Goal: Task Accomplishment & Management: Complete application form

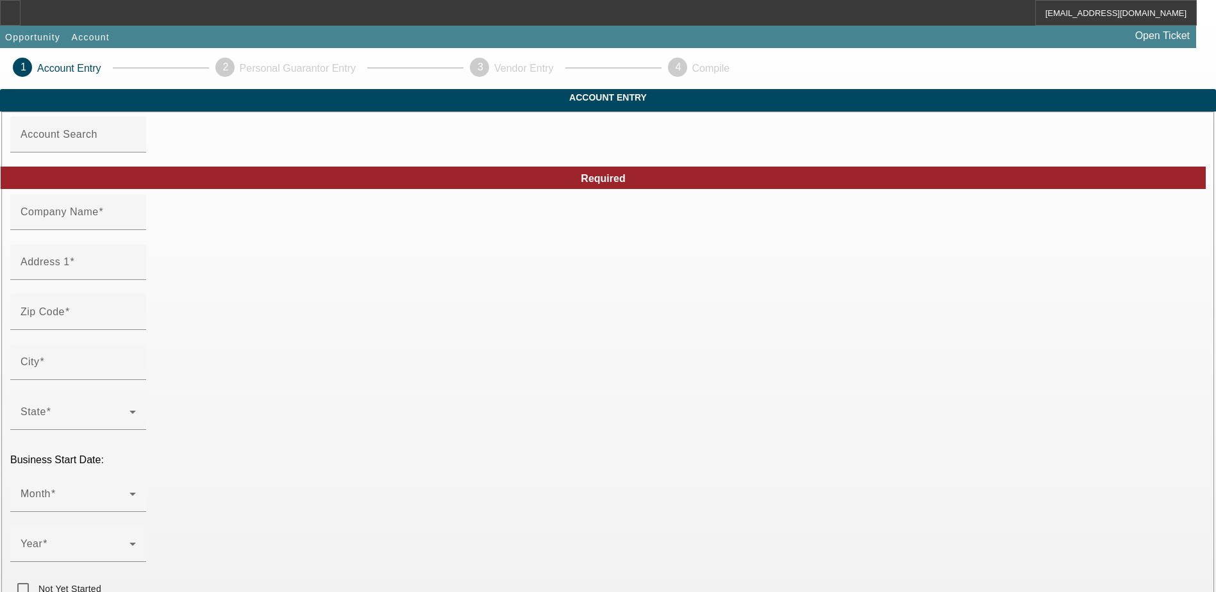
type input "1800WETOWIT"
type input "2519 Hickory Ave"
type input "28027"
type input "Kannapolis"
type input "(980) 332-7320"
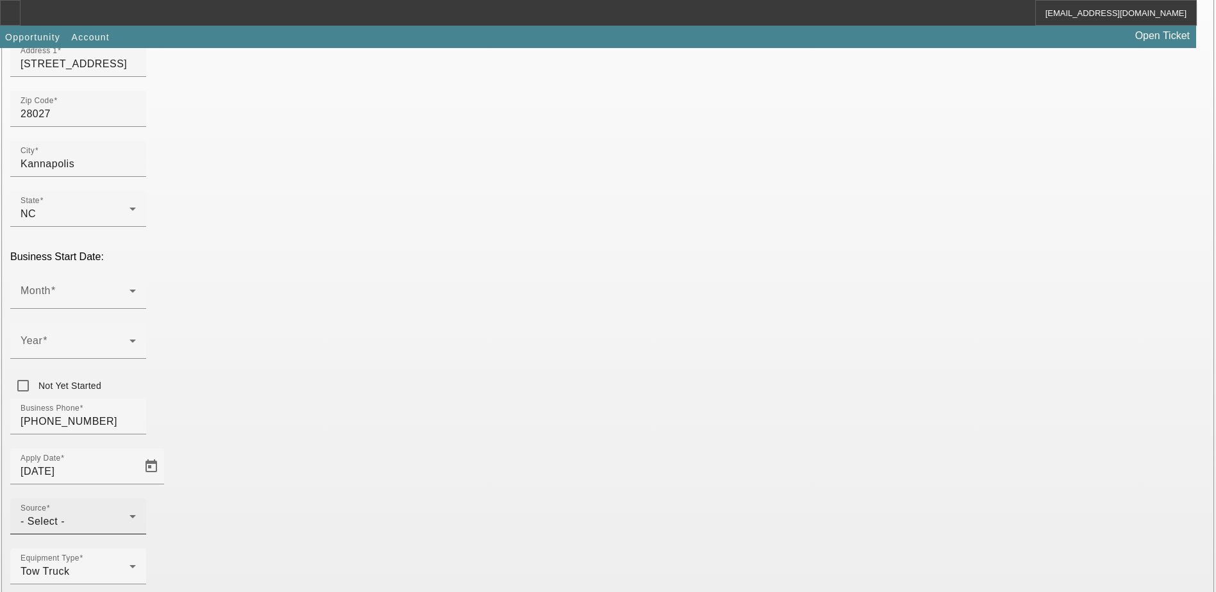
scroll to position [217, 0]
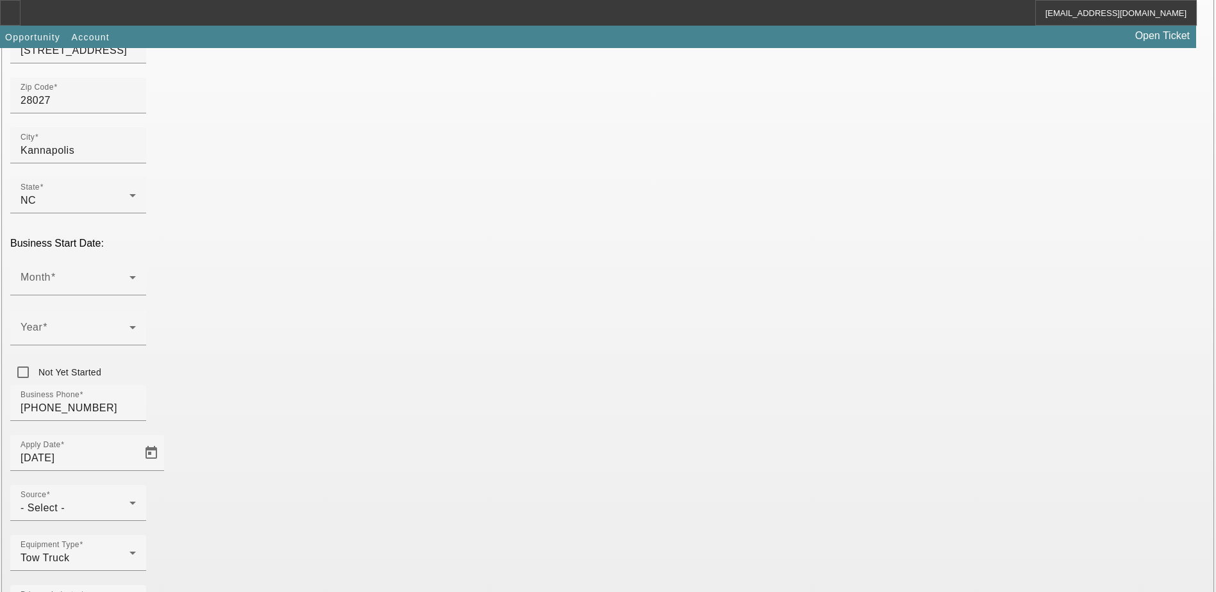
paste input "990513792"
type input "990513792"
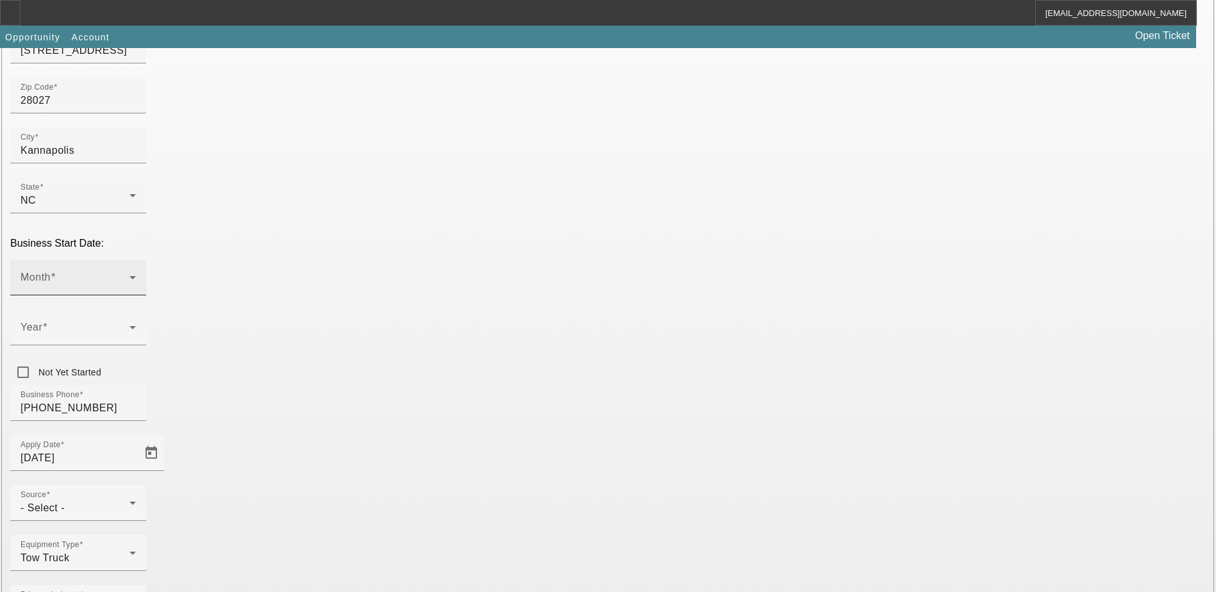
click at [140, 270] on icon at bounding box center [132, 277] width 15 height 15
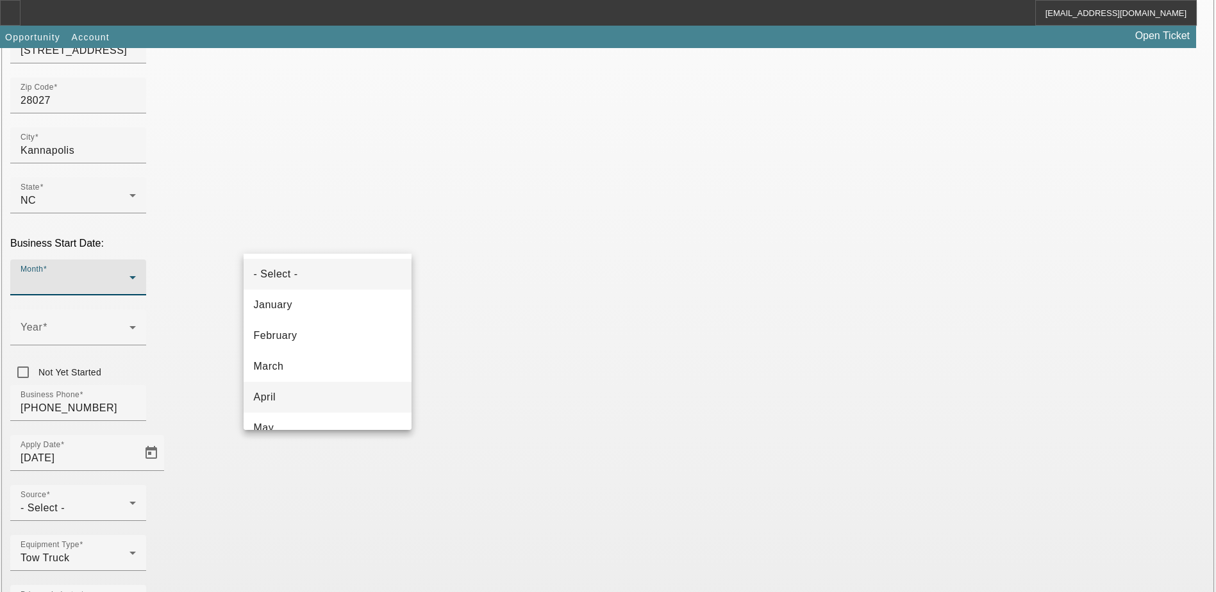
click at [346, 405] on mat-option "April" at bounding box center [328, 397] width 168 height 31
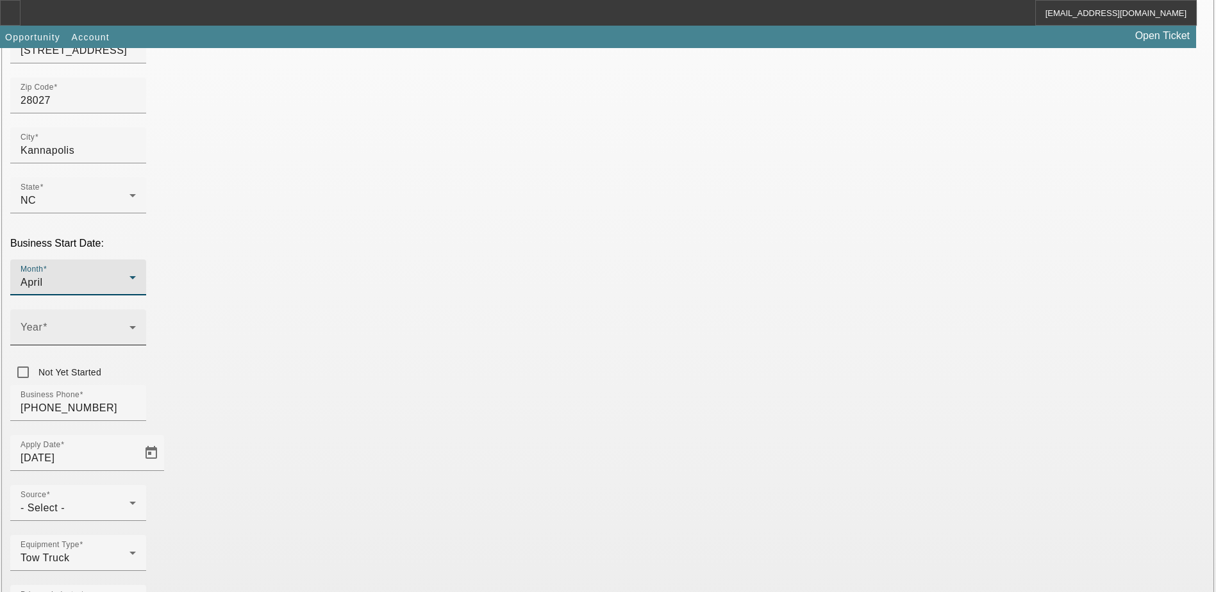
click at [136, 310] on div "Year" at bounding box center [78, 328] width 115 height 36
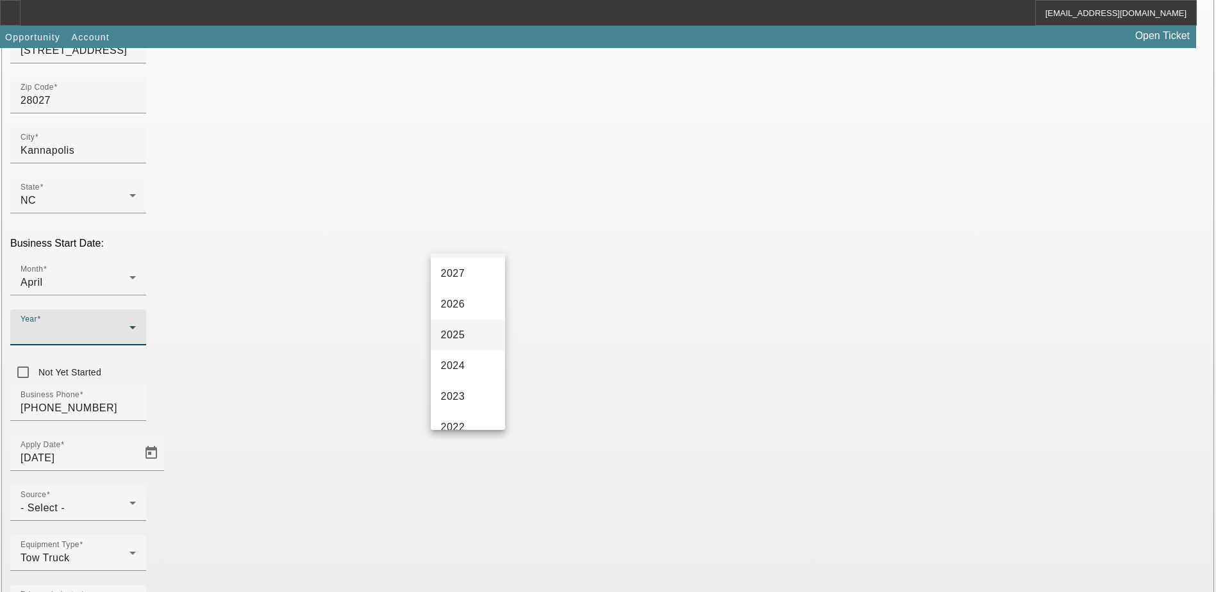
scroll to position [0, 0]
click at [455, 395] on span "2024" at bounding box center [453, 397] width 24 height 15
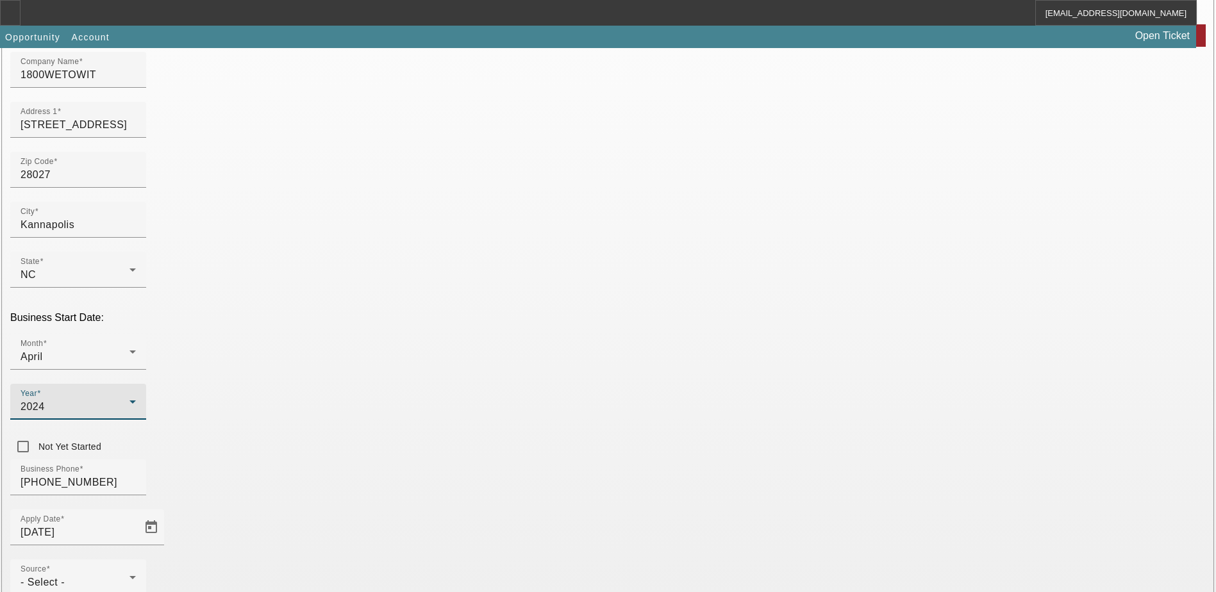
scroll to position [217, 0]
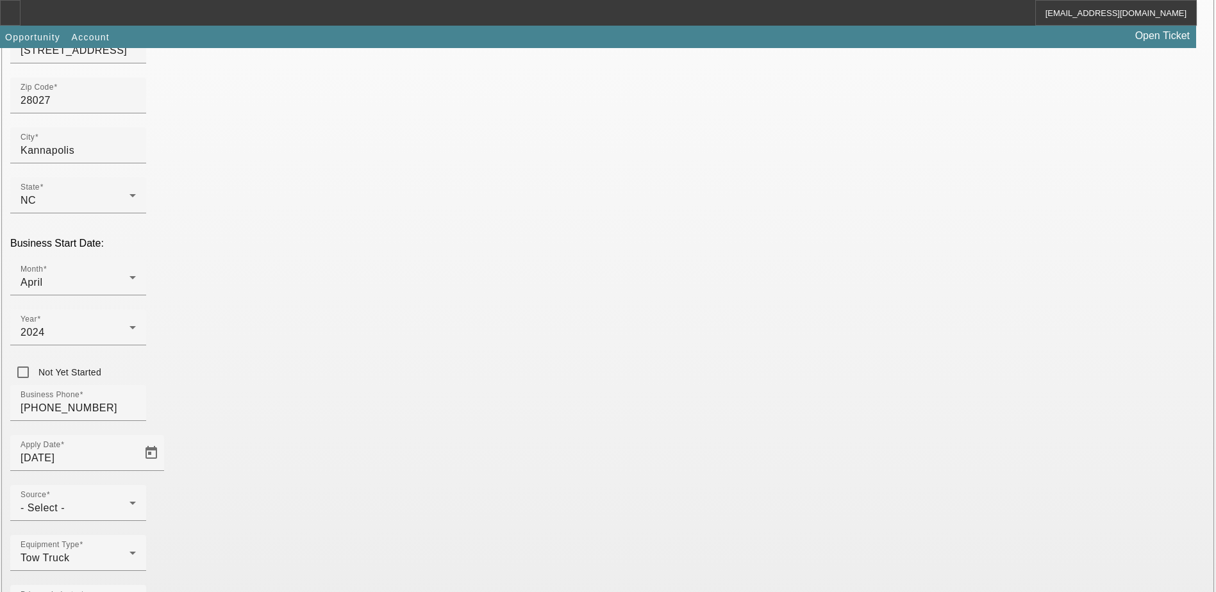
click at [129, 501] on div "- Select -" at bounding box center [75, 508] width 109 height 15
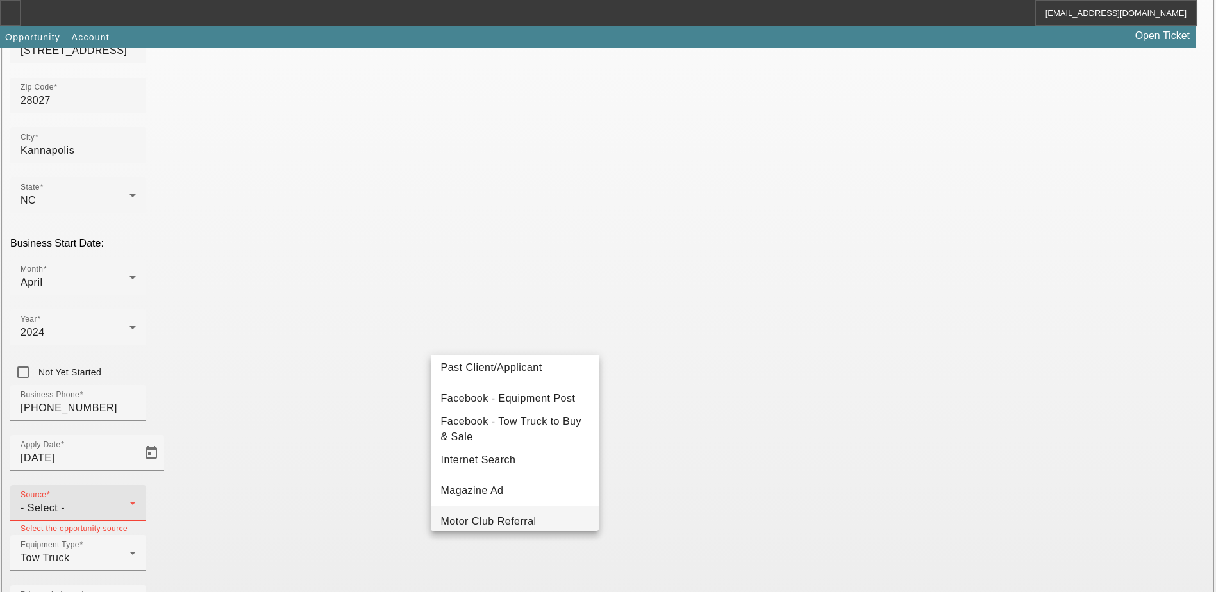
scroll to position [385, 0]
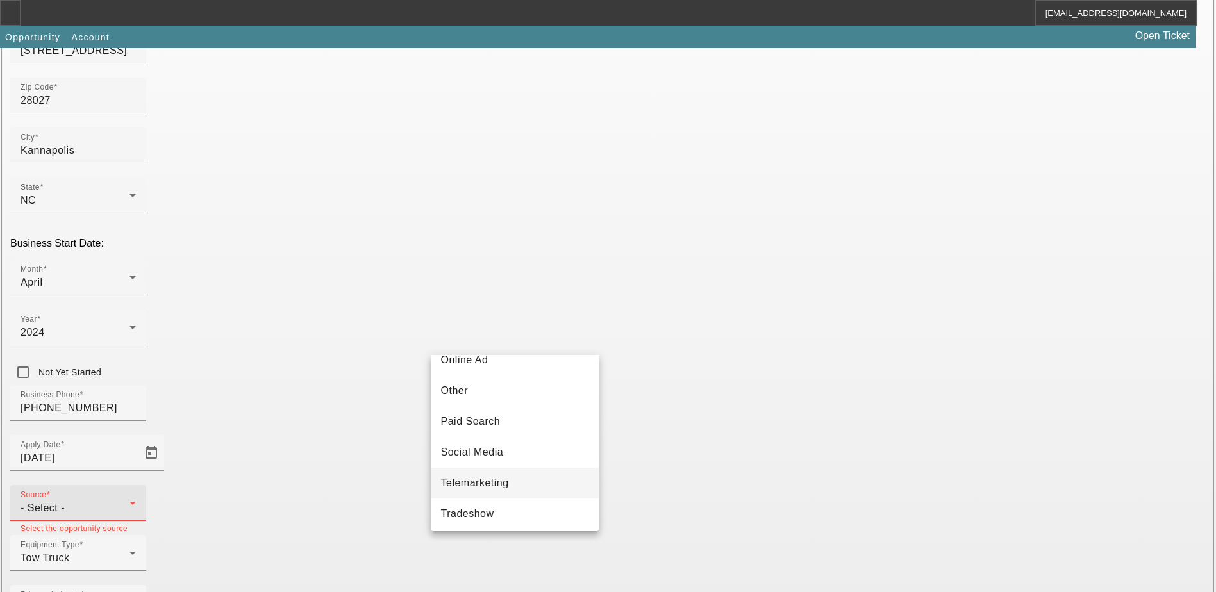
click at [517, 486] on mat-option "Telemarketing" at bounding box center [515, 483] width 168 height 31
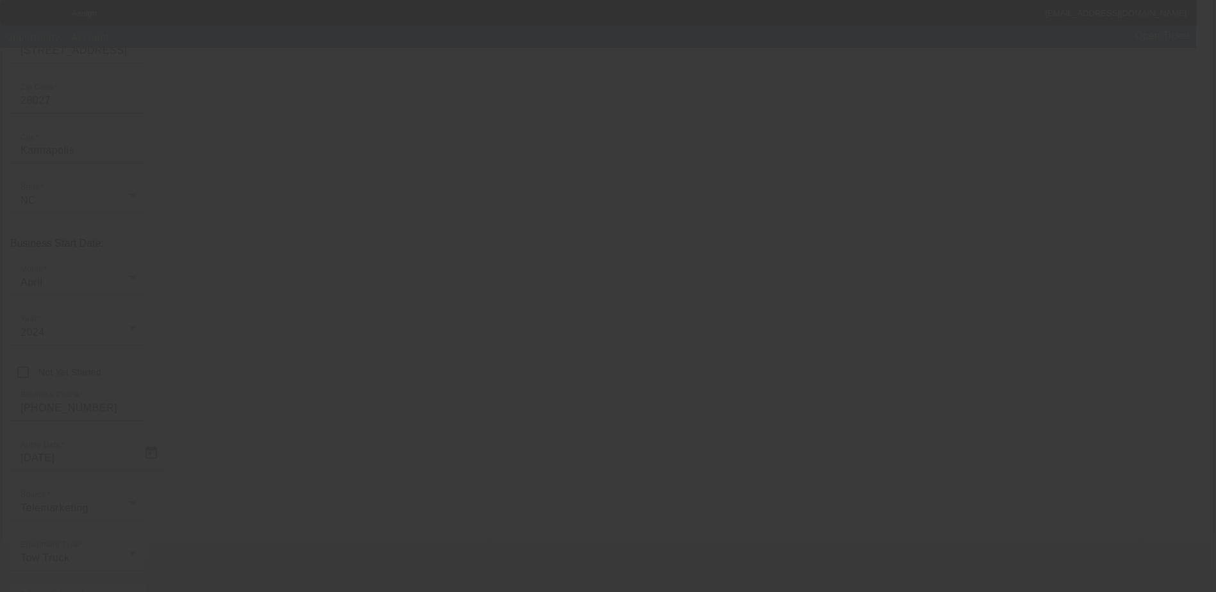
scroll to position [35, 0]
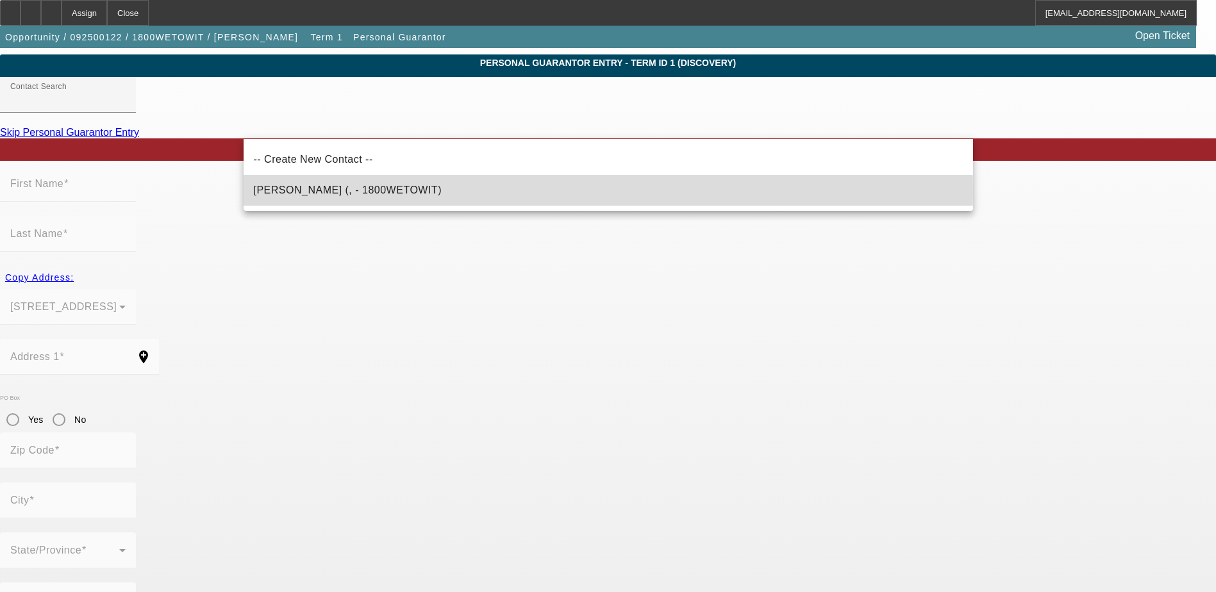
click at [369, 193] on span "Little, Lionel (, - 1800WETOWIT)" at bounding box center [348, 190] width 188 height 11
type input "Little, Lionel (, - 1800WETOWIT)"
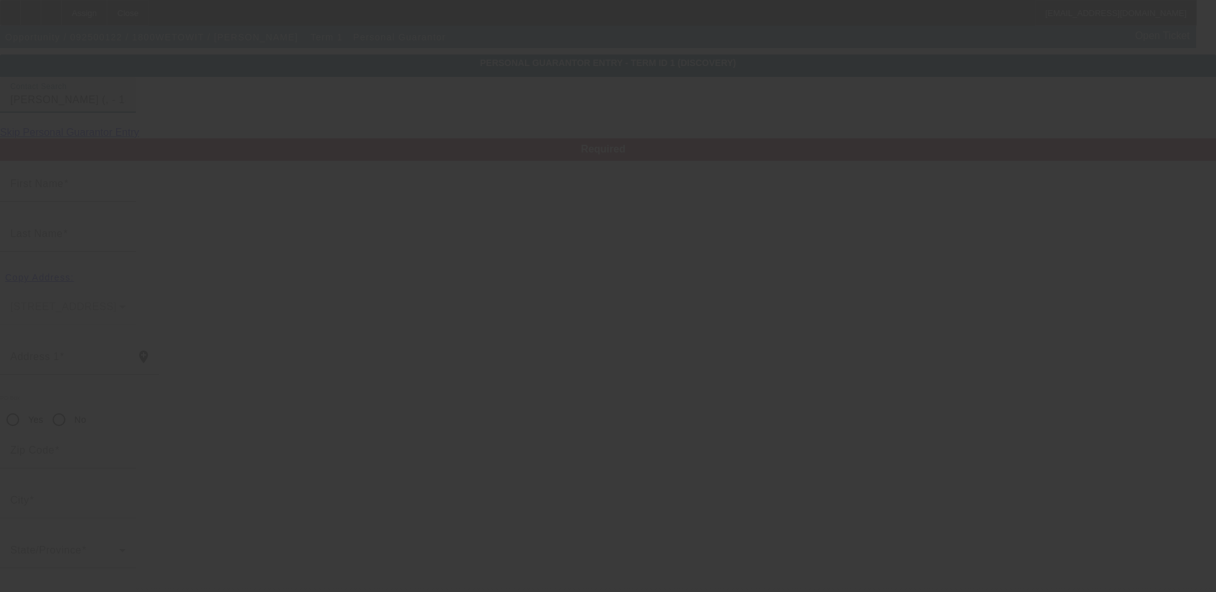
type input "Lionel"
type input "Little"
radio input "true"
type input "[PHONE_NUMBER]"
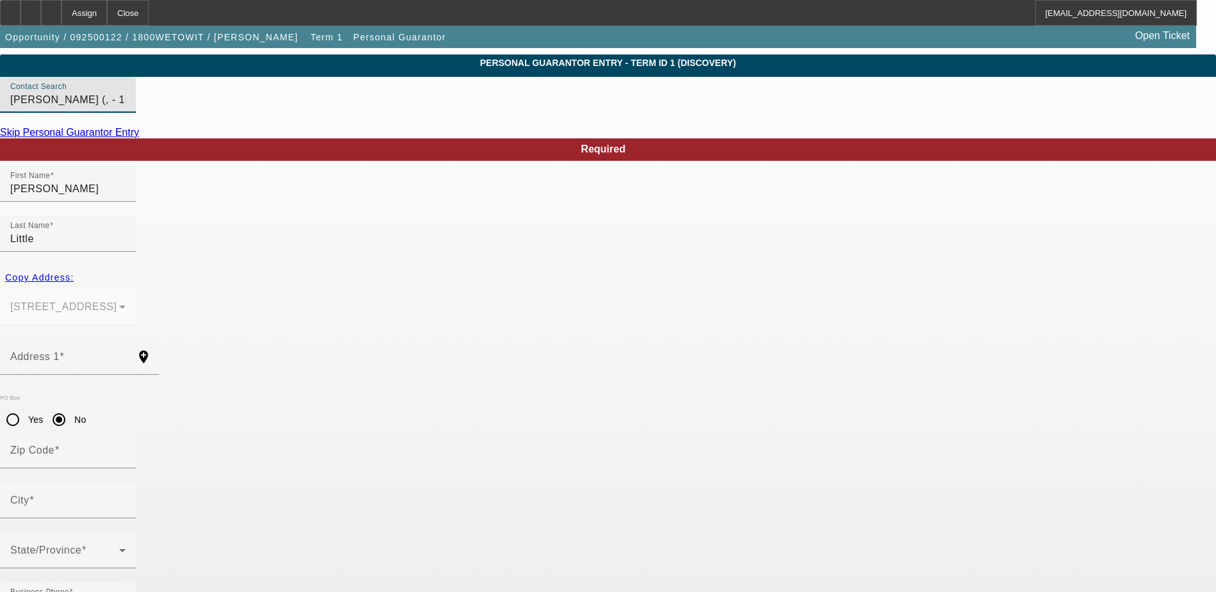
type input "100"
paste input "238-47-7545"
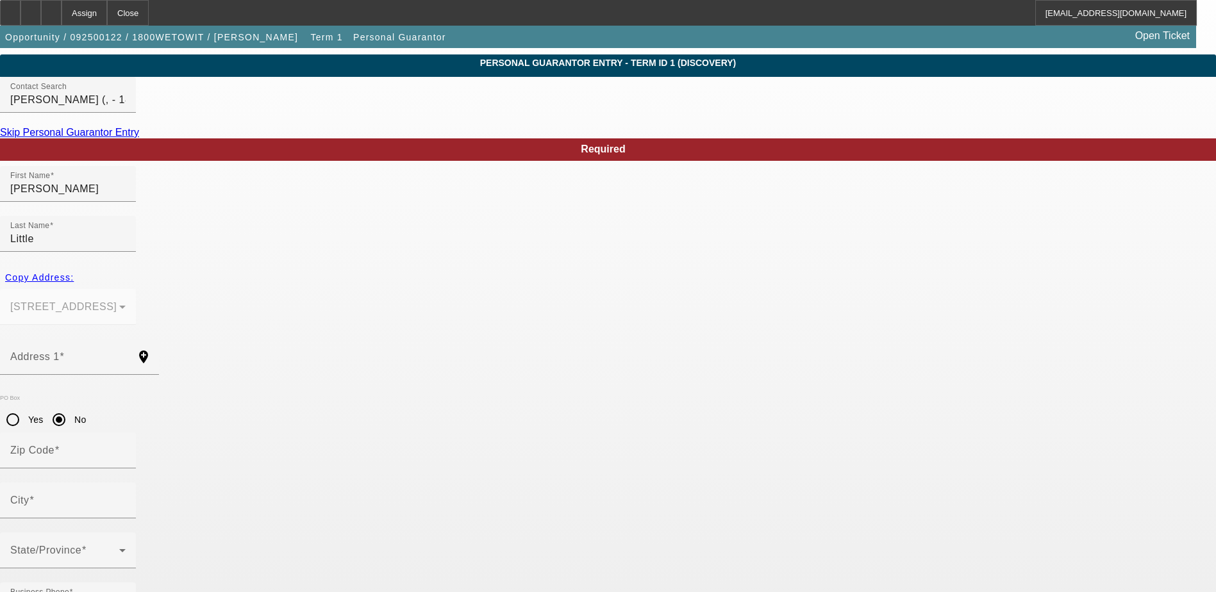
type input "238-47-7545"
click at [126, 354] on input "Address 1" at bounding box center [67, 361] width 115 height 15
paste input "4140 kenton glenn court NW"
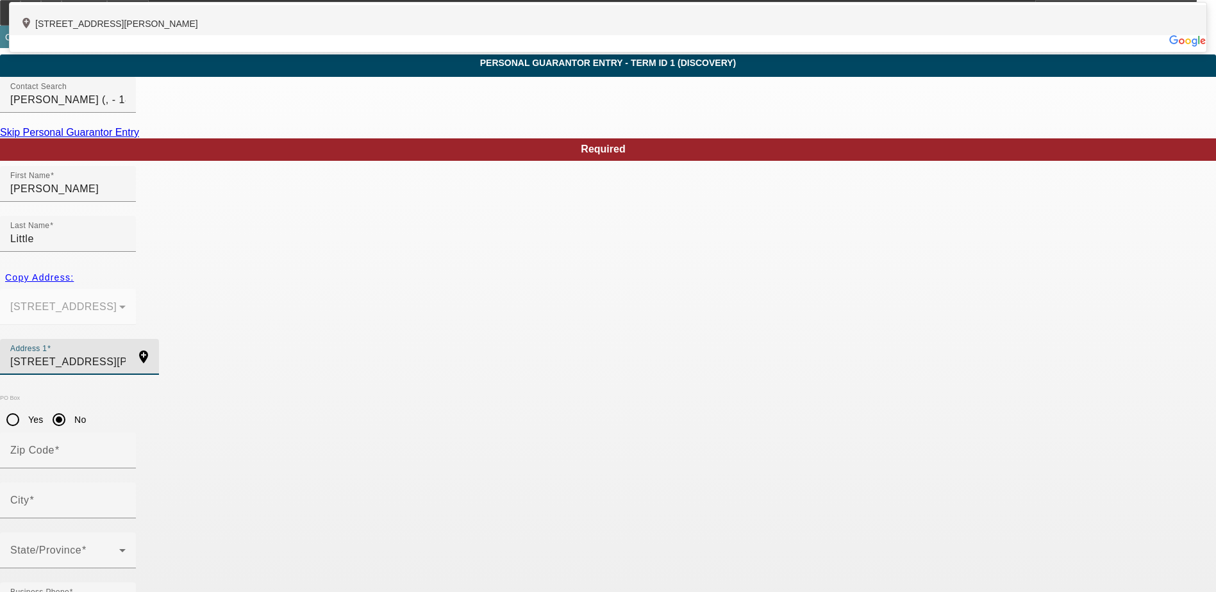
click at [479, 35] on div "add_location 4140 Kenton Glenn Court Northwest, Concord, NC 28027, US" at bounding box center [608, 20] width 1197 height 30
type input "4140 Kenton Glenn Court Northwest"
type input "28027"
type input "Concord"
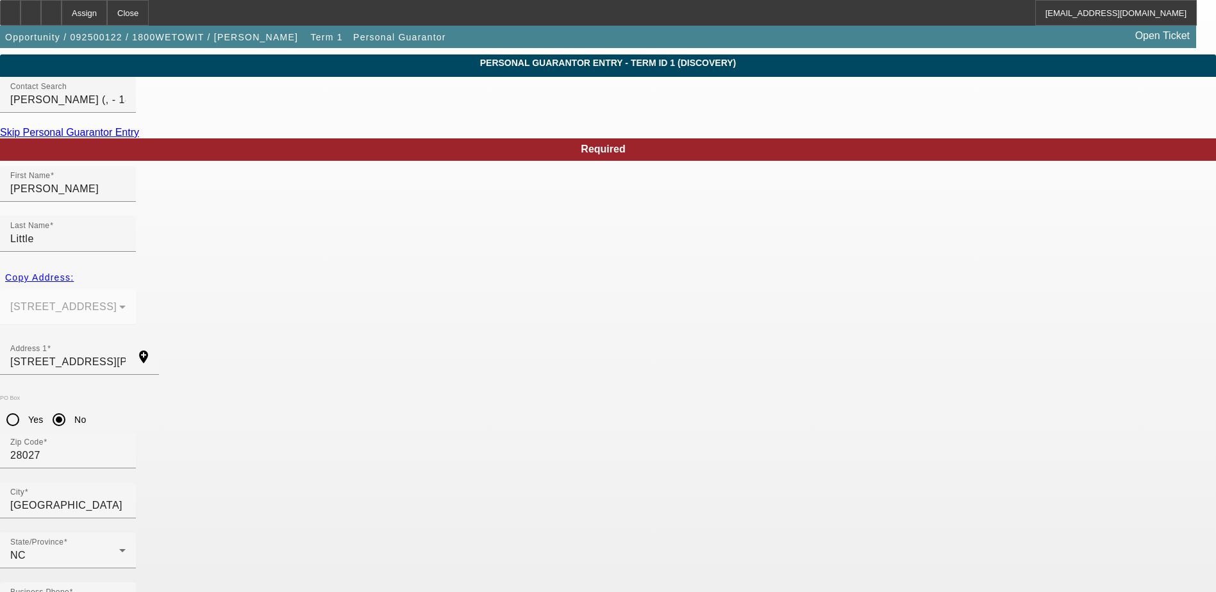
type input "1800wetowit@gmail.com"
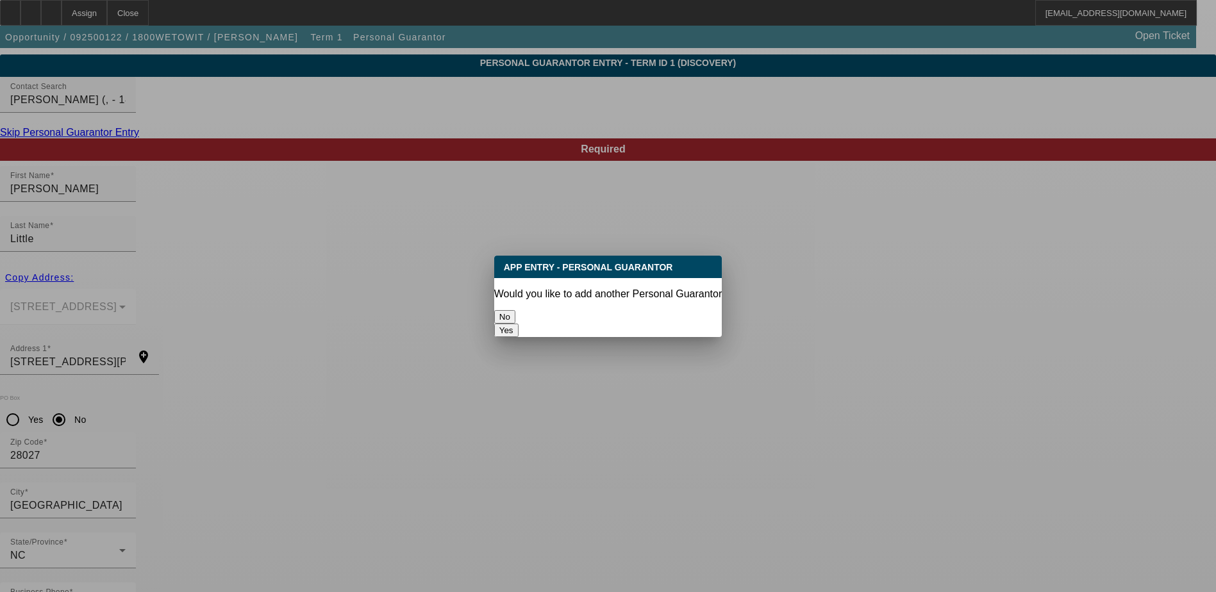
scroll to position [0, 0]
click at [515, 311] on button "No" at bounding box center [504, 316] width 21 height 13
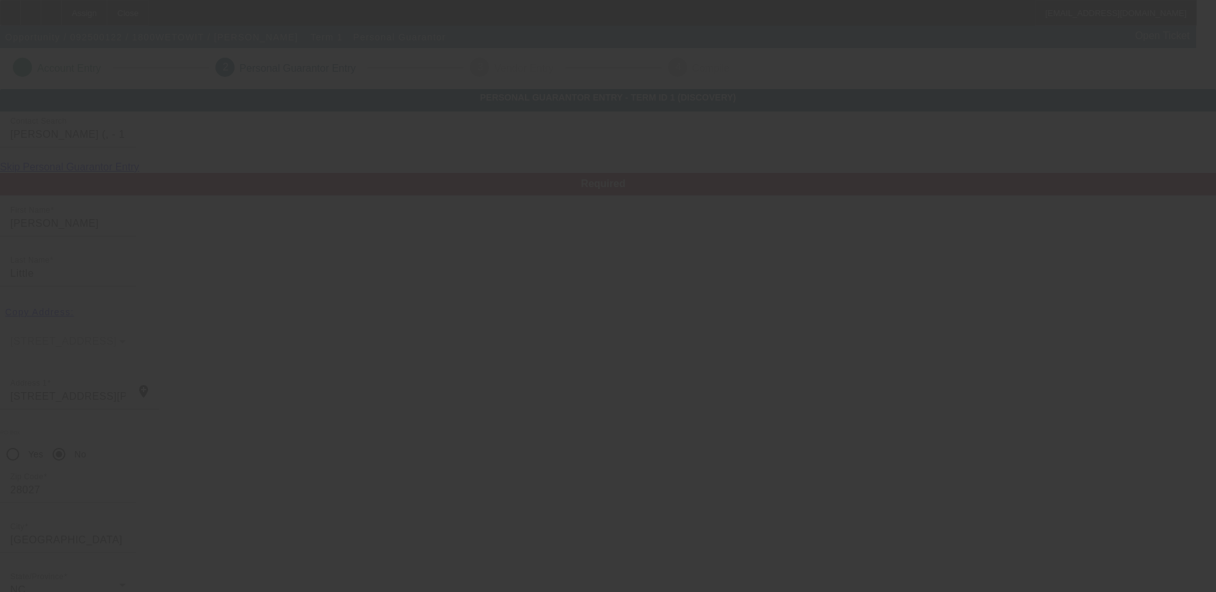
scroll to position [35, 0]
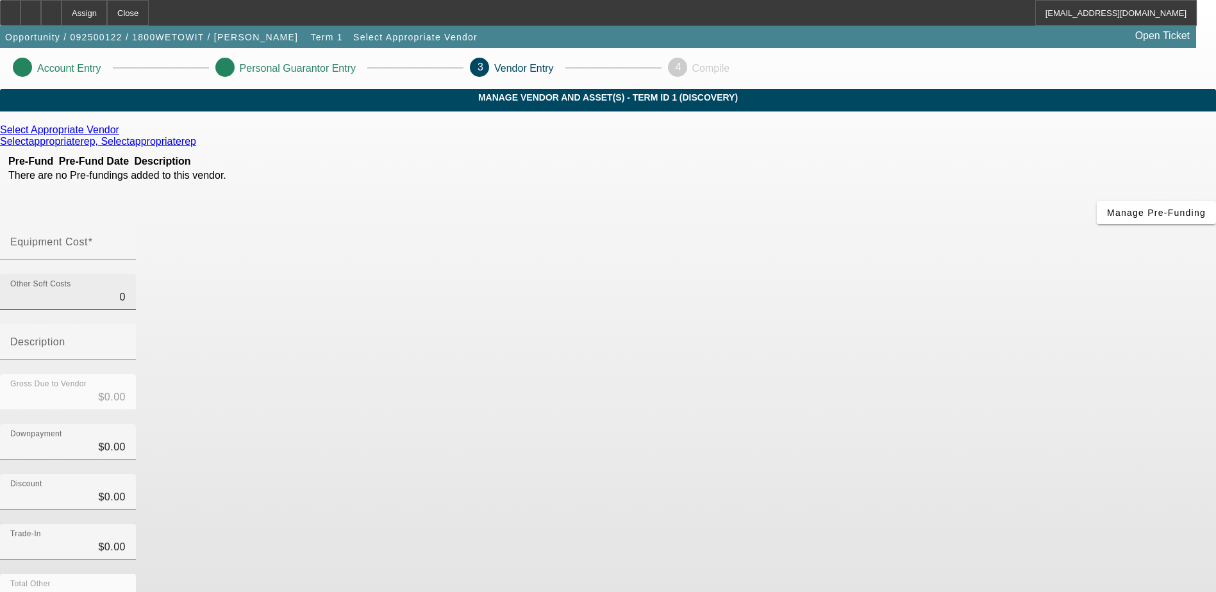
click at [126, 290] on input "0" at bounding box center [67, 297] width 115 height 15
type input "50"
type input "$50.00"
type input "500"
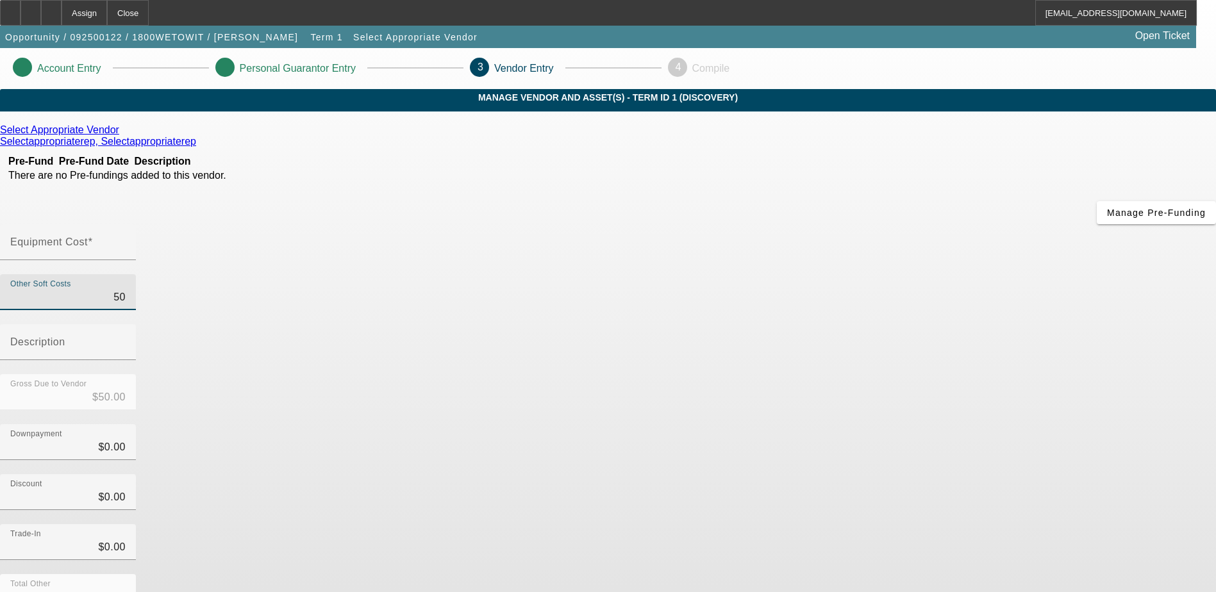
type input "$500.00"
type input "5000"
type input "$5,000.00"
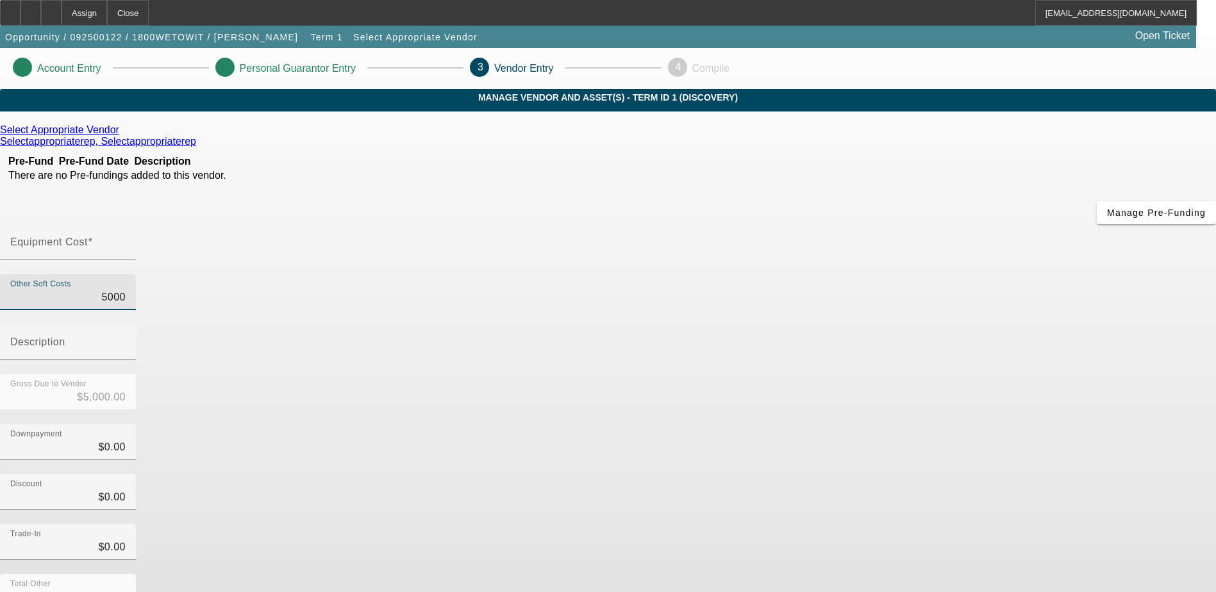
type input "500"
type input "$500.00"
type input "50"
type input "$50.00"
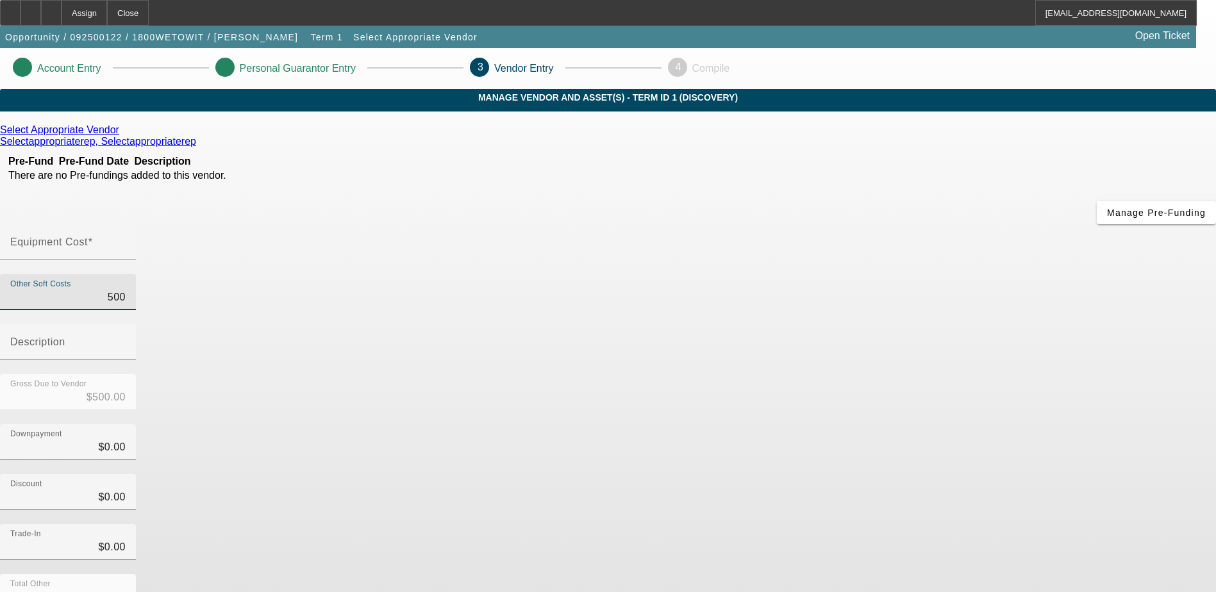
type input "$50.00"
type input "0"
type input "$0.00"
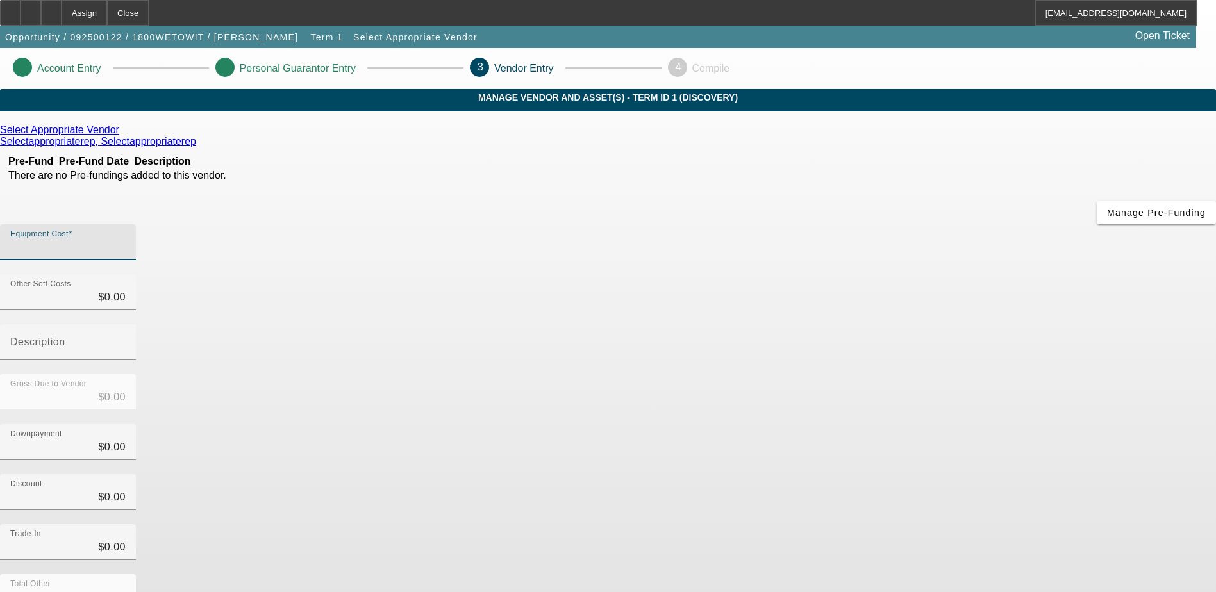
click at [126, 240] on input "Equipment Cost" at bounding box center [67, 247] width 115 height 15
type input "1"
type input "$1.00"
type input "10"
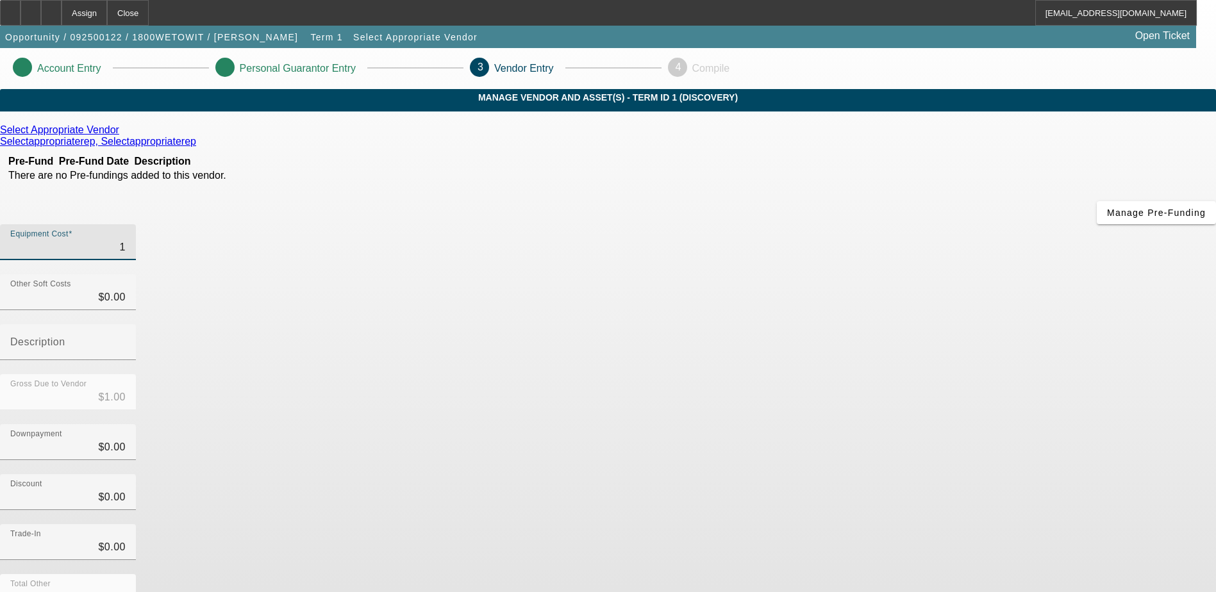
type input "$10.00"
type input "100"
type input "$100.00"
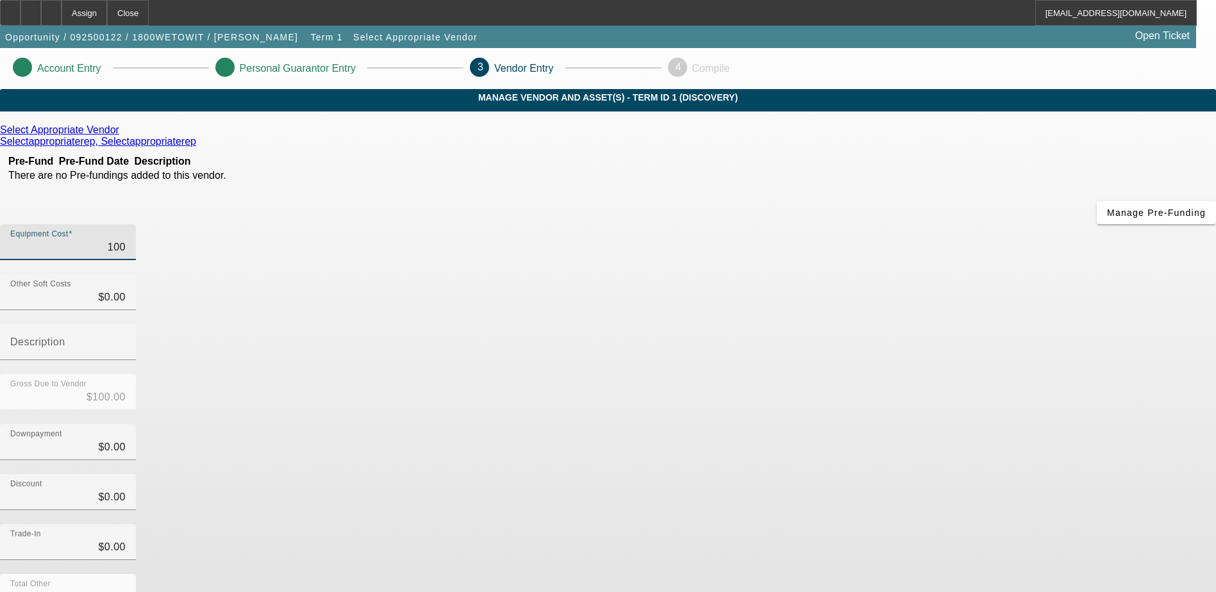
type input "1000"
type input "$1,000.00"
type input "10000"
type input "$10,000.00"
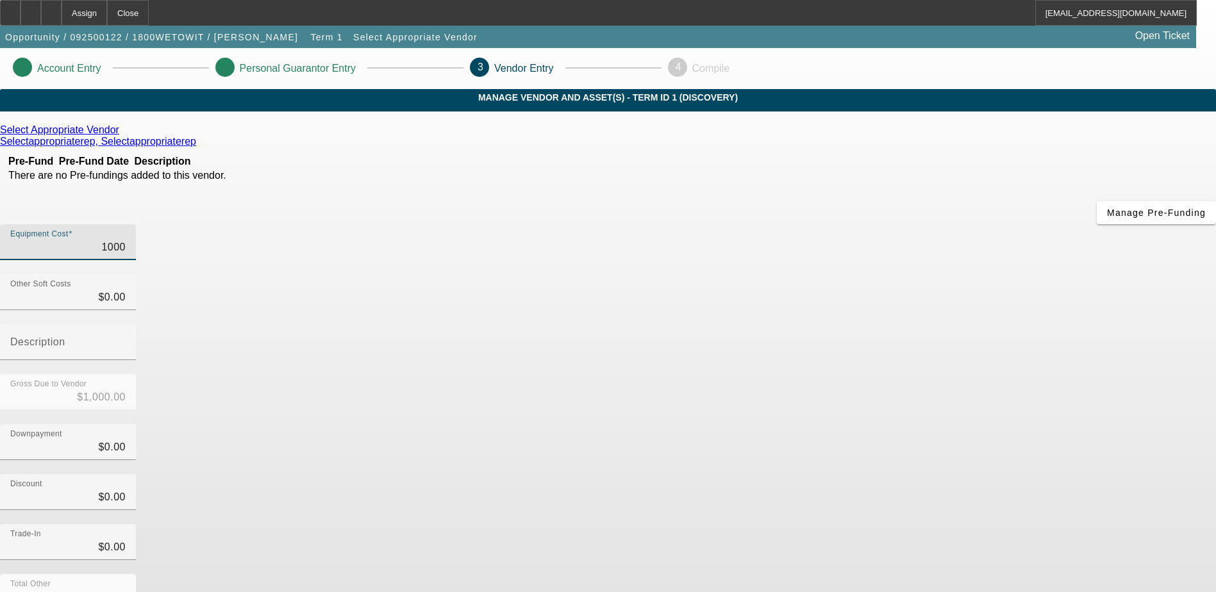
type input "$10,000.00"
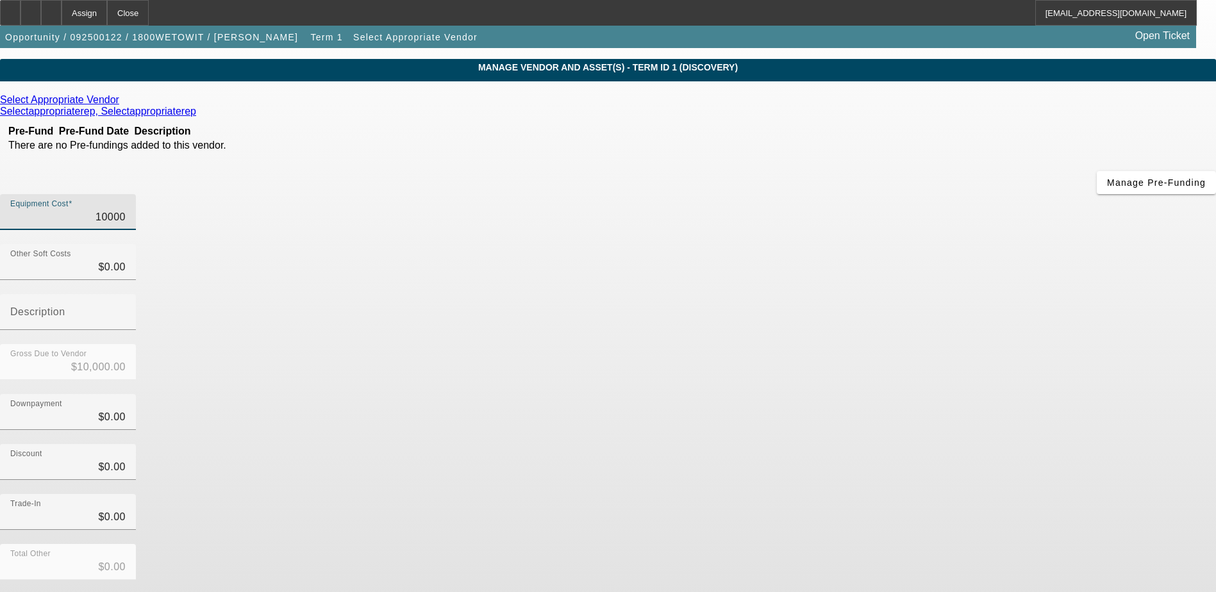
scroll to position [57, 0]
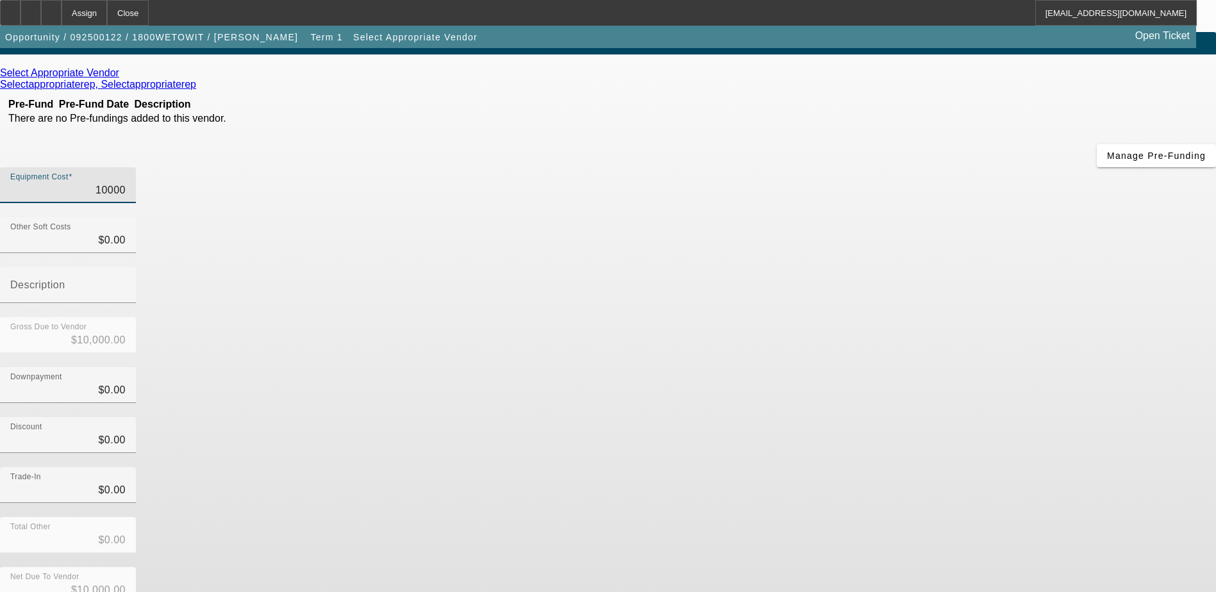
type input "$10,000.00"
click at [196, 87] on link "Selectappropriaterep, Selectappropriaterep" at bounding box center [98, 85] width 196 height 12
click at [122, 78] on icon at bounding box center [122, 72] width 0 height 11
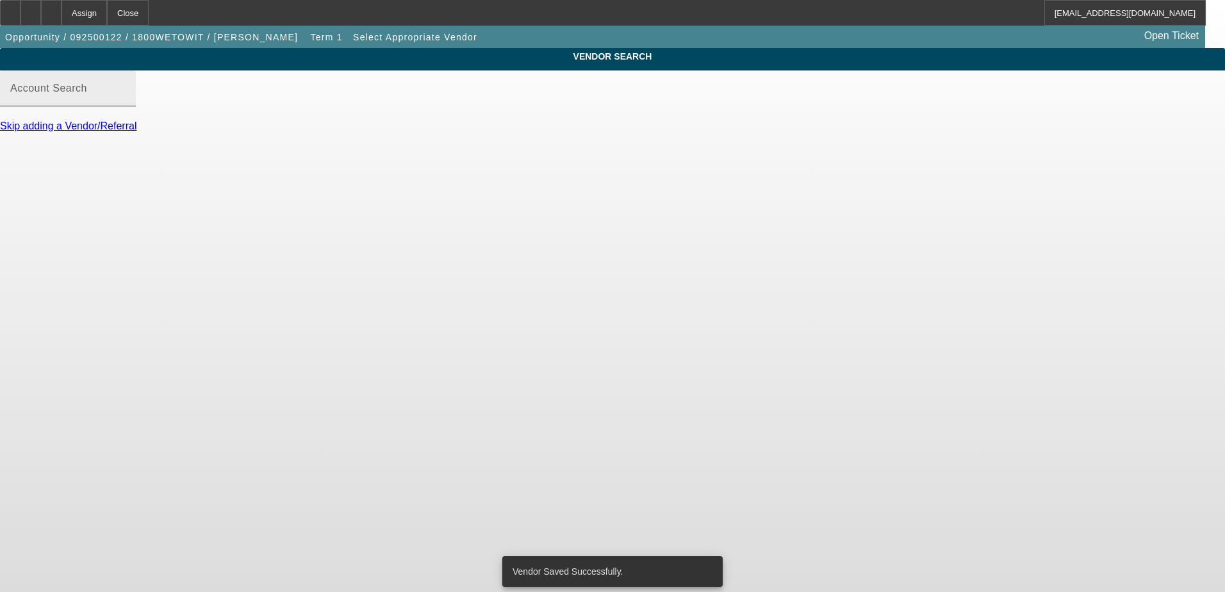
click at [126, 101] on input "Account Search" at bounding box center [67, 93] width 115 height 15
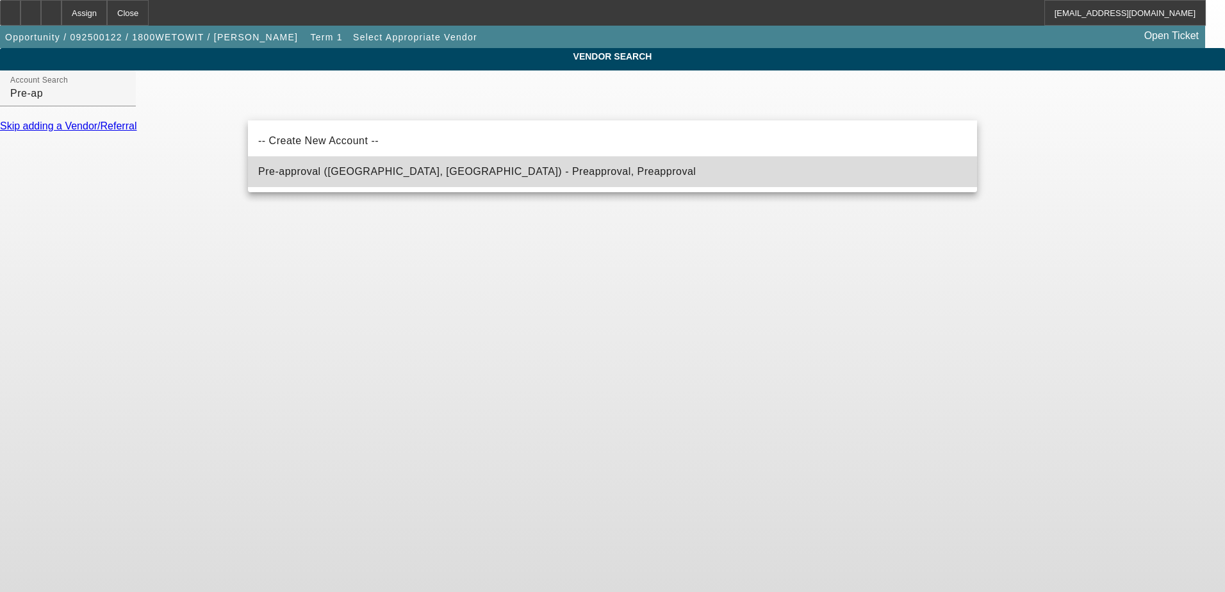
click at [311, 161] on mat-option "Pre-approval (Northbrook, IL) - Preapproval, Preapproval" at bounding box center [612, 171] width 729 height 31
type input "Pre-approval (Northbrook, IL) - Preapproval, Preapproval"
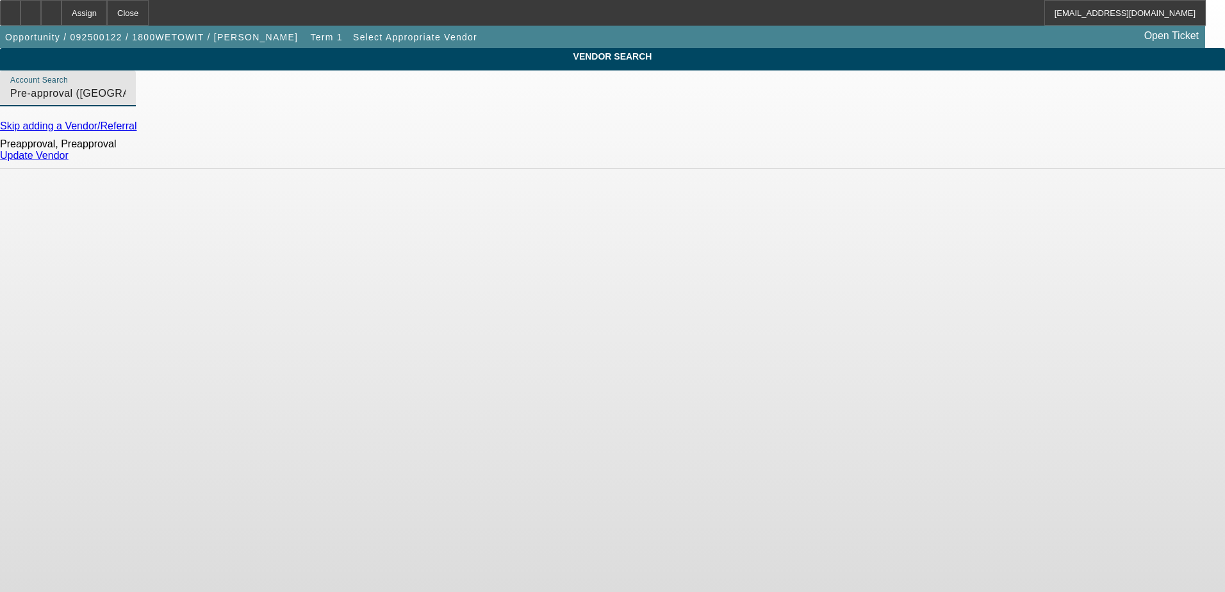
click at [69, 161] on link "Update Vendor" at bounding box center [34, 155] width 69 height 11
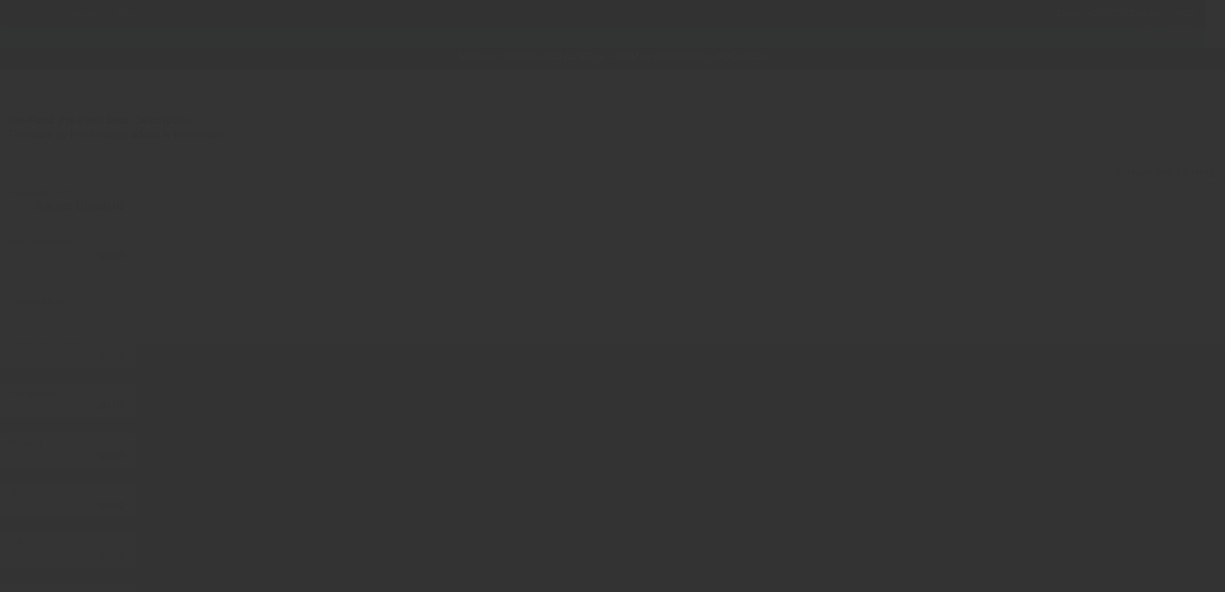
type input "$10,000.00"
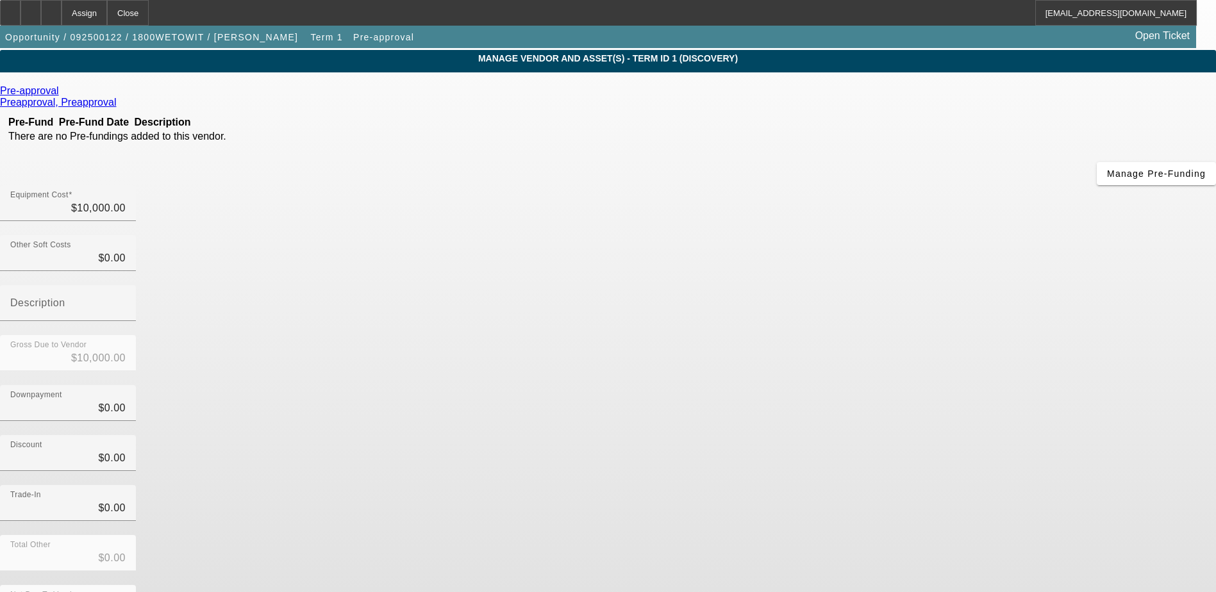
scroll to position [57, 0]
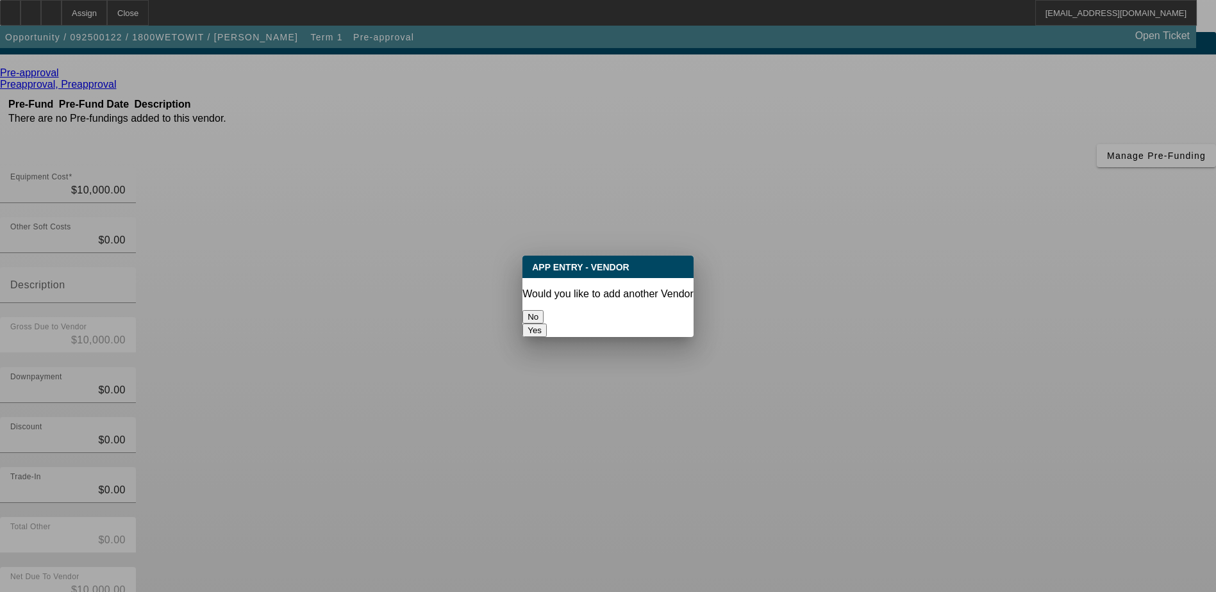
scroll to position [0, 0]
click at [543, 312] on button "No" at bounding box center [532, 316] width 21 height 13
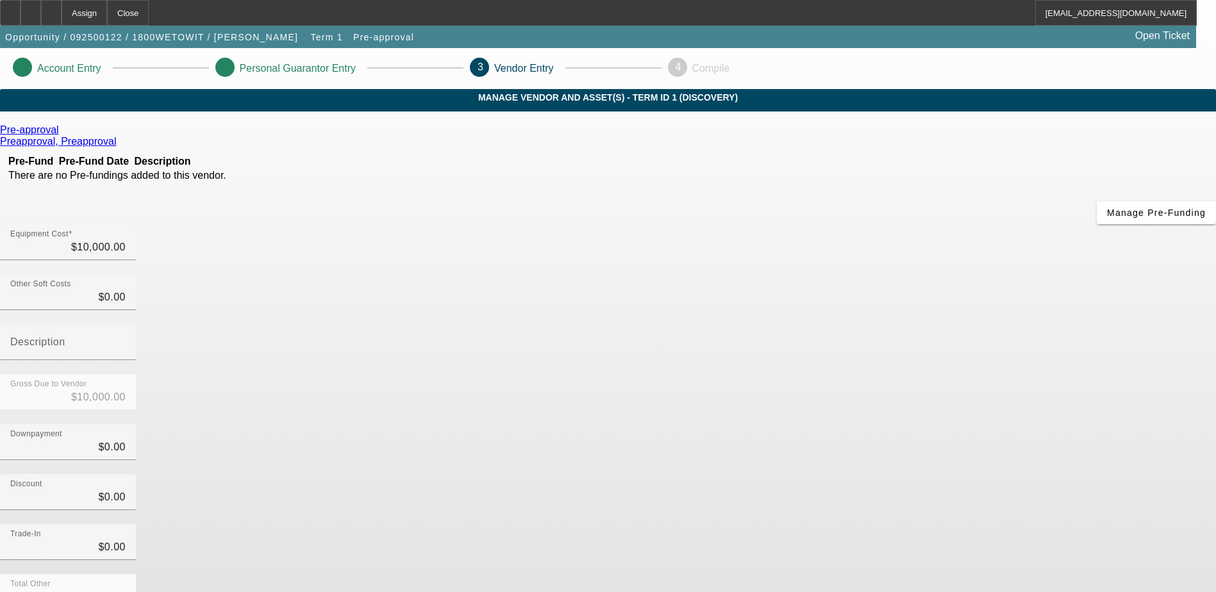
scroll to position [57, 0]
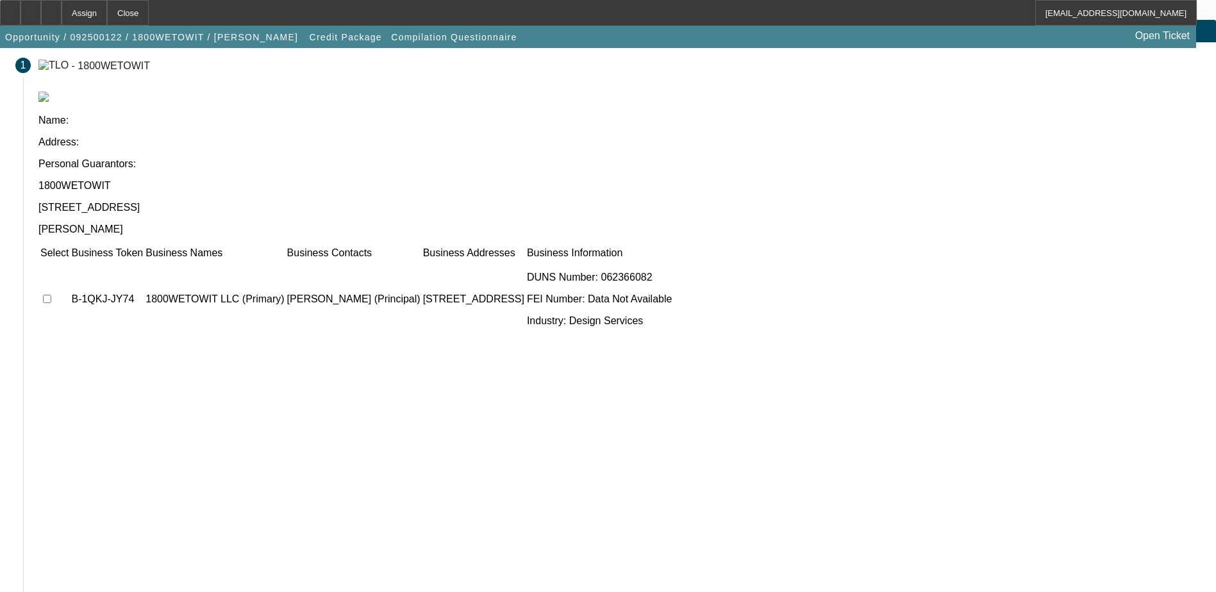
scroll to position [70, 0]
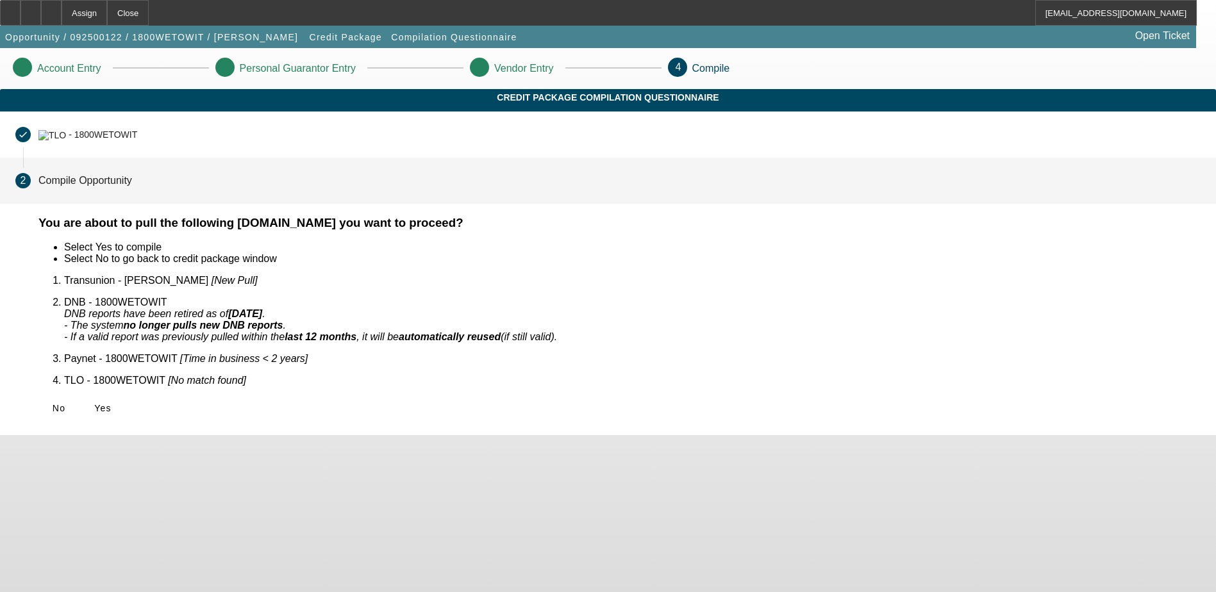
scroll to position [0, 0]
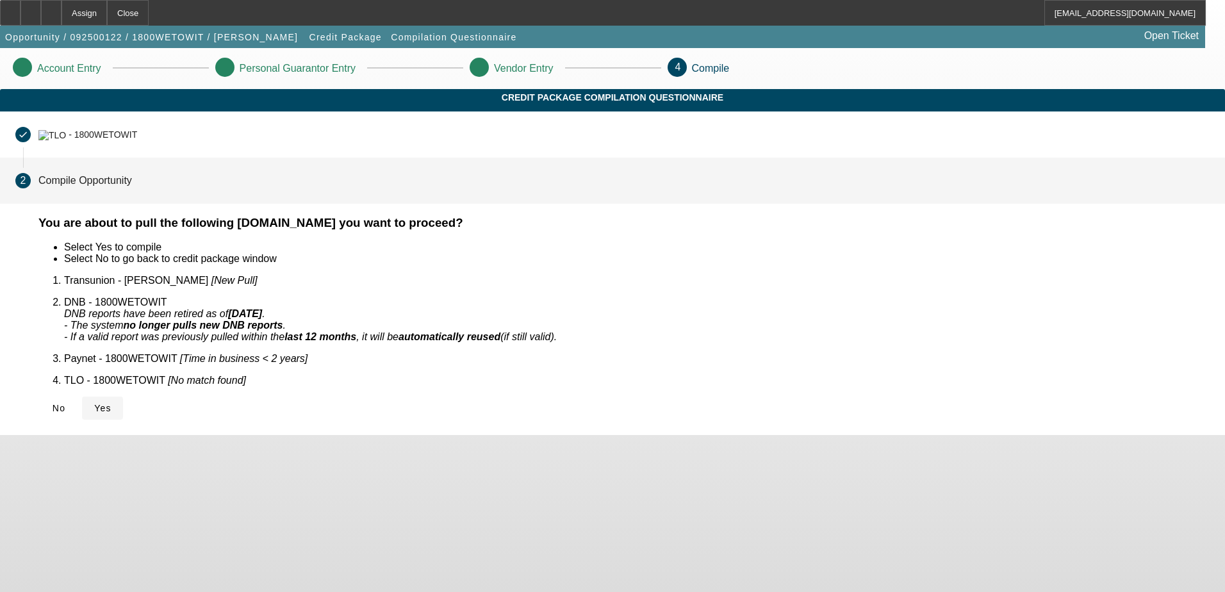
click at [94, 403] on icon at bounding box center [94, 408] width 0 height 10
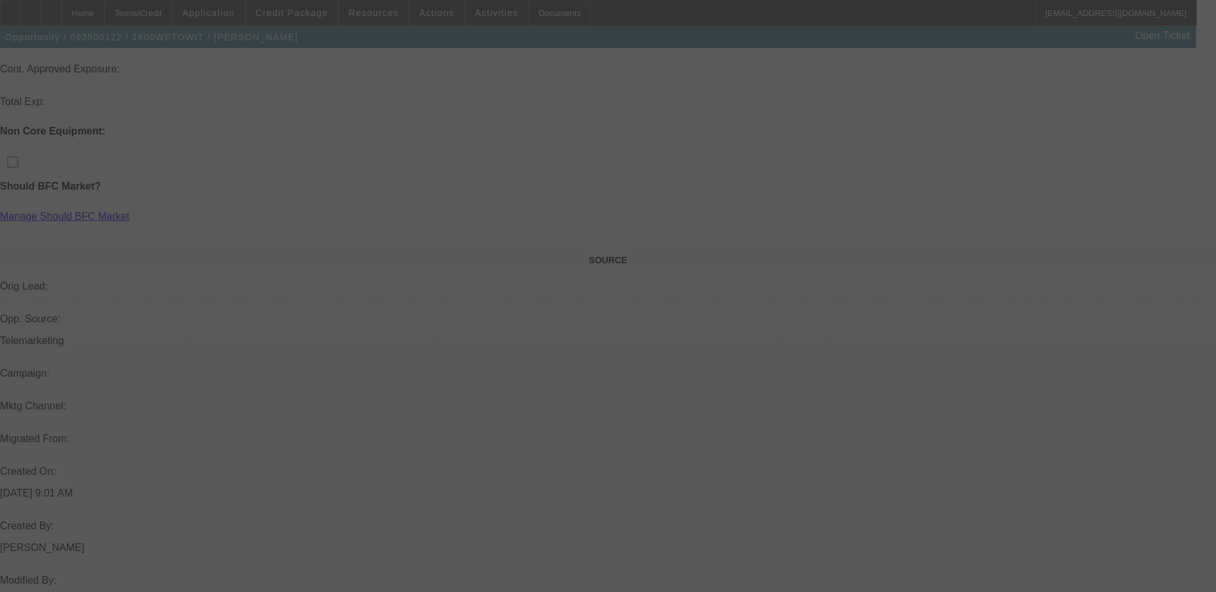
scroll to position [309, 0]
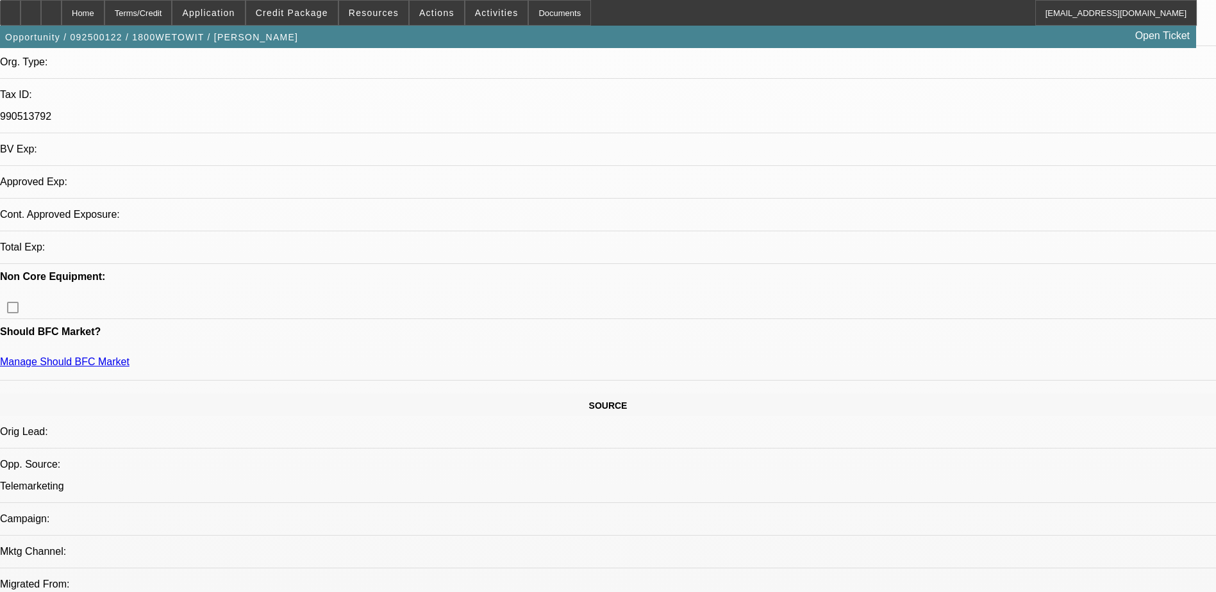
select select "0"
select select "2"
select select "0.1"
select select "4"
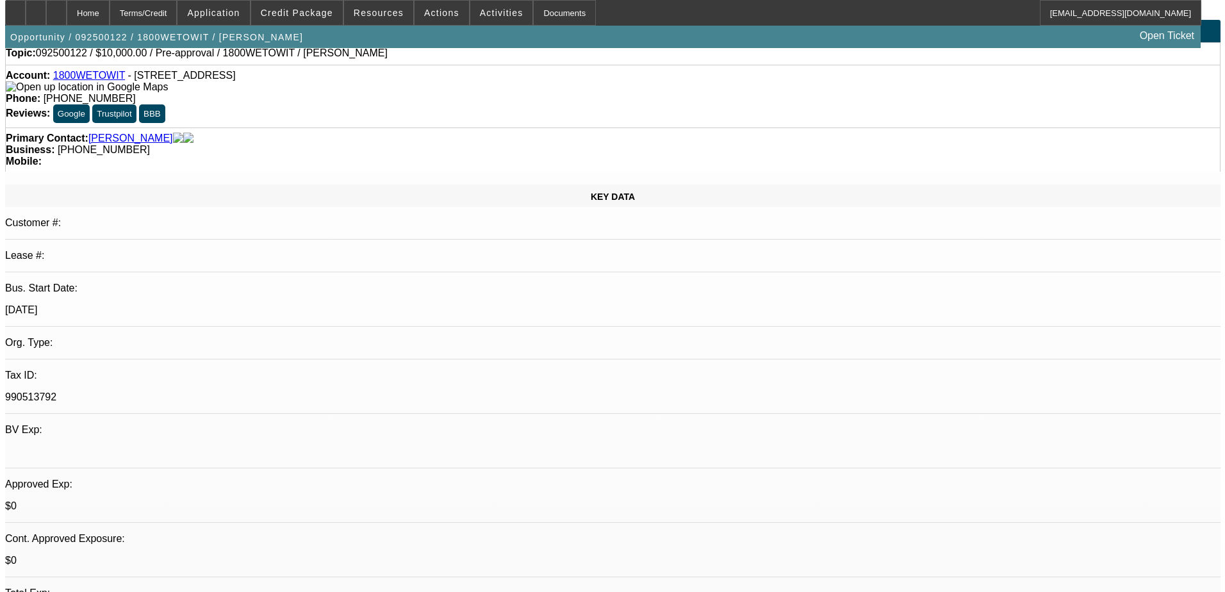
scroll to position [0, 0]
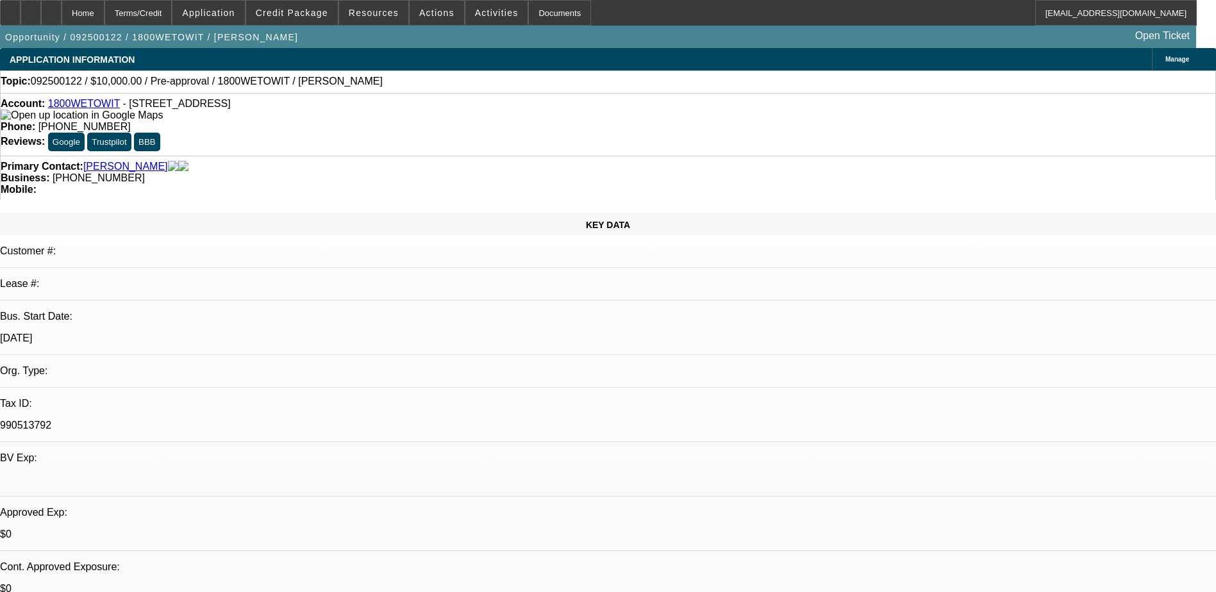
drag, startPoint x: 323, startPoint y: 382, endPoint x: 301, endPoint y: 380, distance: 22.5
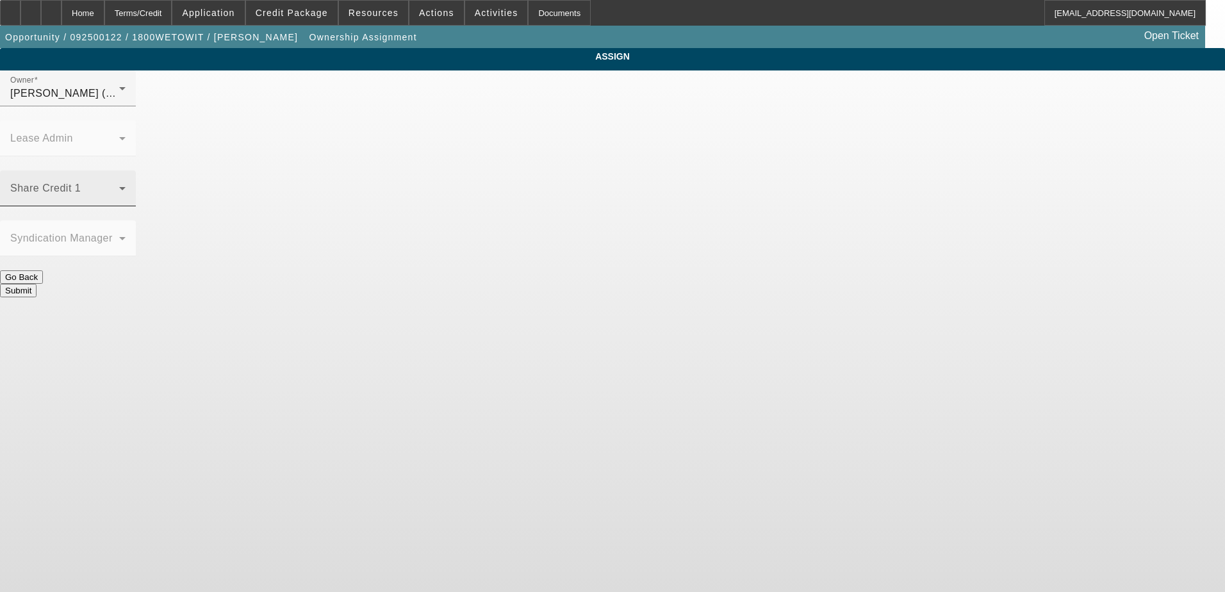
click at [119, 186] on span at bounding box center [64, 193] width 109 height 15
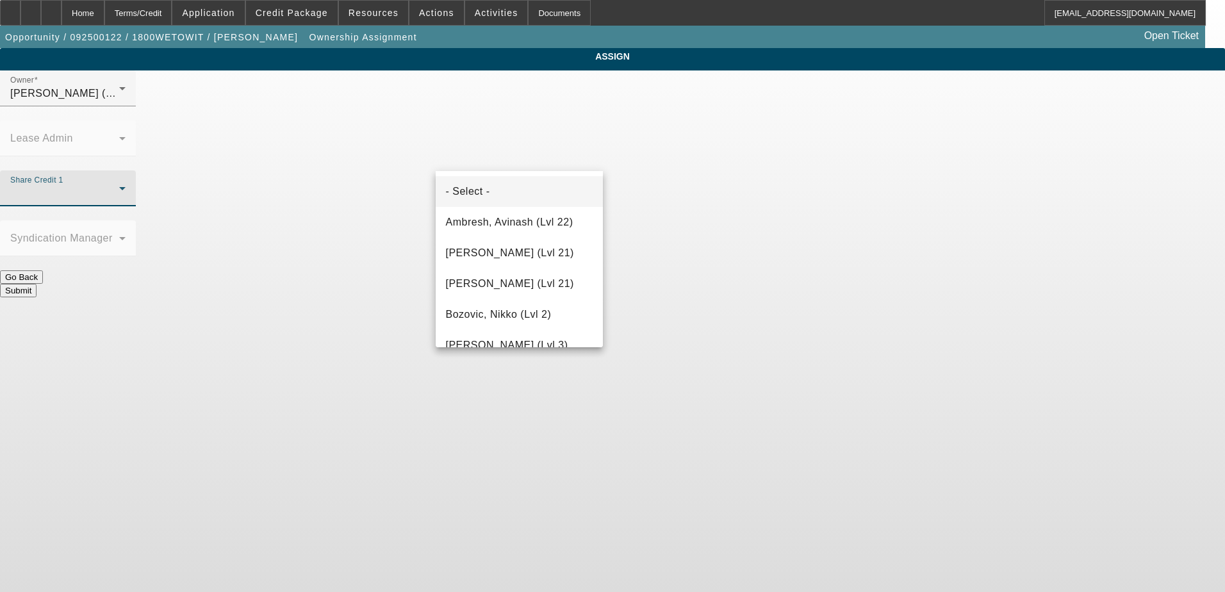
click at [580, 108] on div at bounding box center [612, 296] width 1225 height 592
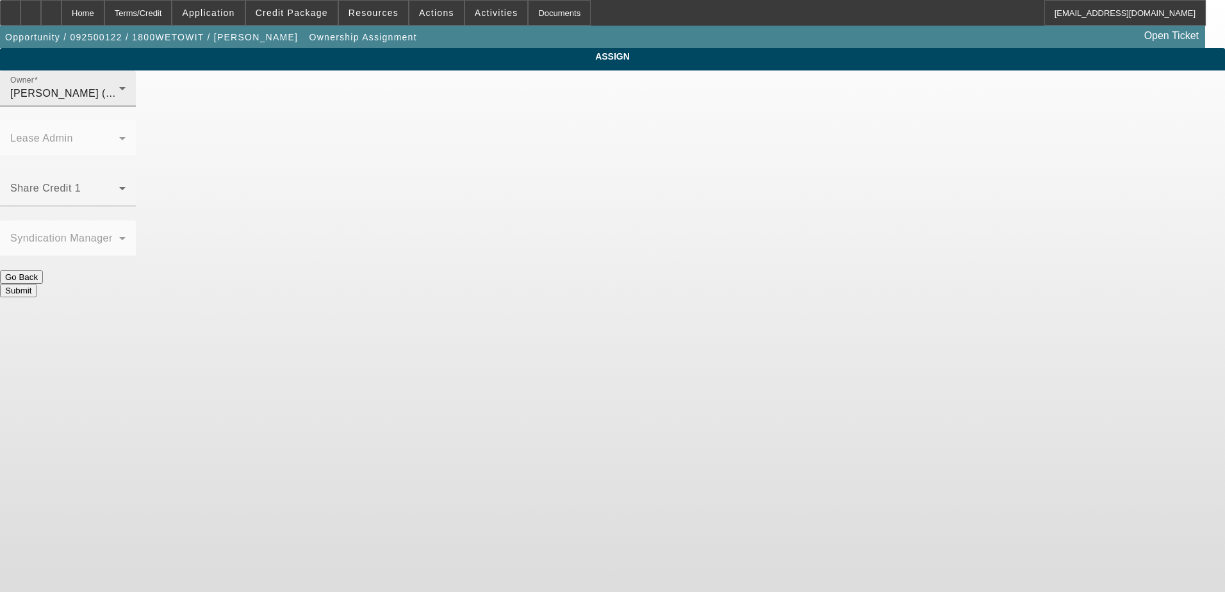
click at [130, 96] on icon at bounding box center [122, 88] width 15 height 15
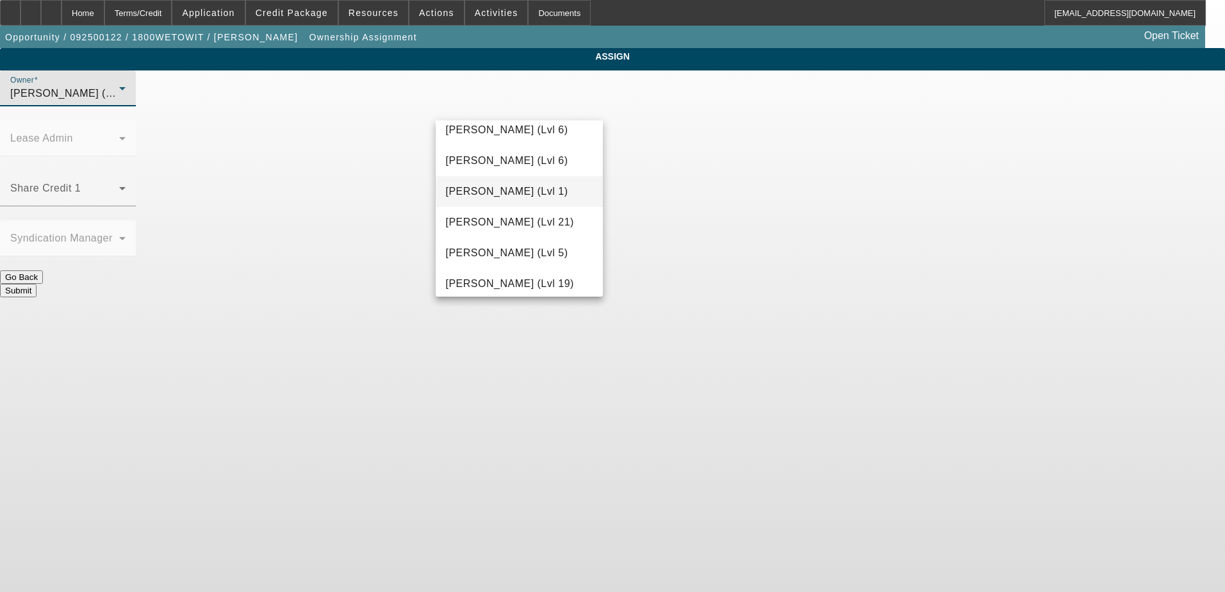
scroll to position [436, 0]
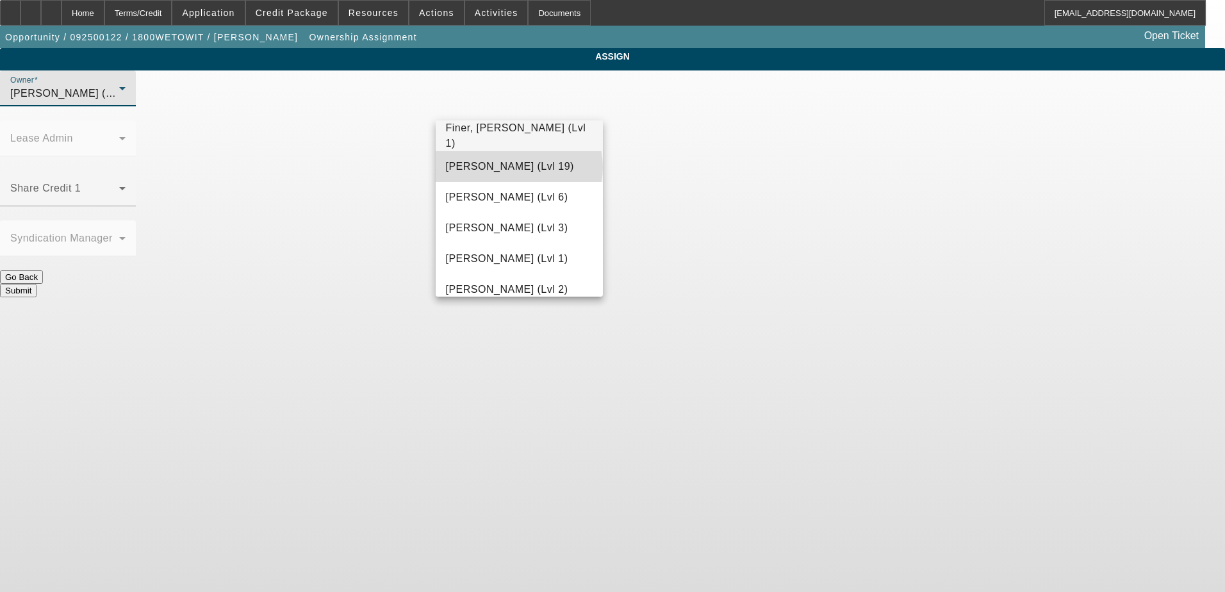
click at [518, 167] on span "Fiumetto, Daniel (Lvl 19)" at bounding box center [510, 166] width 128 height 15
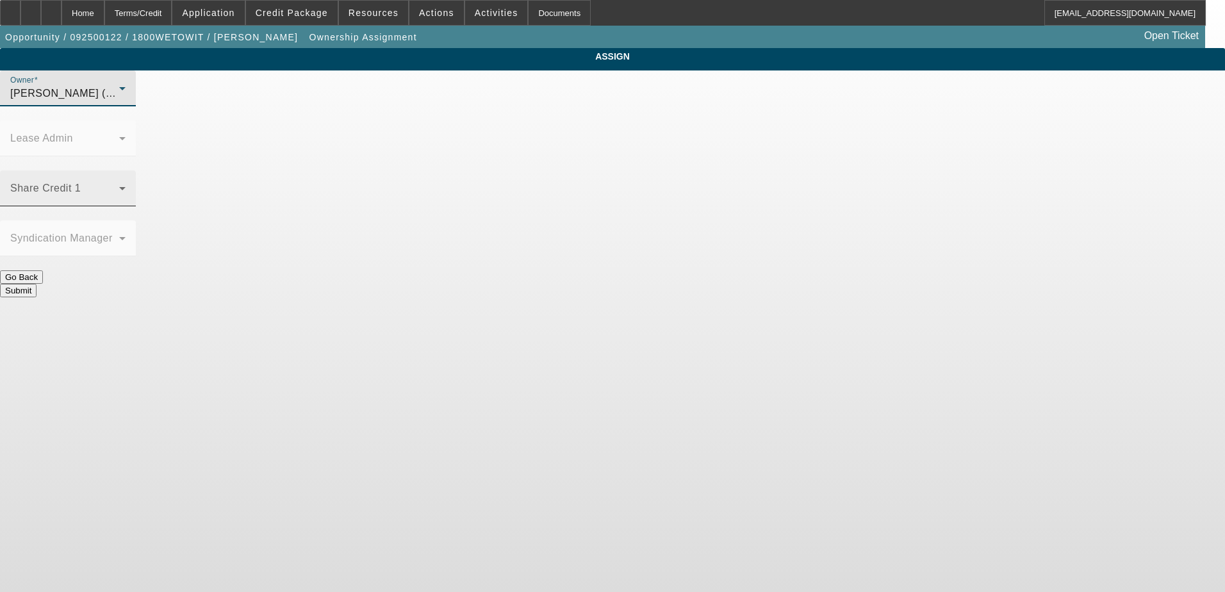
click at [119, 186] on span at bounding box center [64, 193] width 109 height 15
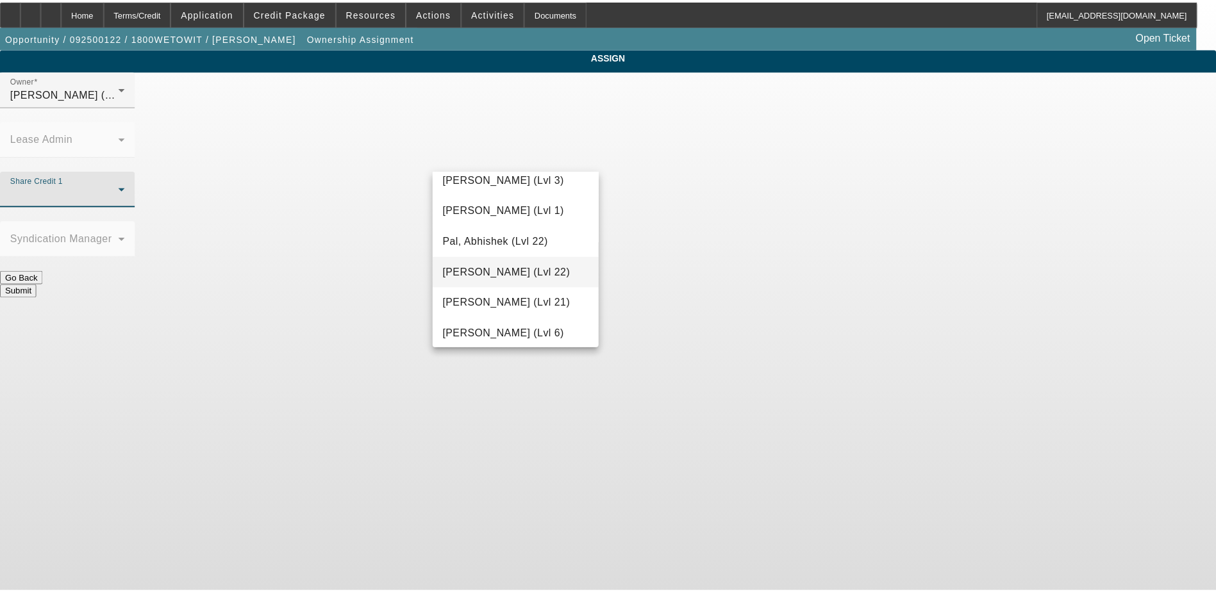
scroll to position [1154, 0]
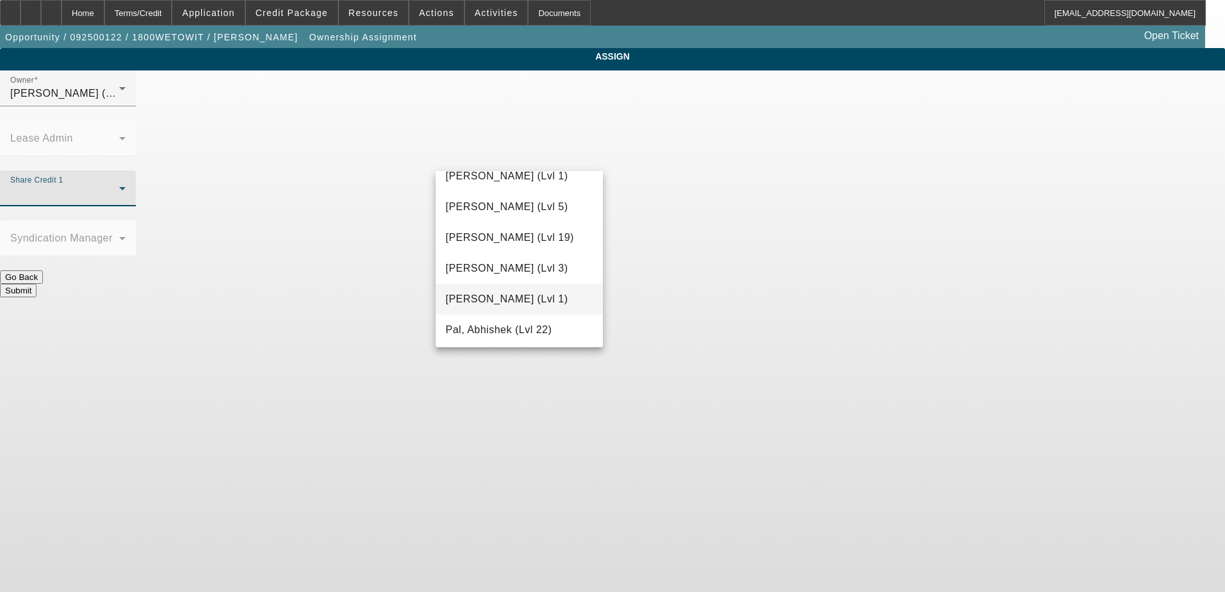
click at [496, 294] on span "O'Malley, Ryan (Lvl 1)" at bounding box center [507, 299] width 122 height 15
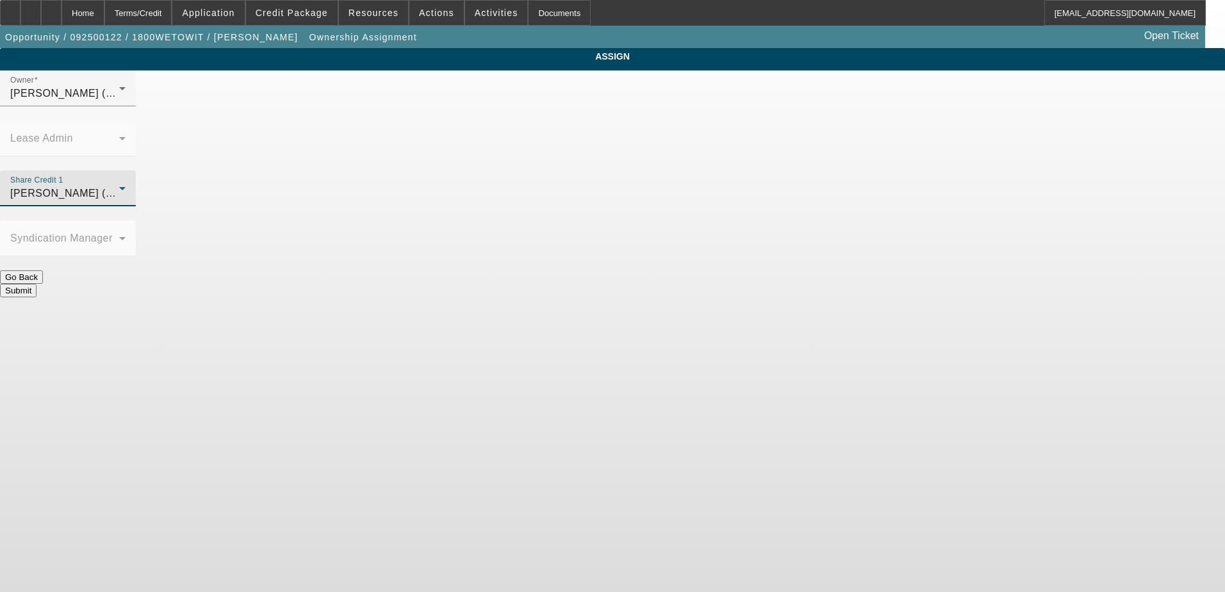
click at [37, 284] on button "Submit" at bounding box center [18, 290] width 37 height 13
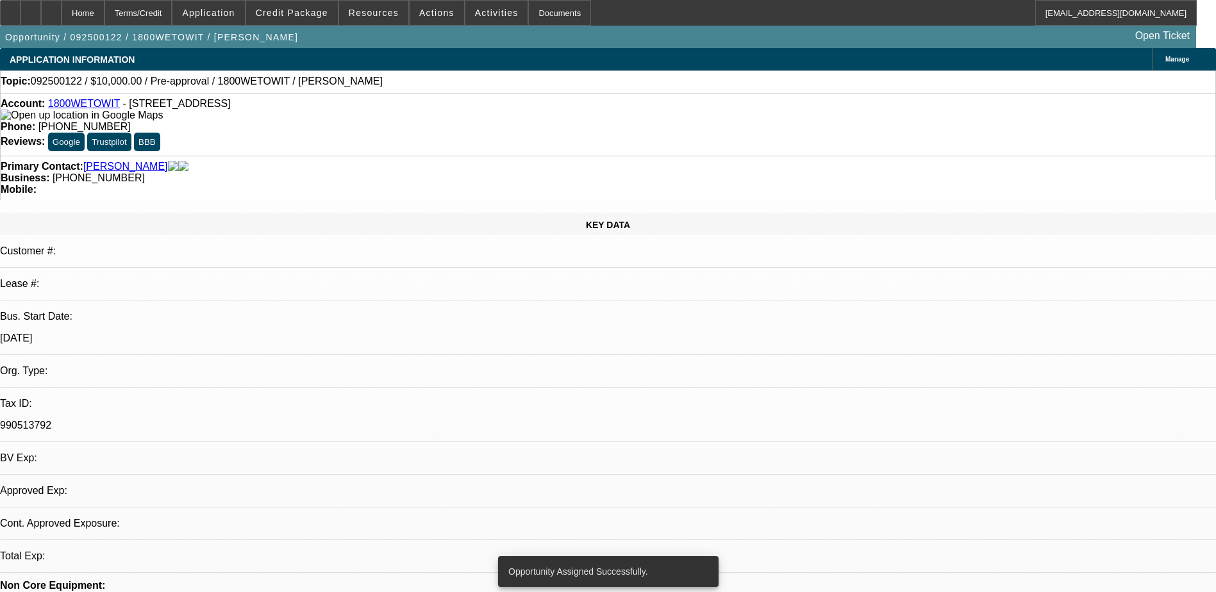
select select "0"
select select "2"
select select "0.1"
select select "4"
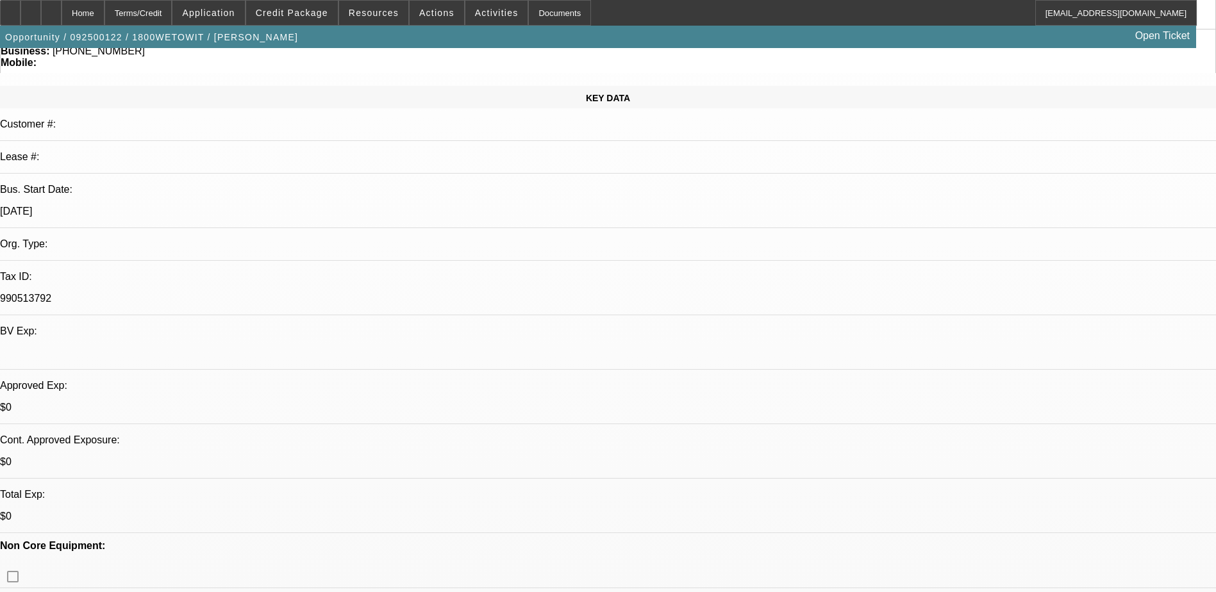
scroll to position [128, 0]
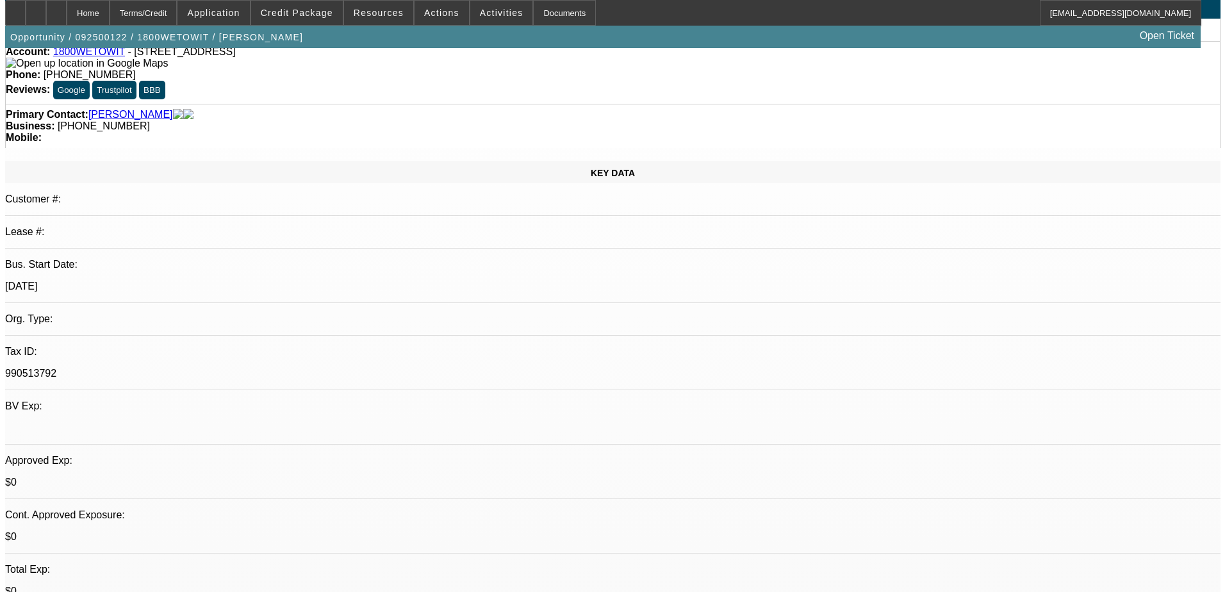
scroll to position [0, 0]
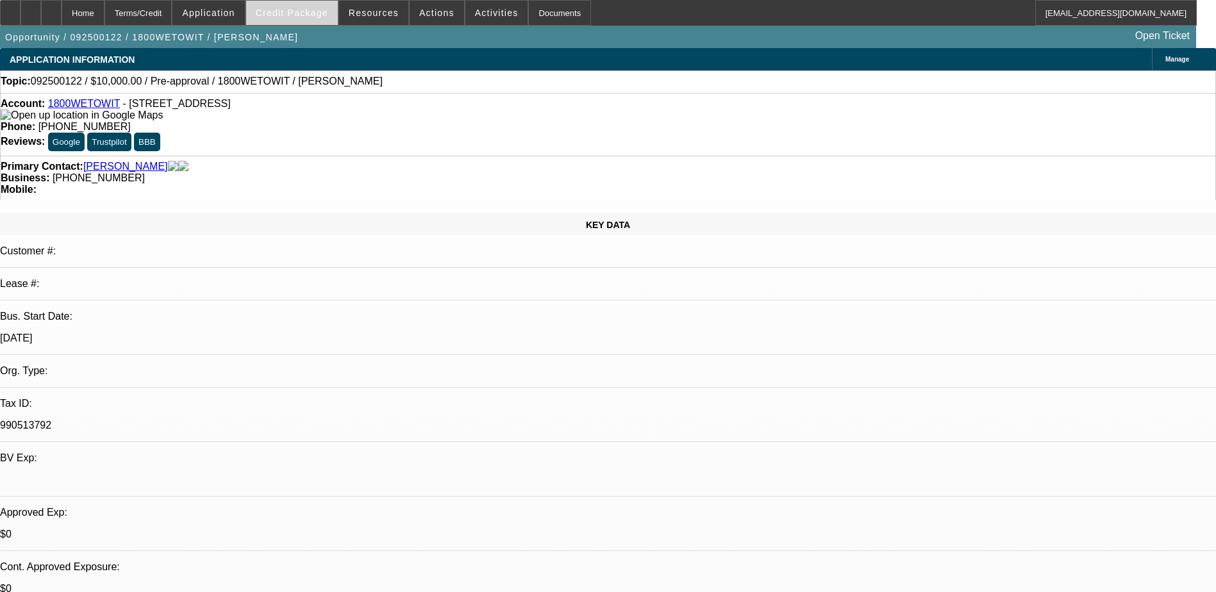
click at [305, 21] on span at bounding box center [292, 12] width 92 height 31
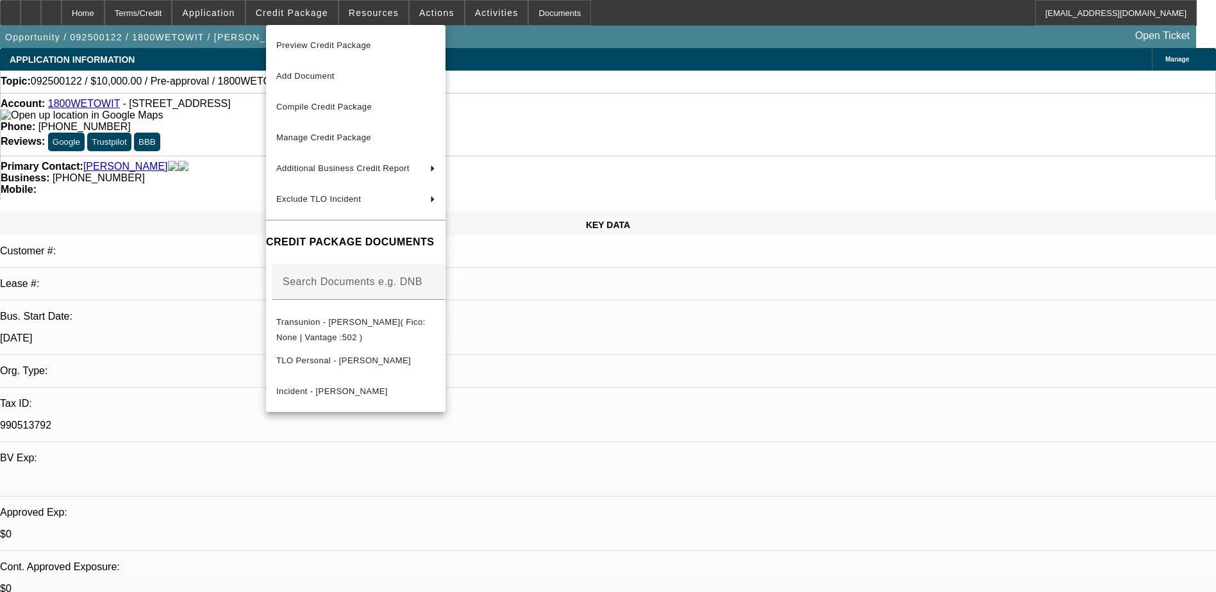
click at [222, 203] on div at bounding box center [608, 296] width 1216 height 592
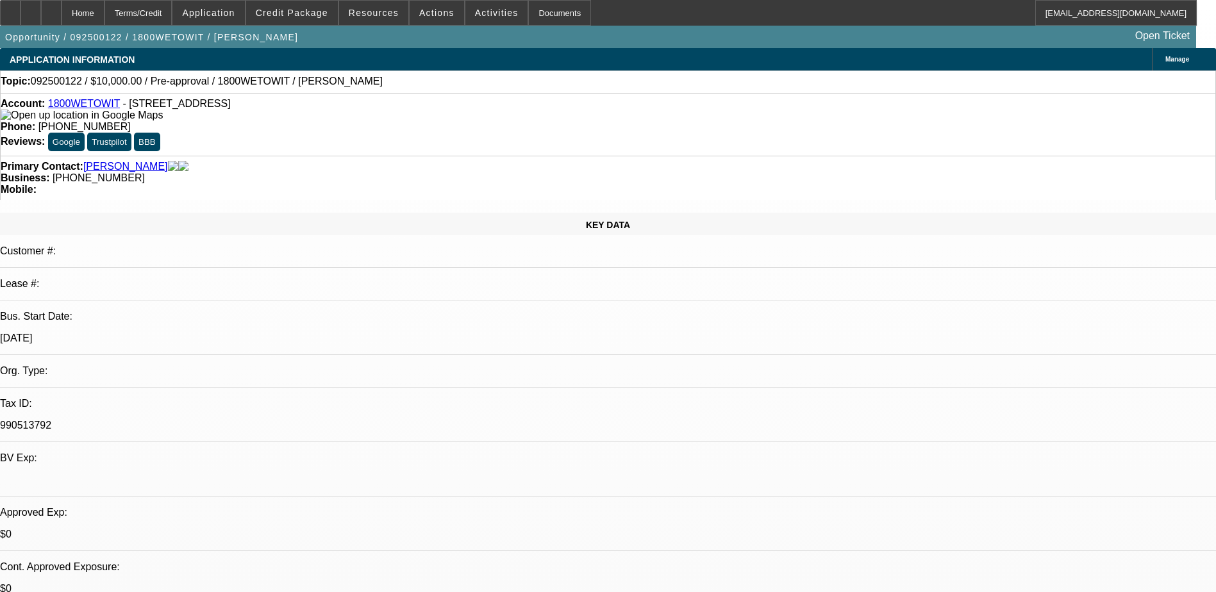
click at [318, 12] on span "Credit Package" at bounding box center [292, 13] width 72 height 10
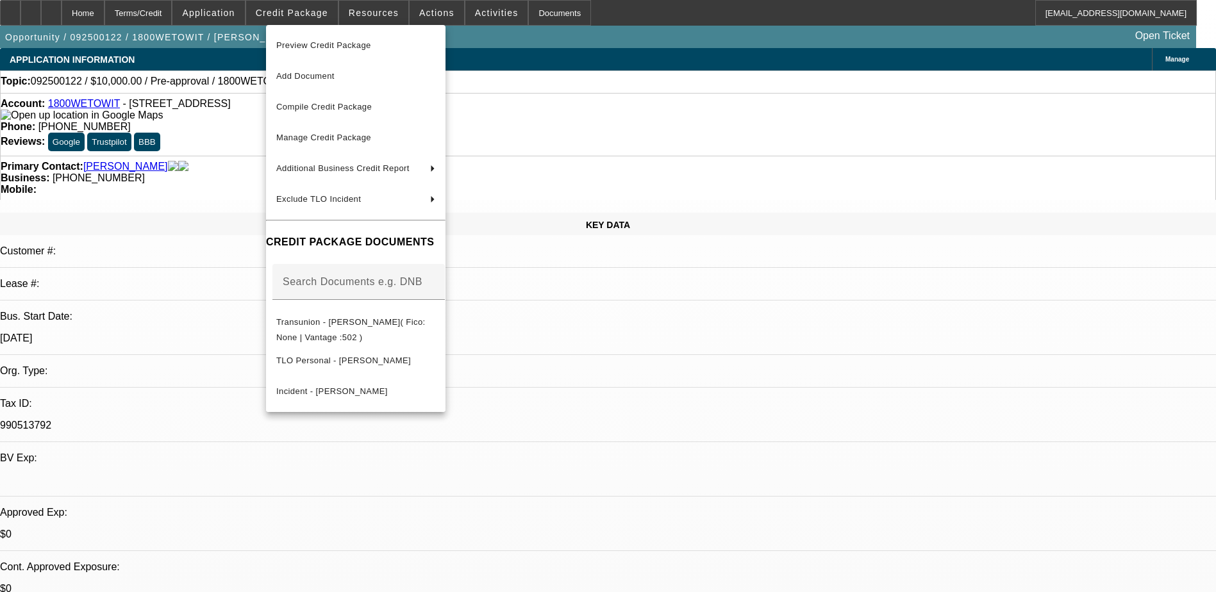
click at [238, 4] on div at bounding box center [608, 296] width 1216 height 592
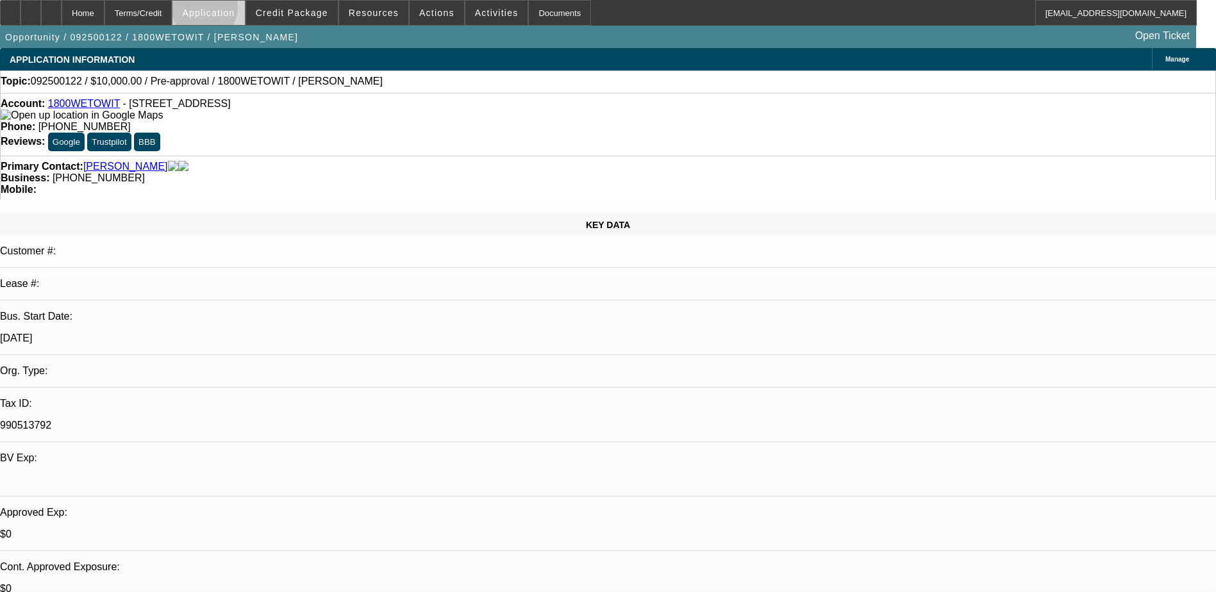
click at [235, 12] on span "Application" at bounding box center [208, 13] width 53 height 10
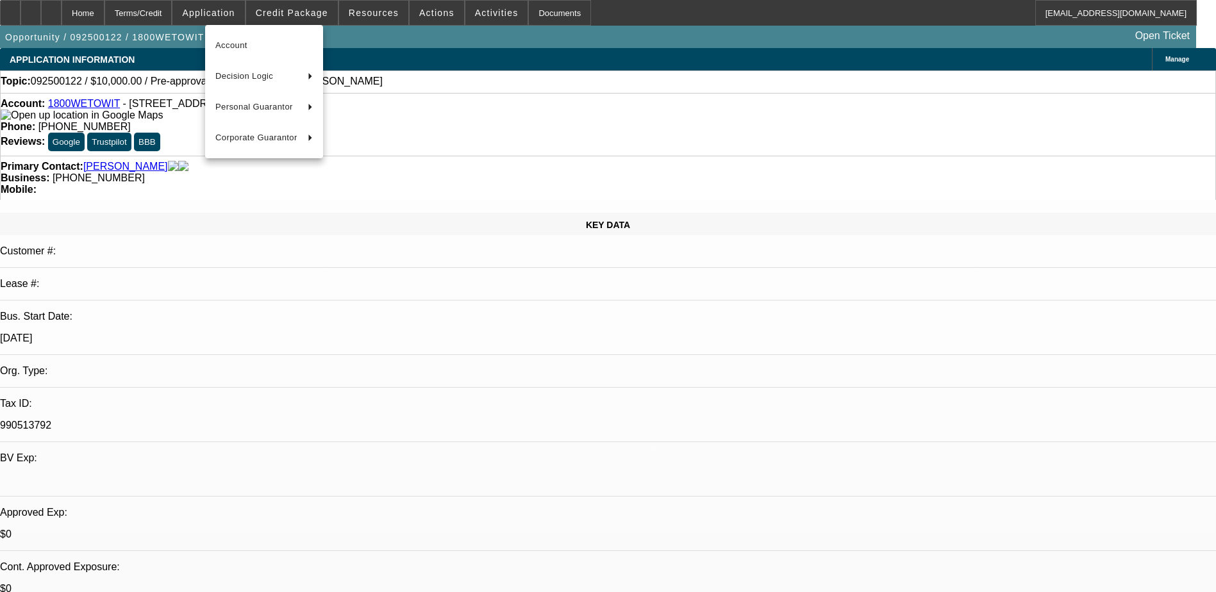
click at [395, 19] on div at bounding box center [608, 296] width 1216 height 592
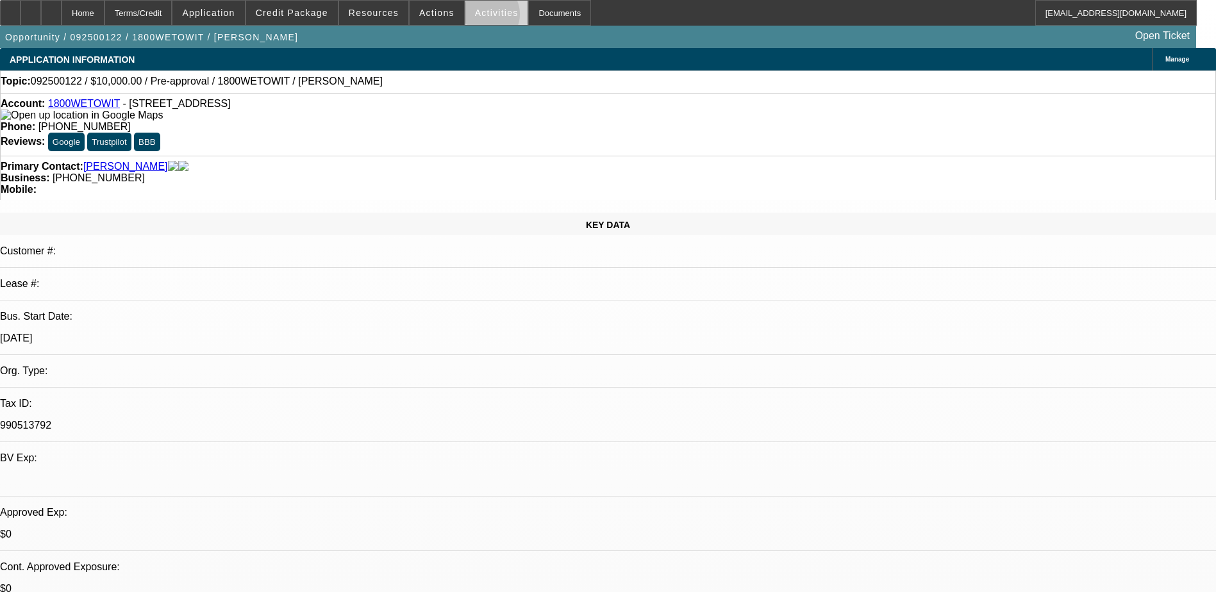
click at [475, 17] on span "Activities" at bounding box center [497, 13] width 44 height 10
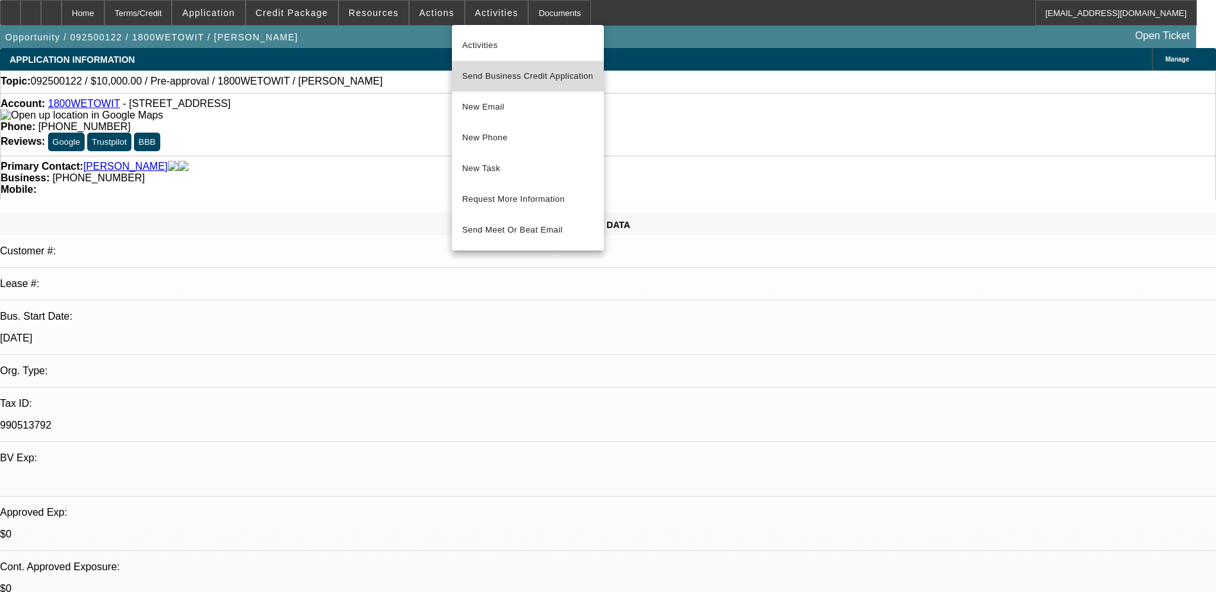
click at [502, 79] on span "Send Business Credit Application" at bounding box center [527, 76] width 131 height 15
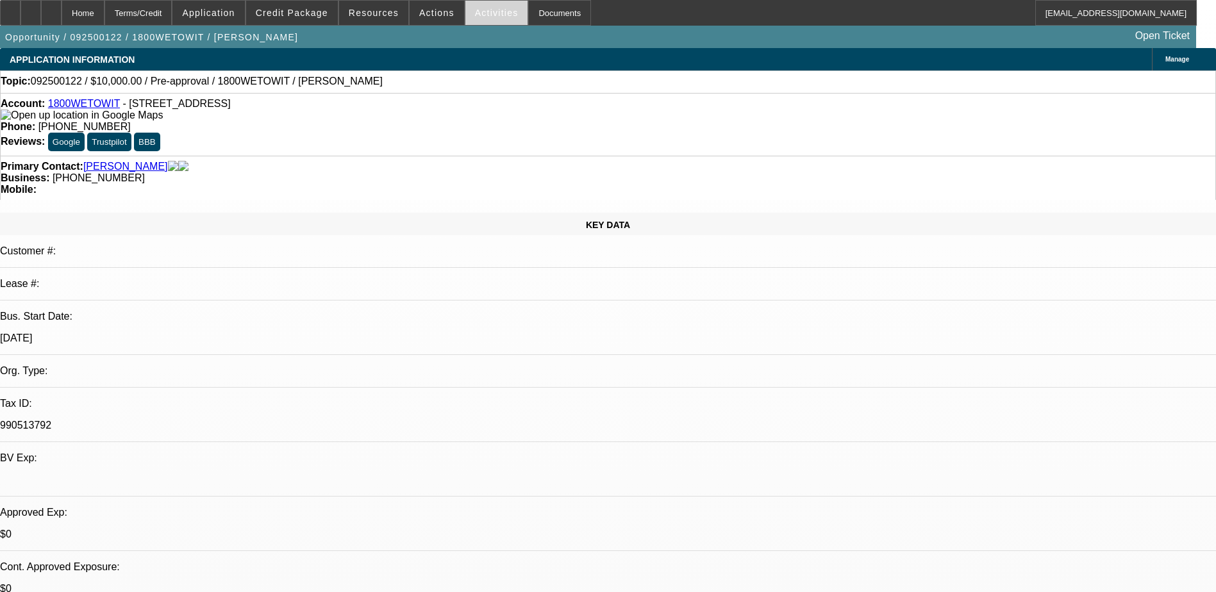
click at [490, 14] on span "Activities" at bounding box center [497, 13] width 44 height 10
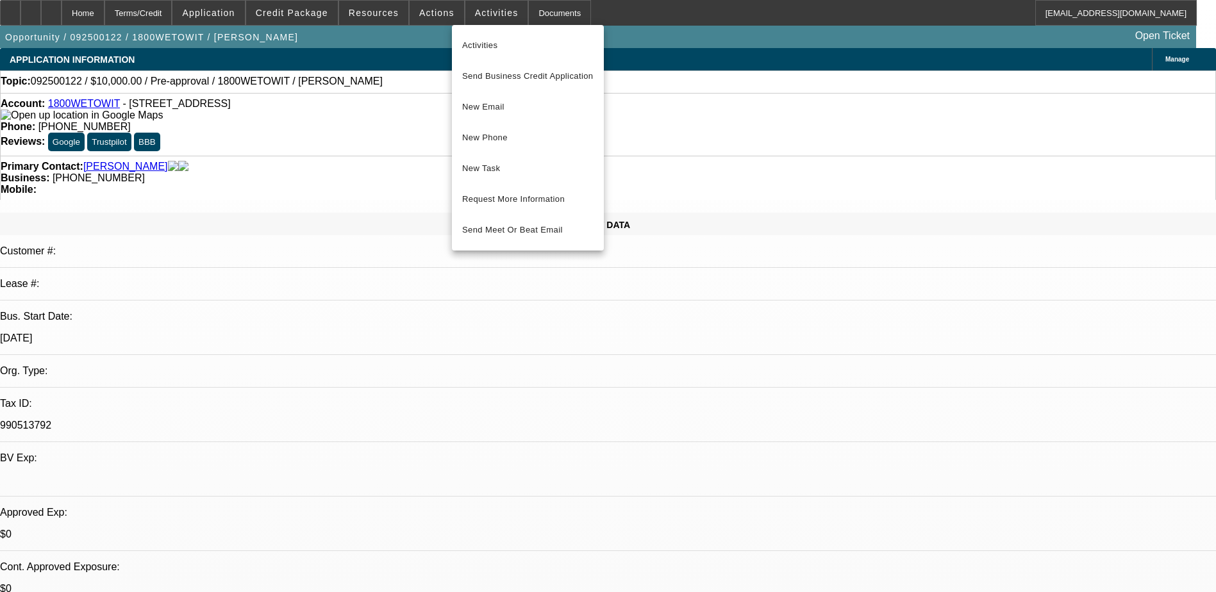
click at [426, 11] on div at bounding box center [608, 296] width 1216 height 592
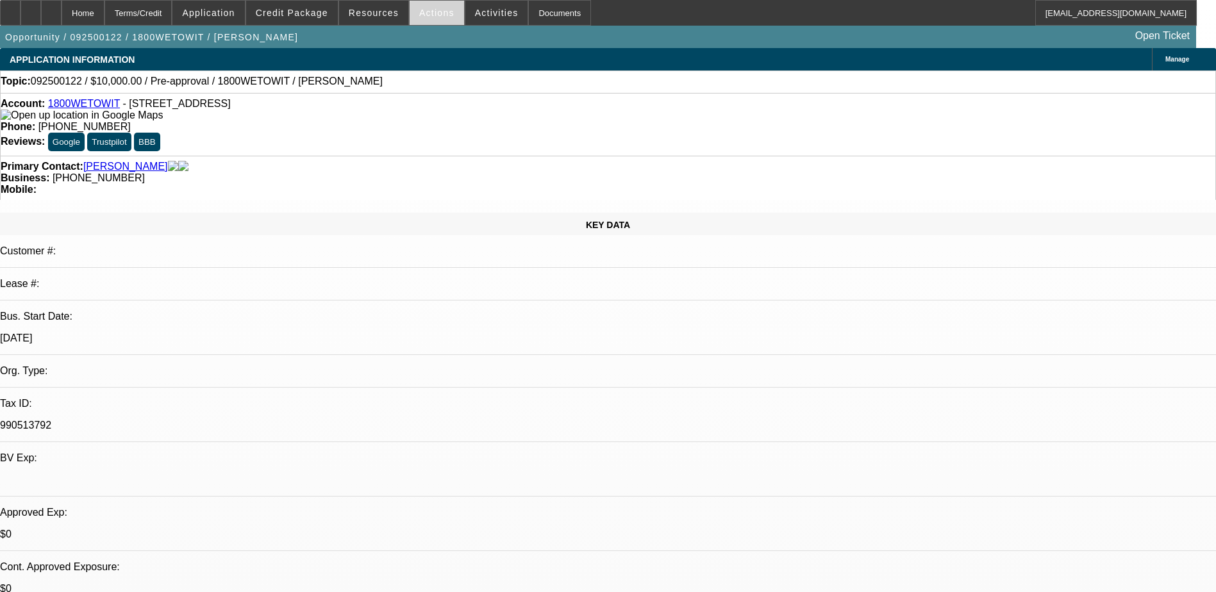
click at [424, 10] on span "Actions" at bounding box center [436, 13] width 35 height 10
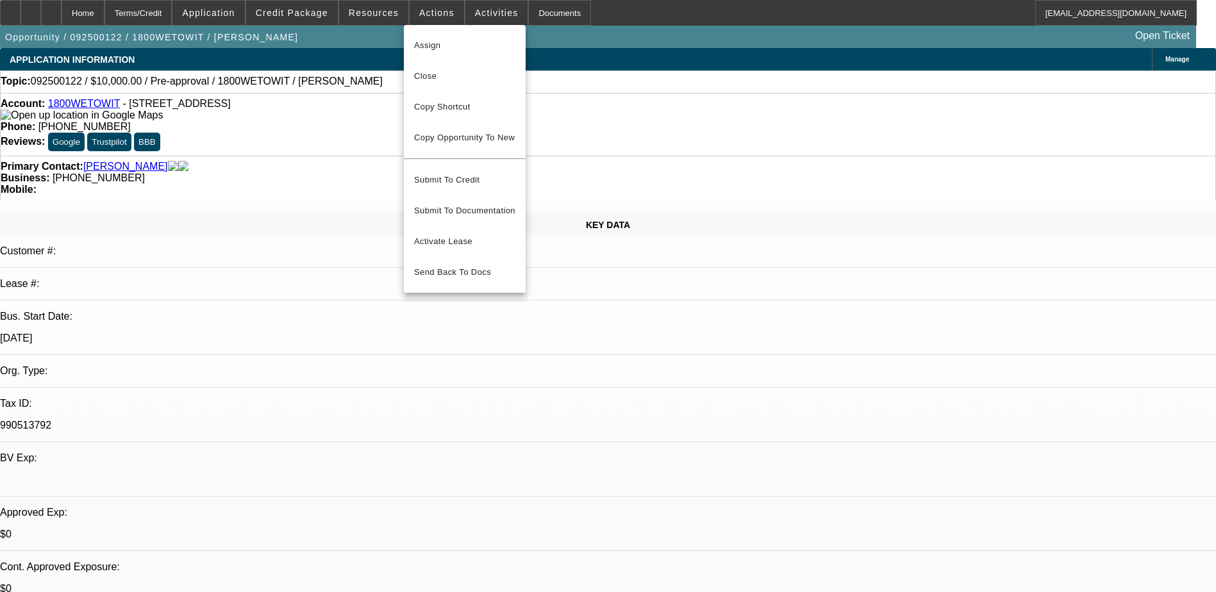
click at [477, 13] on div at bounding box center [608, 296] width 1216 height 592
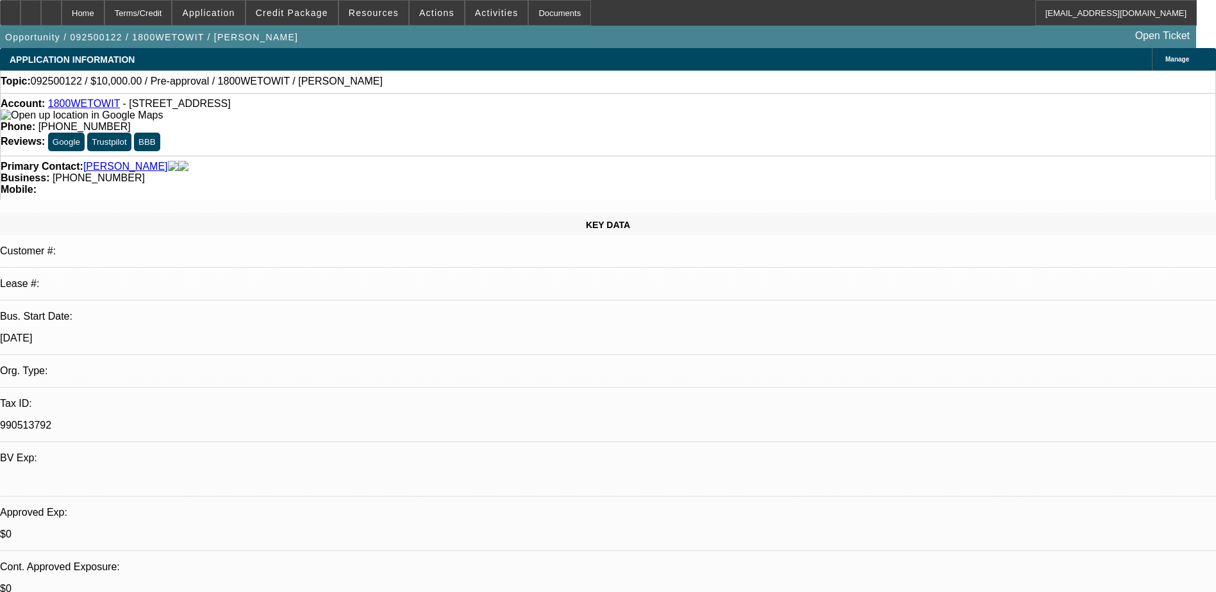
click at [477, 14] on span "Activities" at bounding box center [497, 13] width 44 height 10
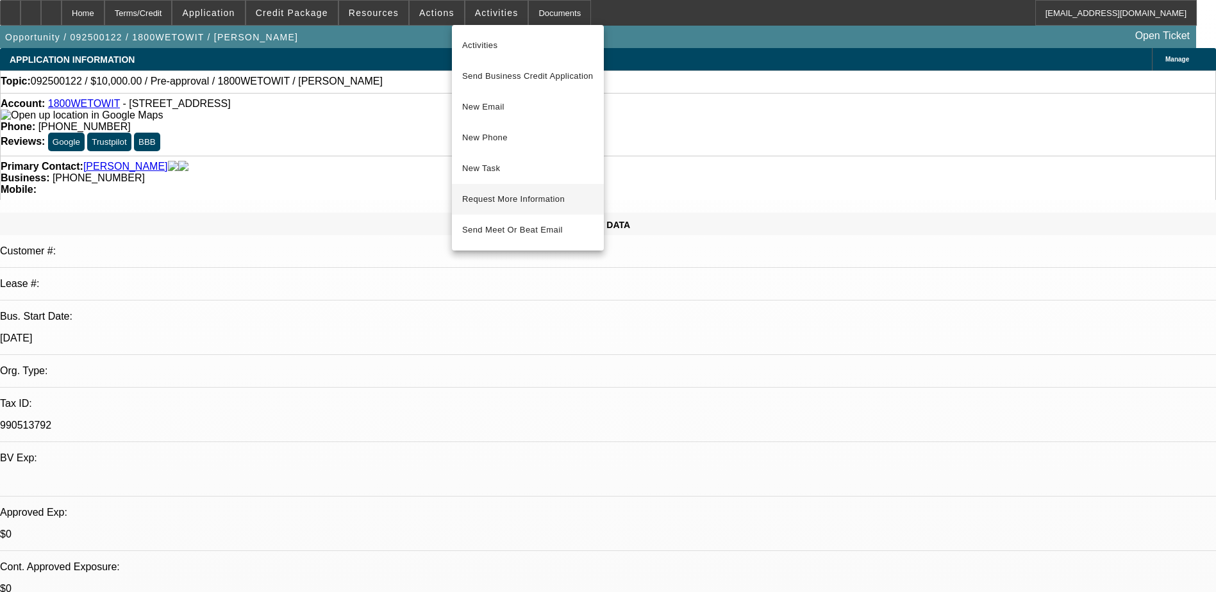
click at [536, 197] on span "Request More Information" at bounding box center [527, 199] width 131 height 15
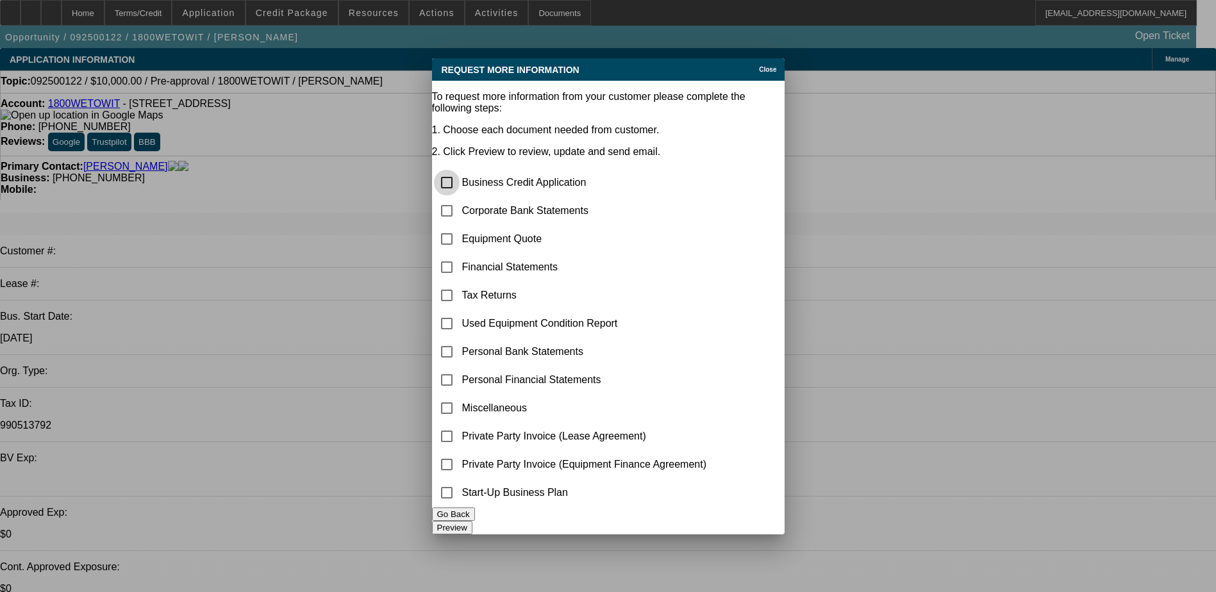
click at [459, 170] on input "checkbox" at bounding box center [447, 183] width 26 height 26
checkbox input "false"
click at [460, 198] on input "checkbox" at bounding box center [447, 211] width 26 height 26
checkbox input "true"
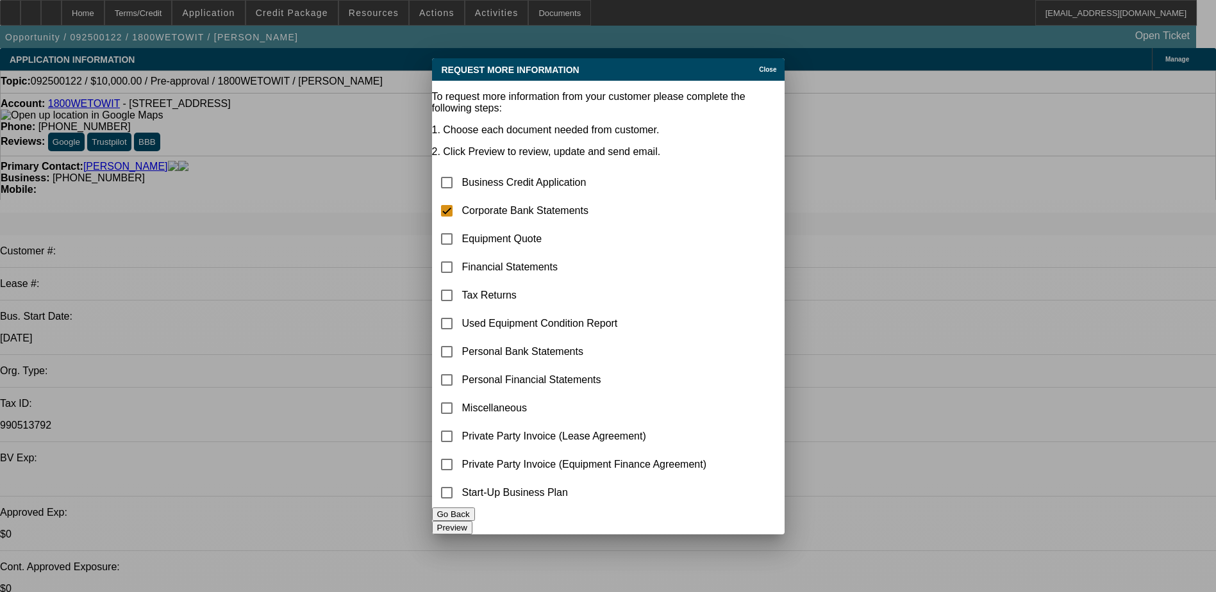
click at [472, 521] on button "Preview" at bounding box center [452, 527] width 40 height 13
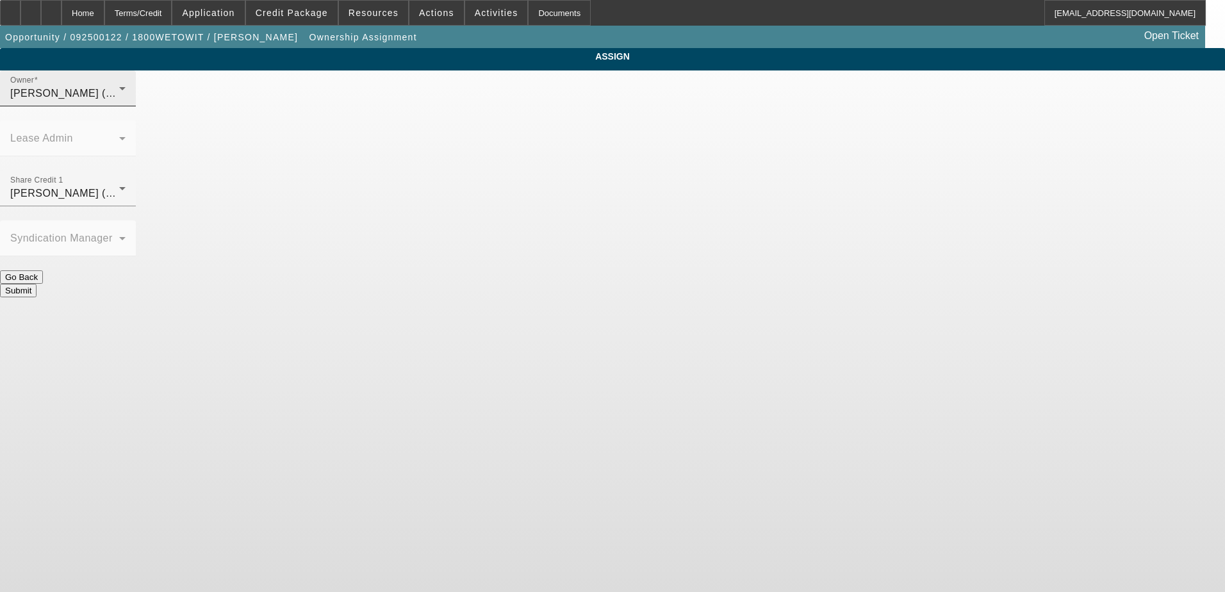
click at [126, 97] on div "Owner Fiumetto, Daniel (Lvl 19)" at bounding box center [67, 88] width 115 height 36
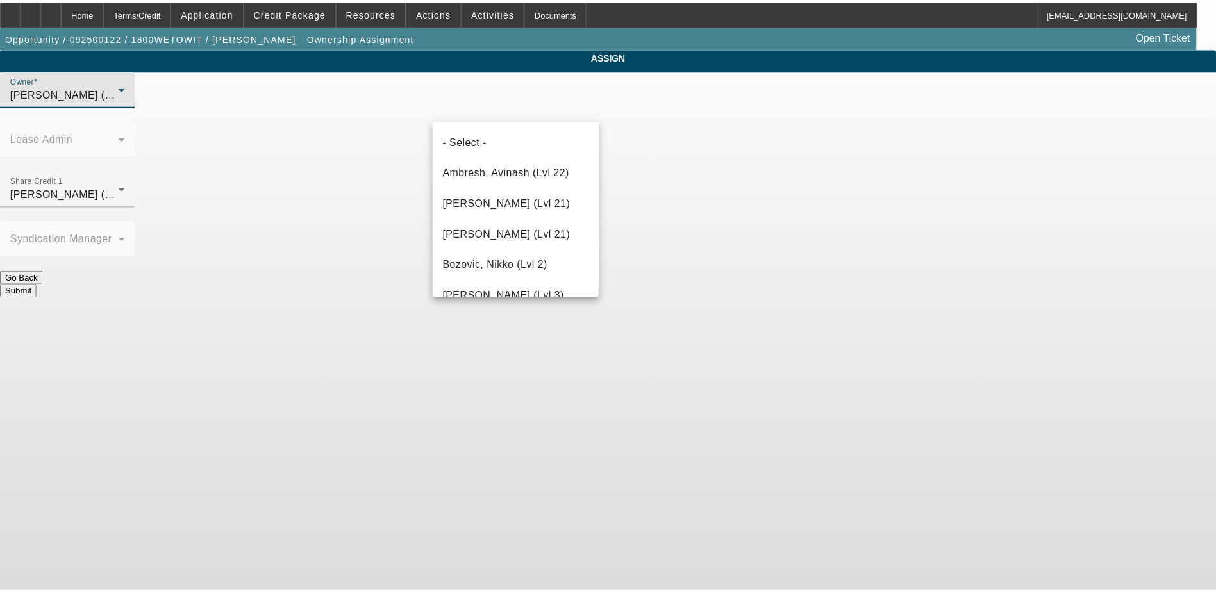
scroll to position [327, 0]
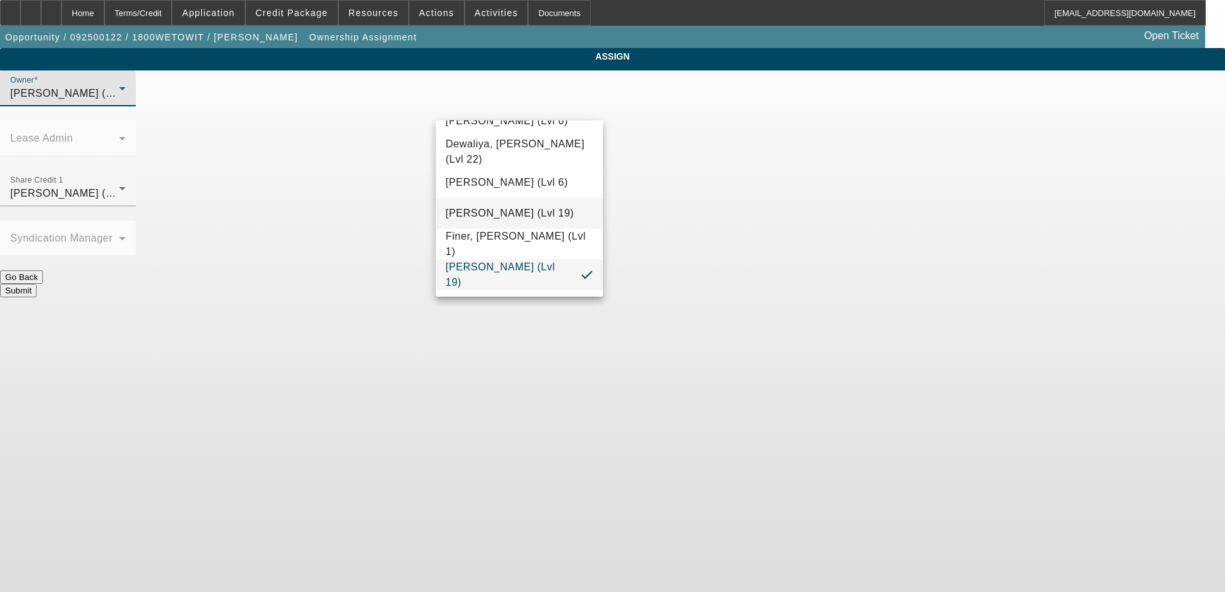
click at [536, 216] on span "Dunphy, Sean (Lvl 19)" at bounding box center [510, 213] width 128 height 15
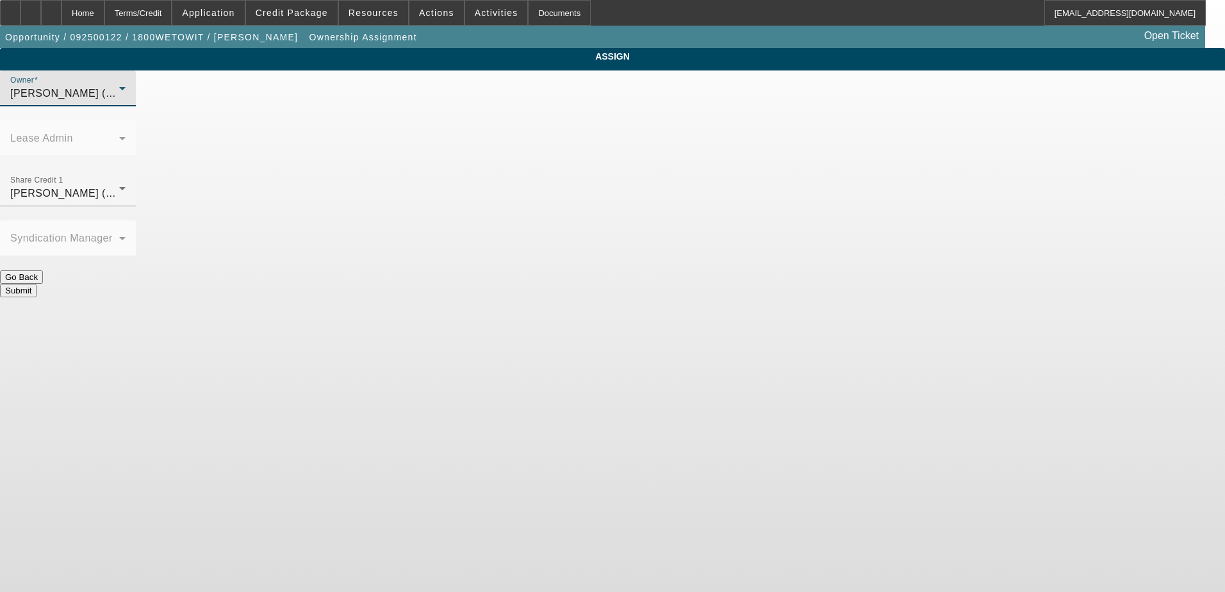
click at [699, 284] on div "Submit" at bounding box center [612, 290] width 1225 height 13
click at [37, 284] on button "Submit" at bounding box center [18, 290] width 37 height 13
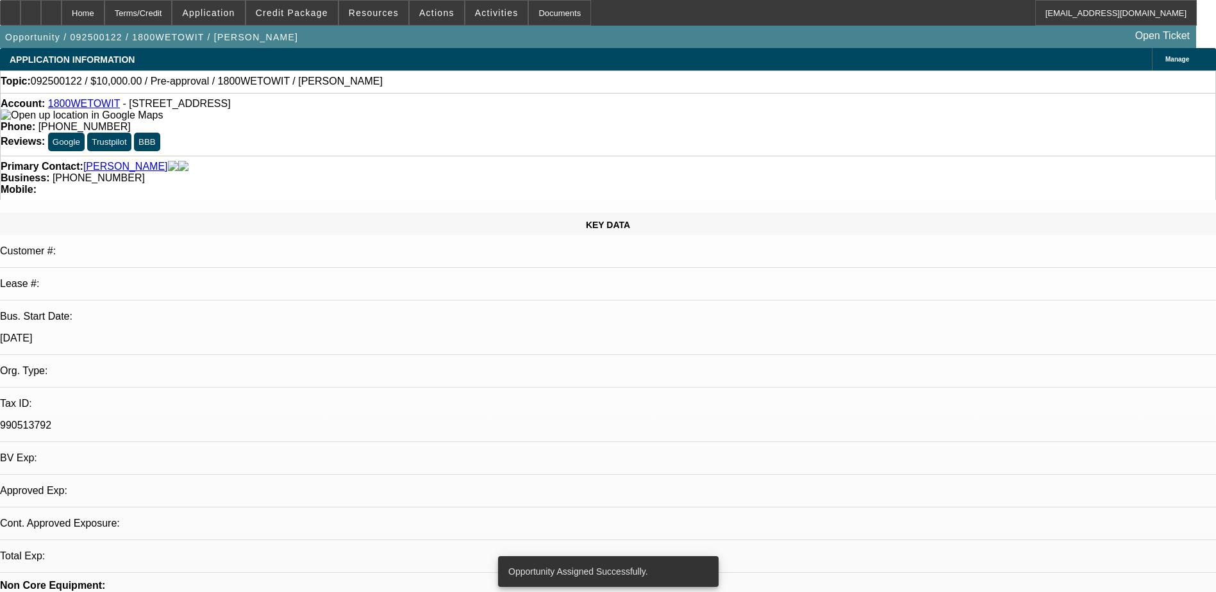
select select "0"
select select "2"
select select "0.1"
select select "4"
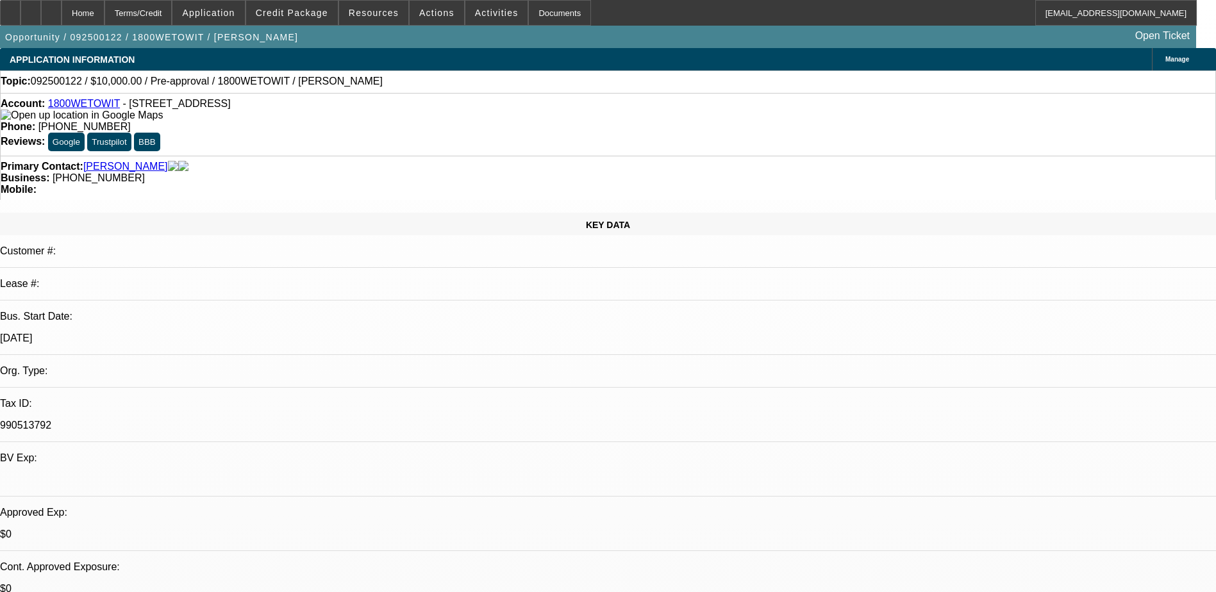
click at [80, 104] on link "1800WETOWIT" at bounding box center [84, 103] width 72 height 11
radio input "true"
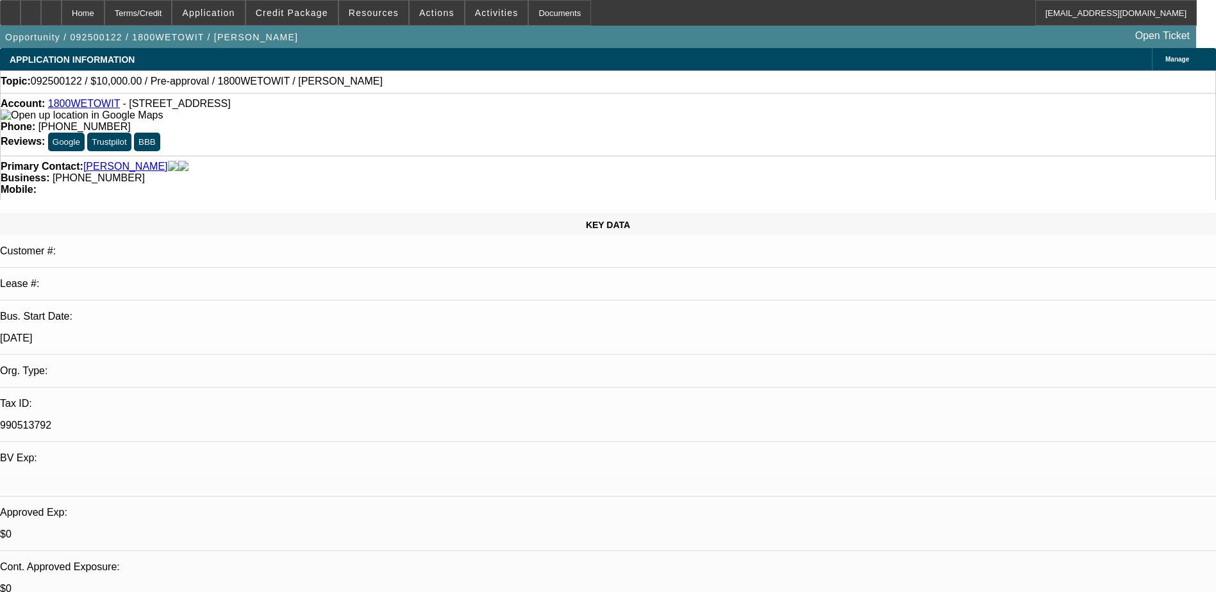
paste textarea "5000, chevy 3500, next, 1800 we tow it, been in business a year, 500, 4140 kent…"
drag, startPoint x: 1095, startPoint y: 247, endPoint x: 1079, endPoint y: 245, distance: 16.1
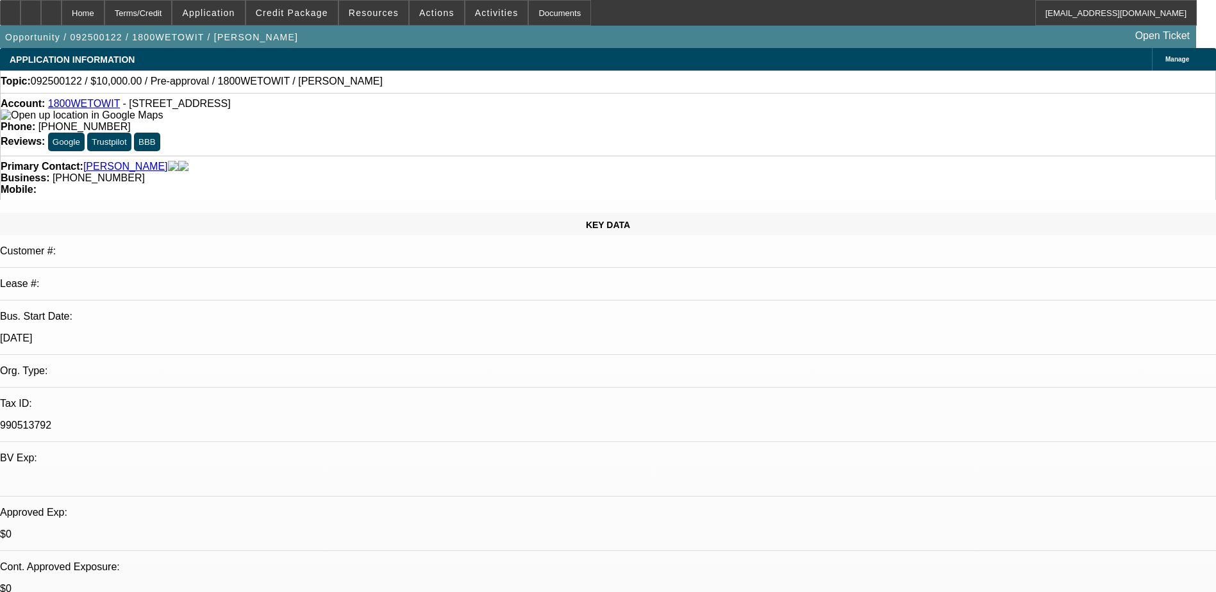
type textarea "5000$, chevy 3500 next purchase in the next month, 1800 we tow it, been in busi…"
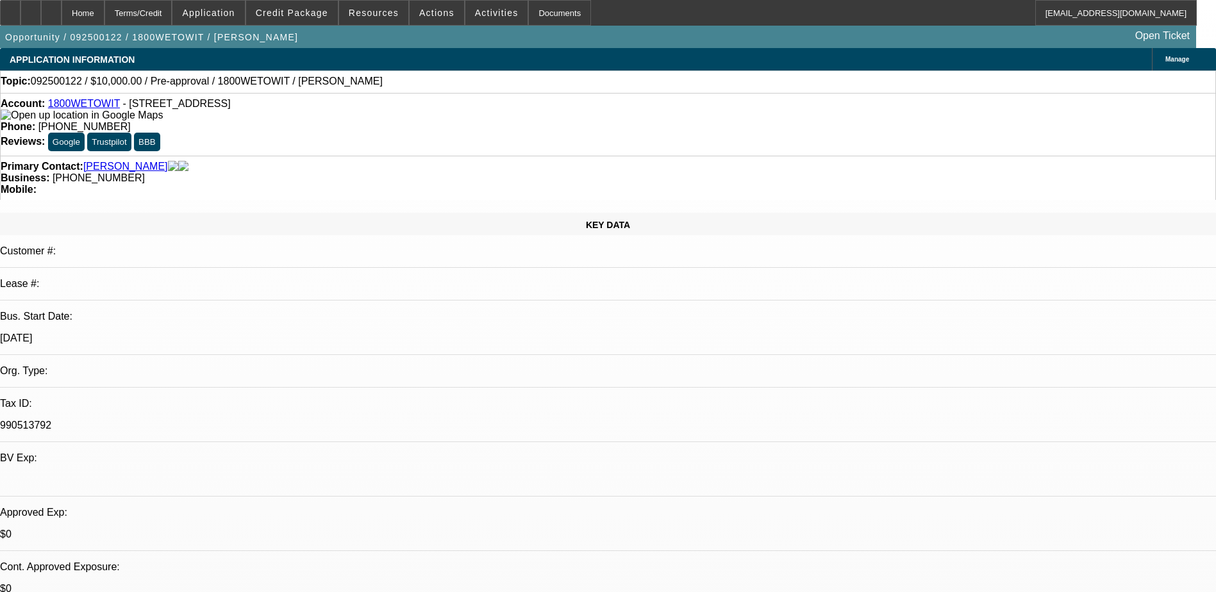
radio input "true"
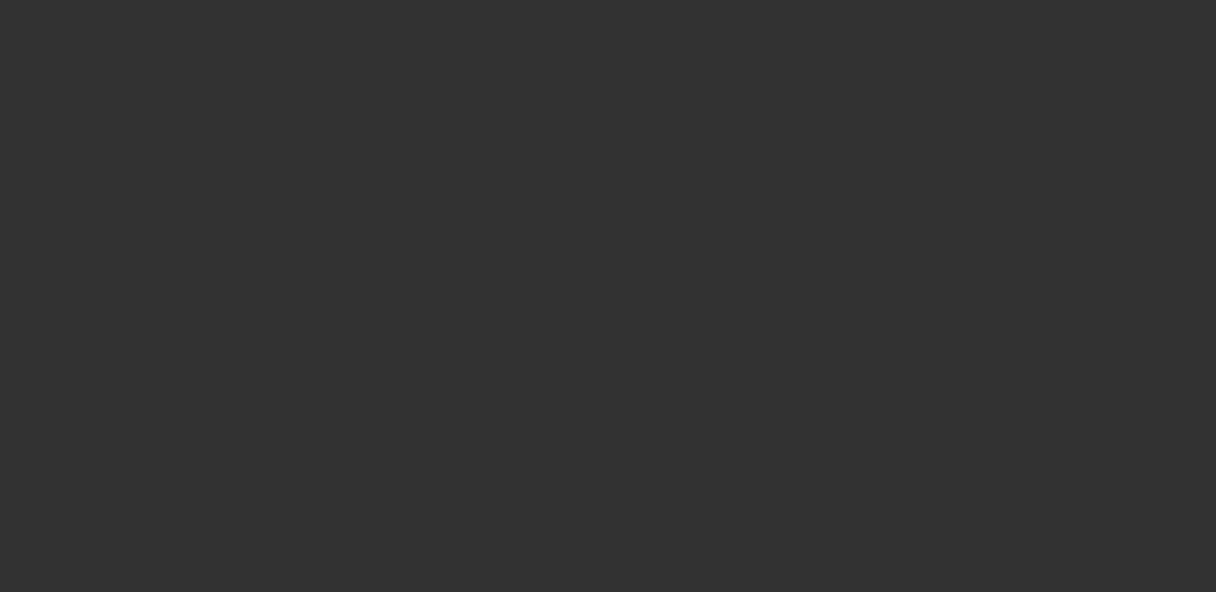
scroll to position [0, 0]
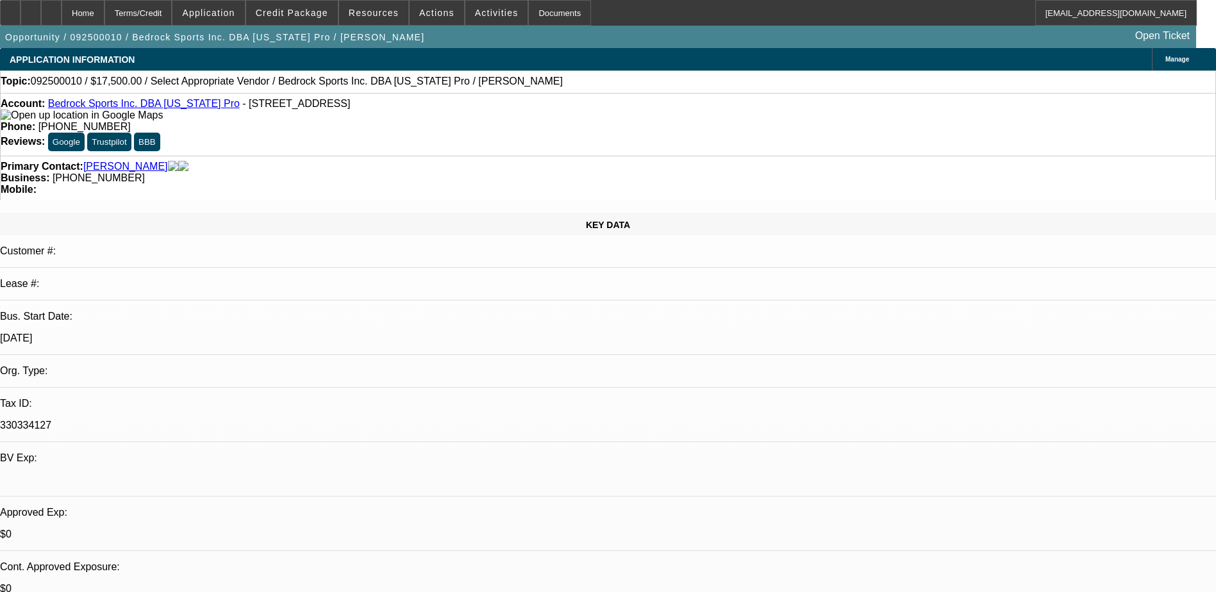
select select "0"
select select "2"
select select "0.1"
select select "4"
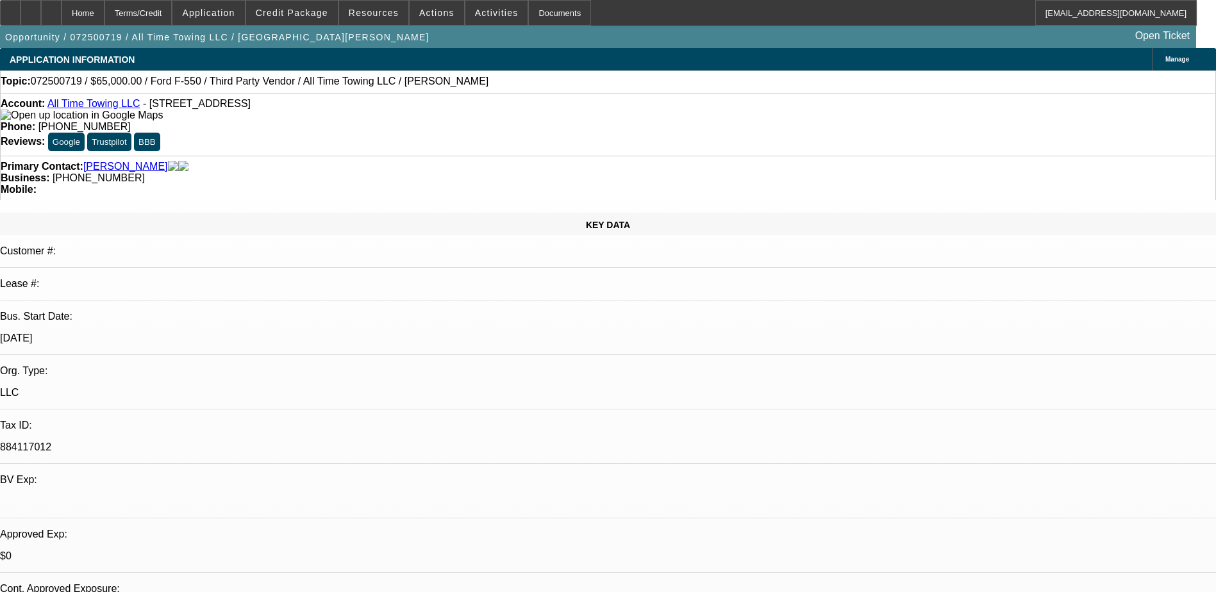
select select "0"
select select "3"
select select "0"
select select "6"
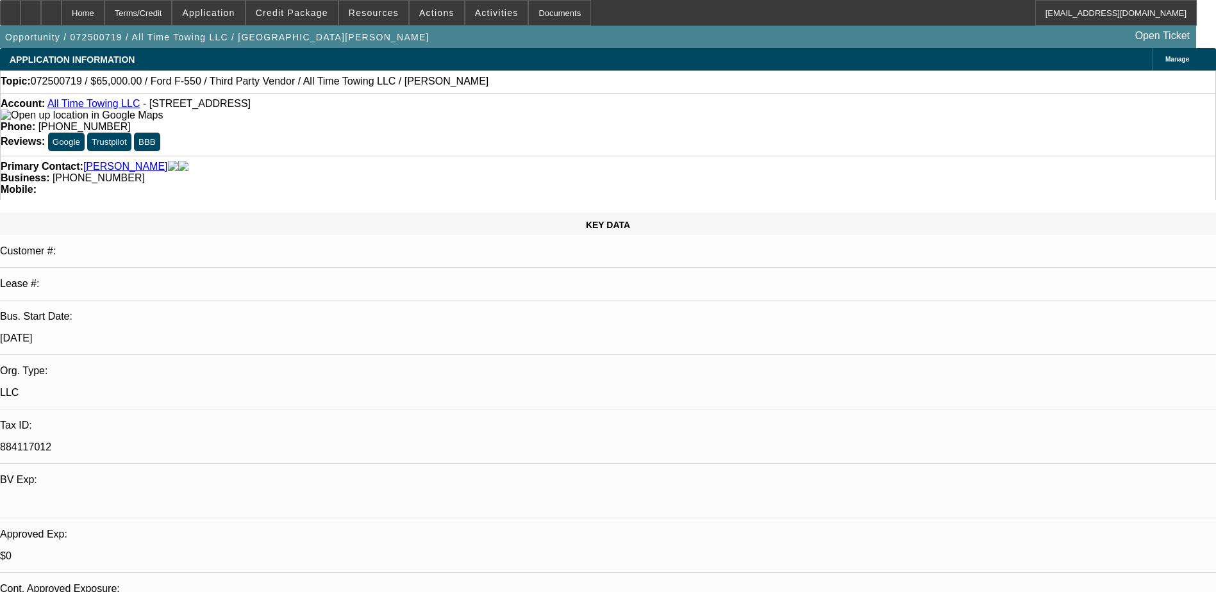
select select "0"
select select "3"
select select "0"
select select "6"
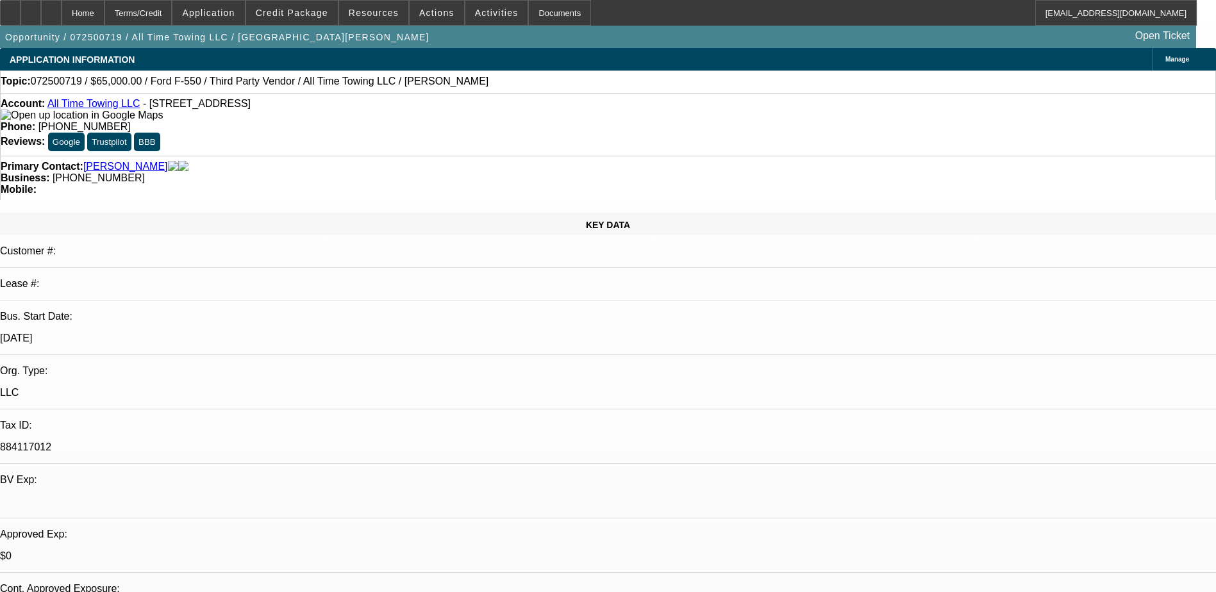
select select "0"
select select "3"
select select "0"
select select "6"
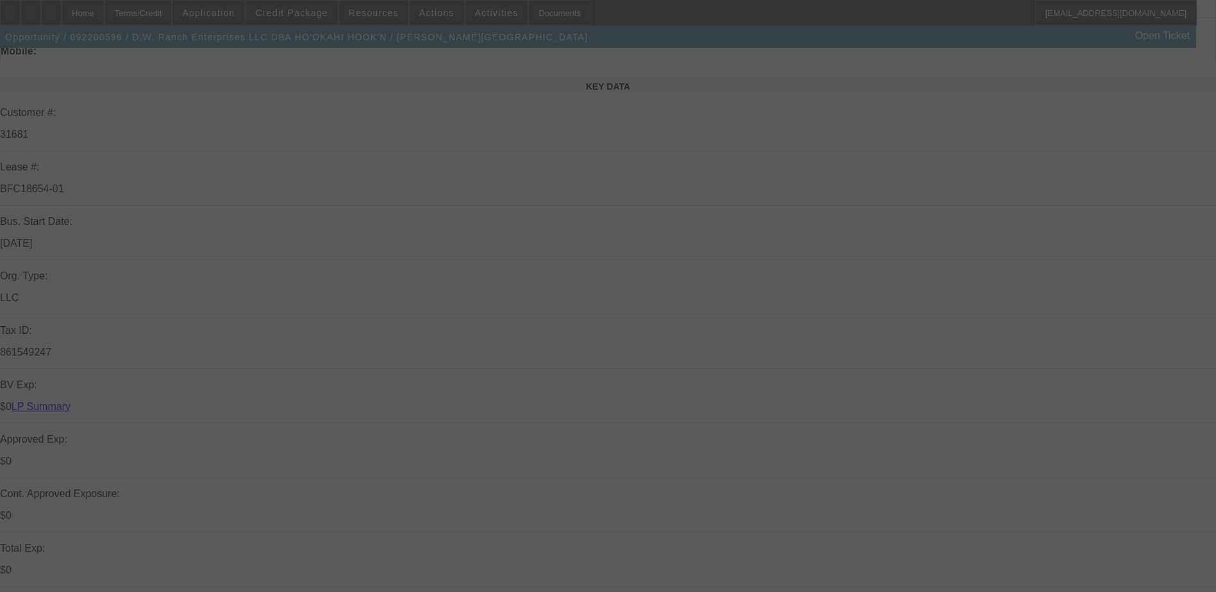
scroll to position [256, 0]
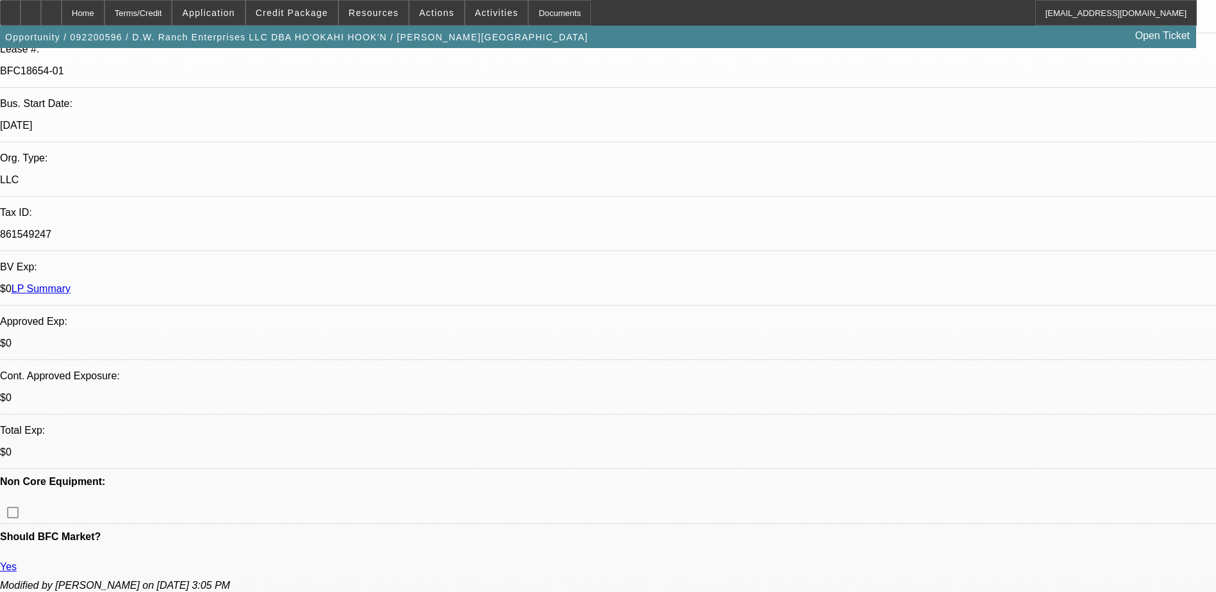
select select "0"
select select "0.1"
select select "0"
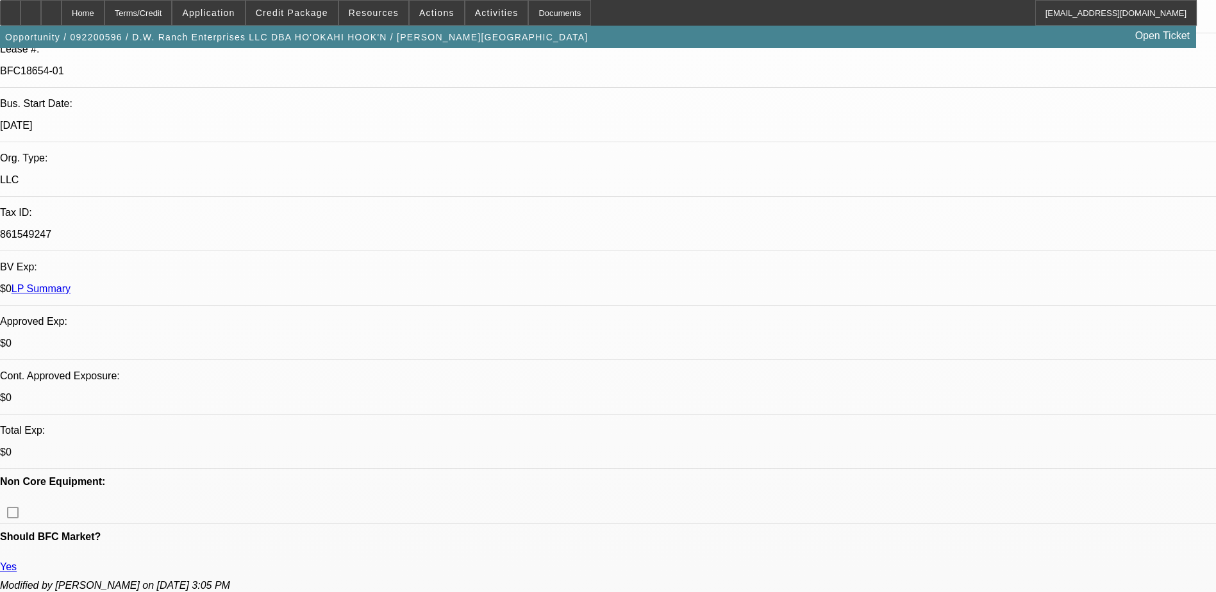
select select "0.1"
select select "0"
select select "0.1"
select select "0.2"
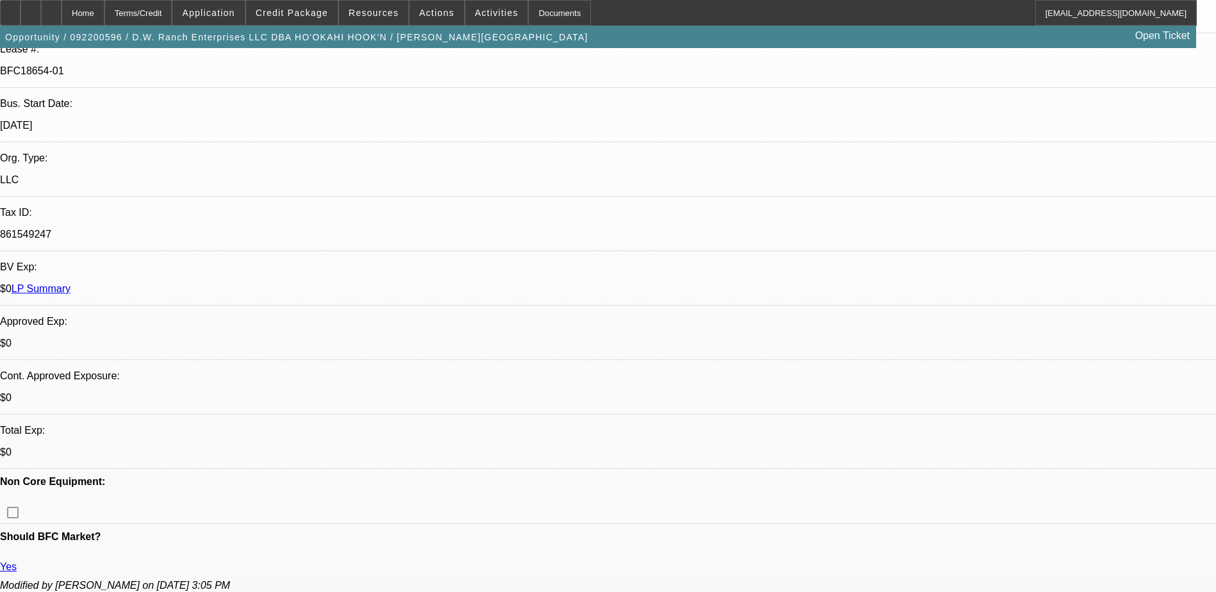
select select "0"
select select "0.1"
select select "1"
select select "2"
select select "4"
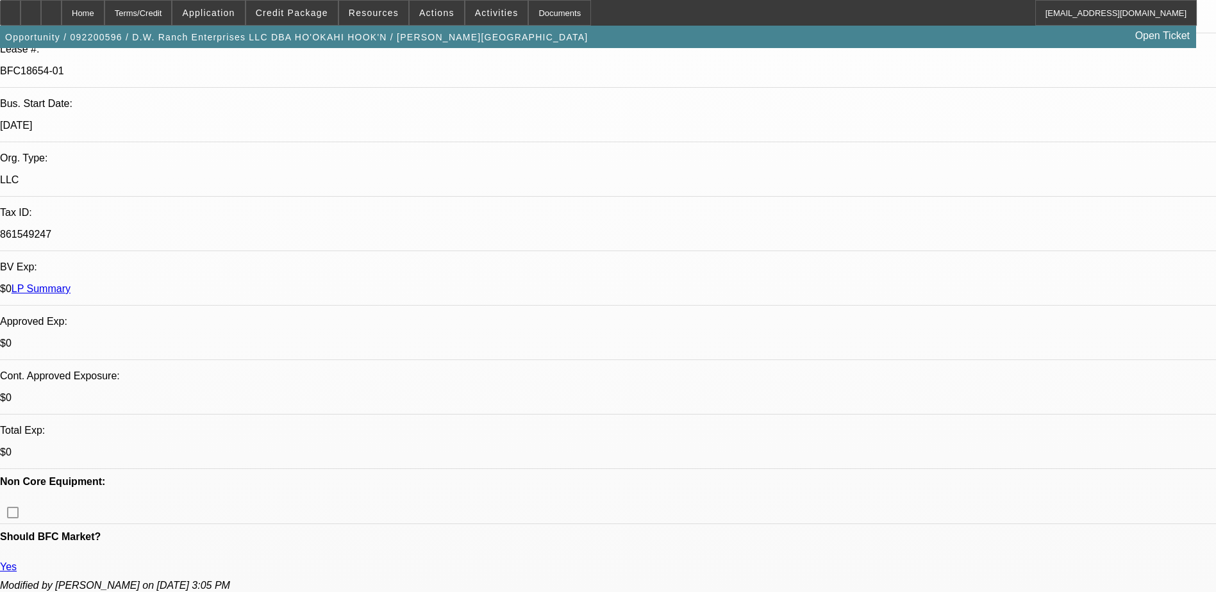
select select "1"
select select "2"
select select "4"
select select "1"
select select "2"
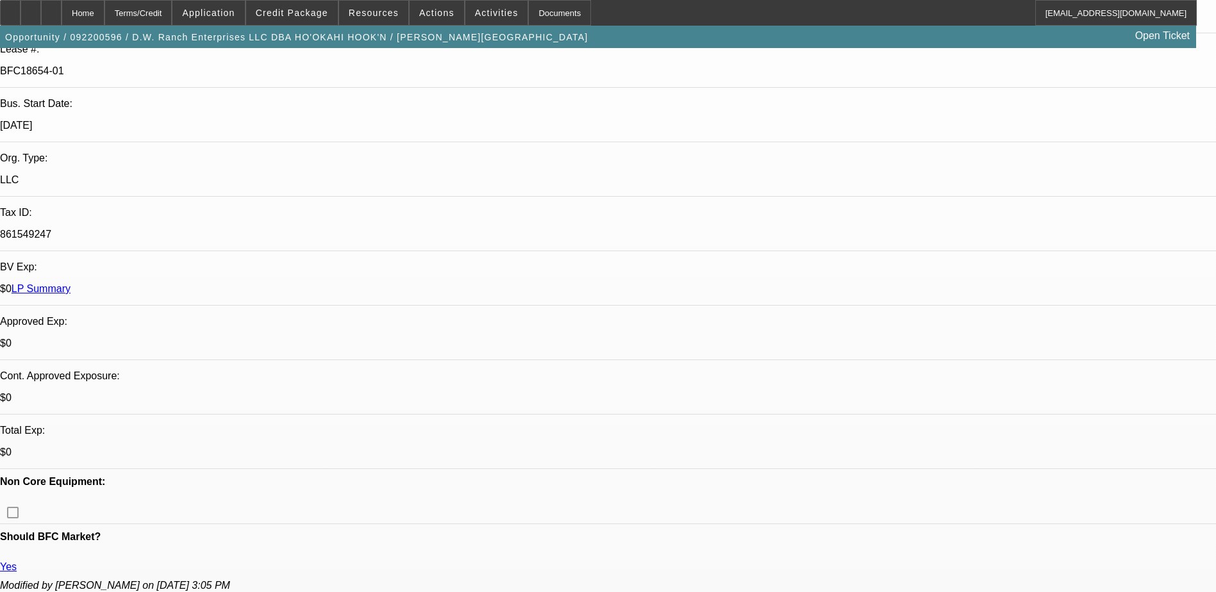
select select "4"
select select "1"
select select "2"
select select "4"
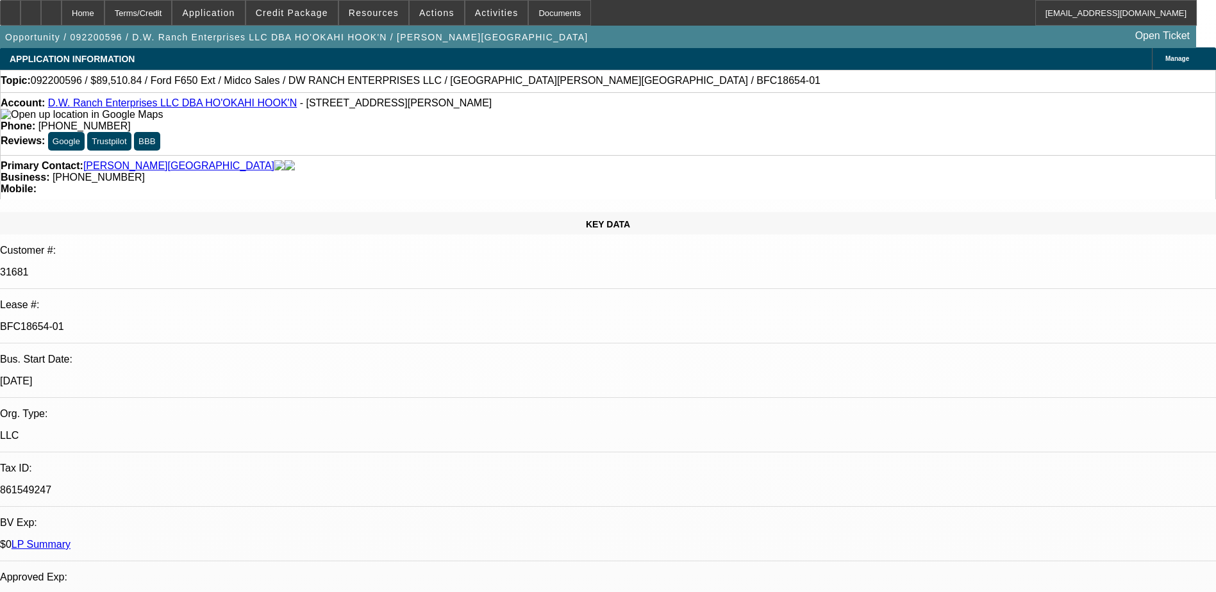
scroll to position [0, 0]
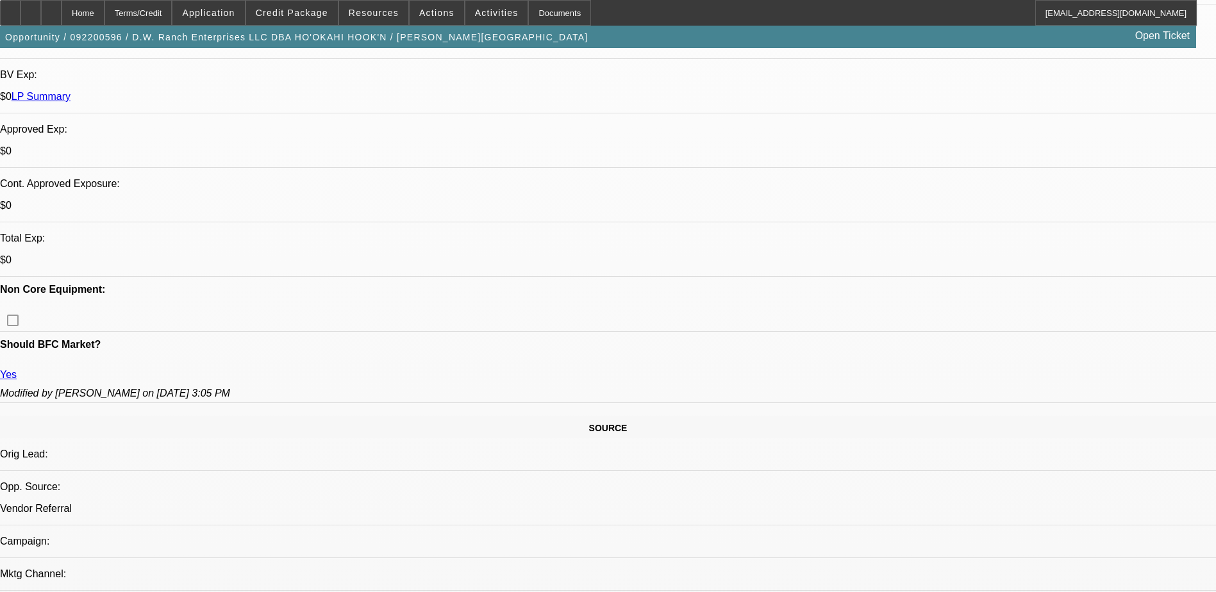
scroll to position [64, 0]
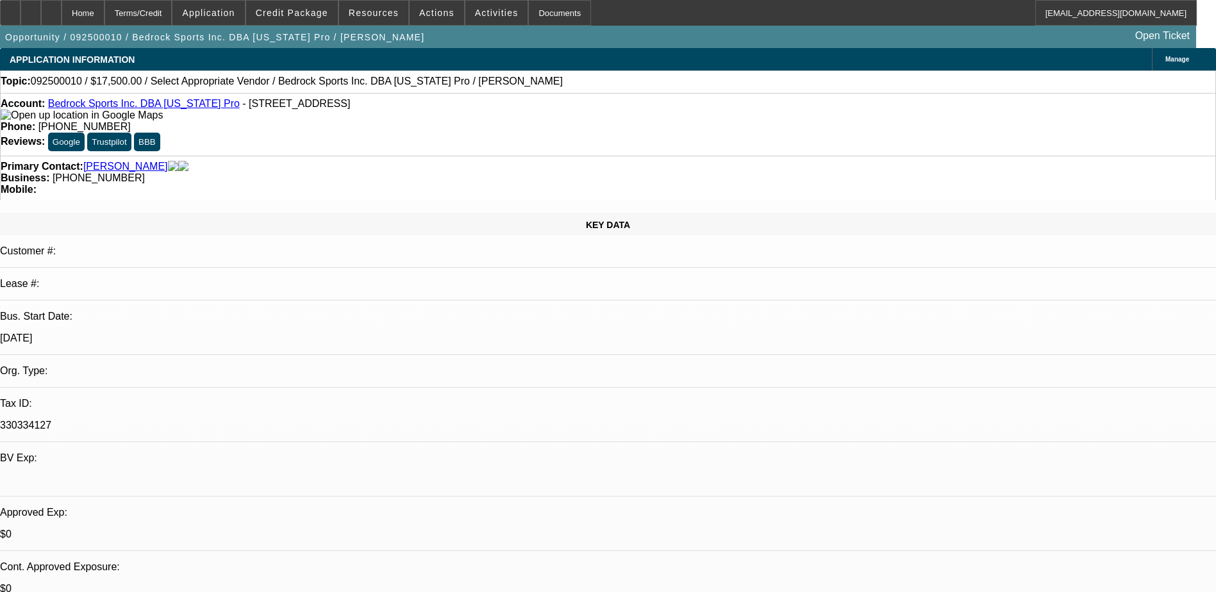
select select "0"
select select "2"
select select "0.1"
select select "4"
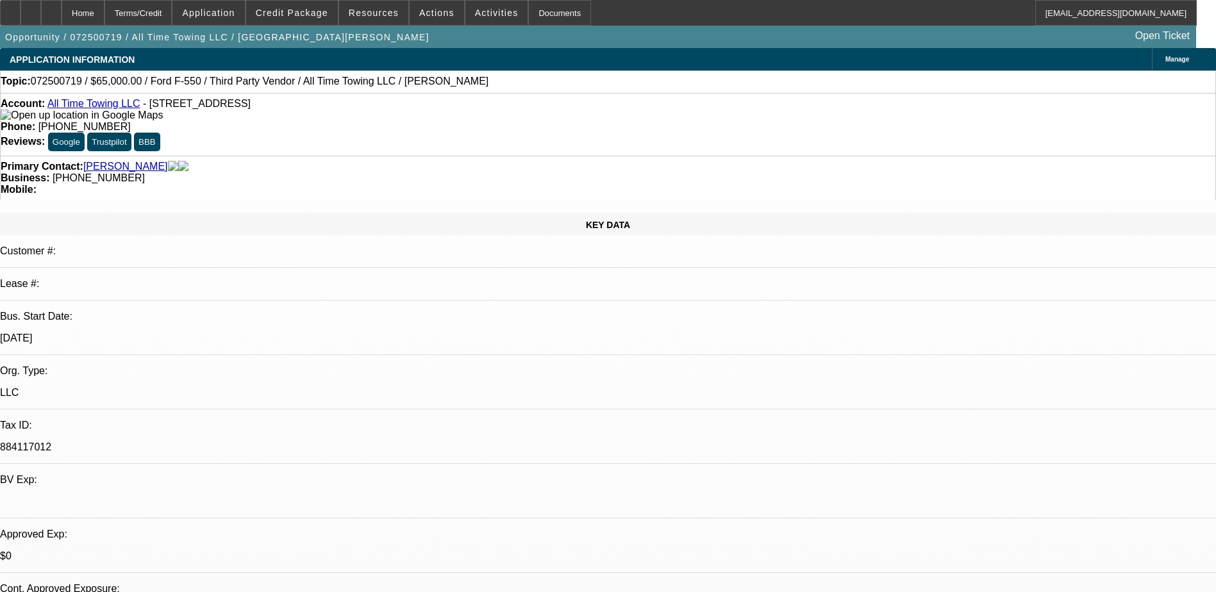
select select "0"
select select "3"
select select "0"
select select "6"
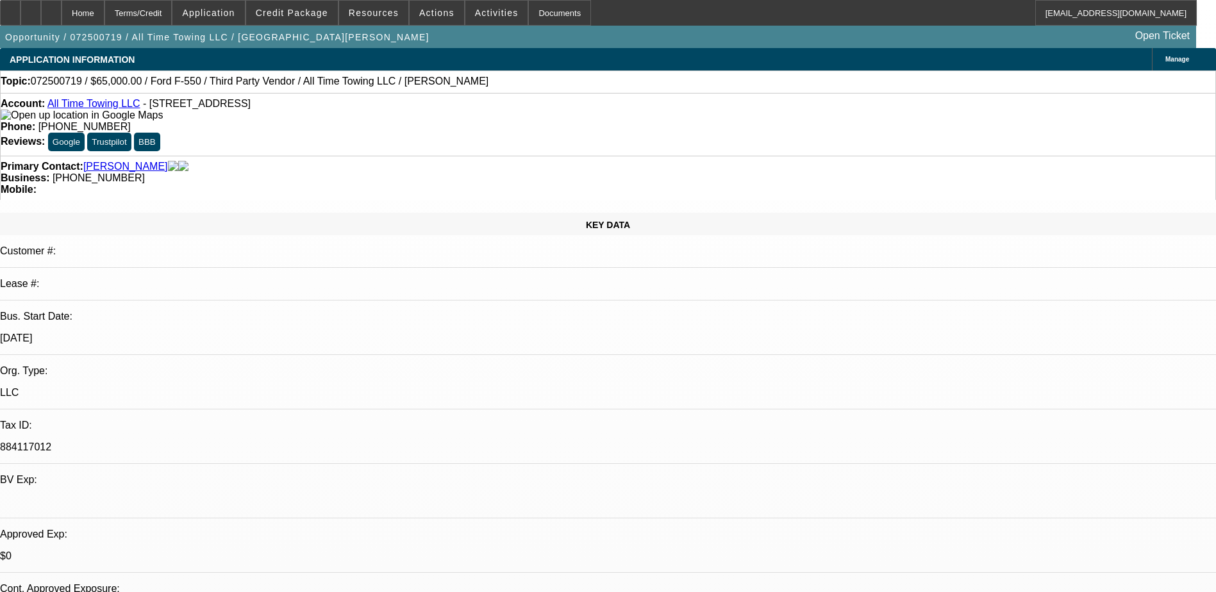
select select "0"
select select "3"
select select "0"
select select "6"
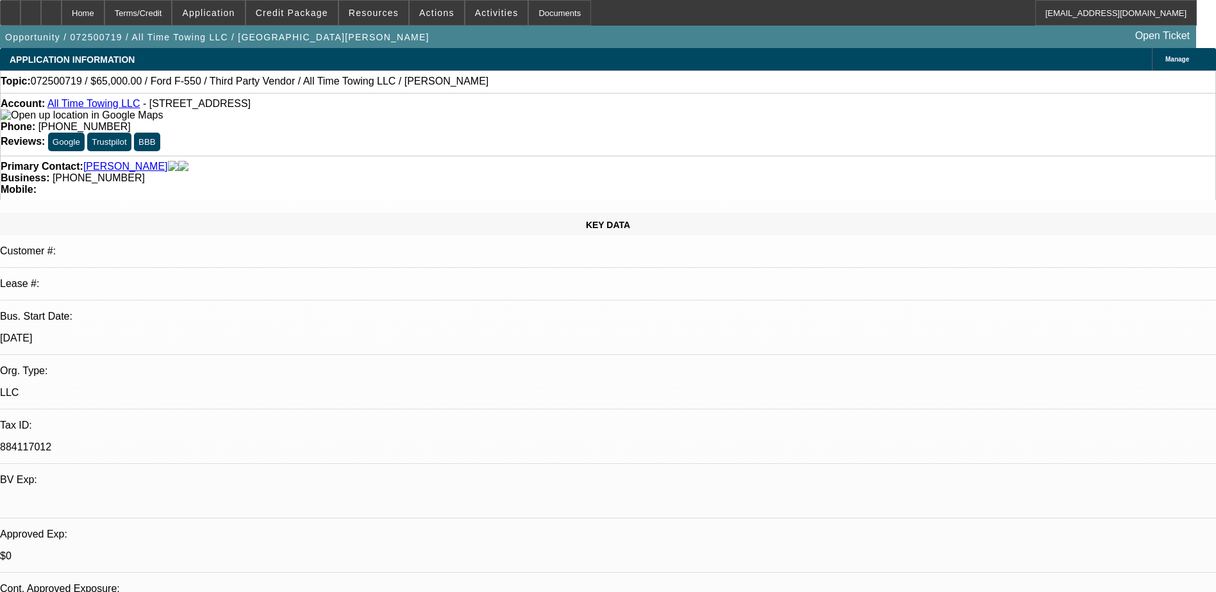
select select "0"
select select "3"
select select "0"
select select "6"
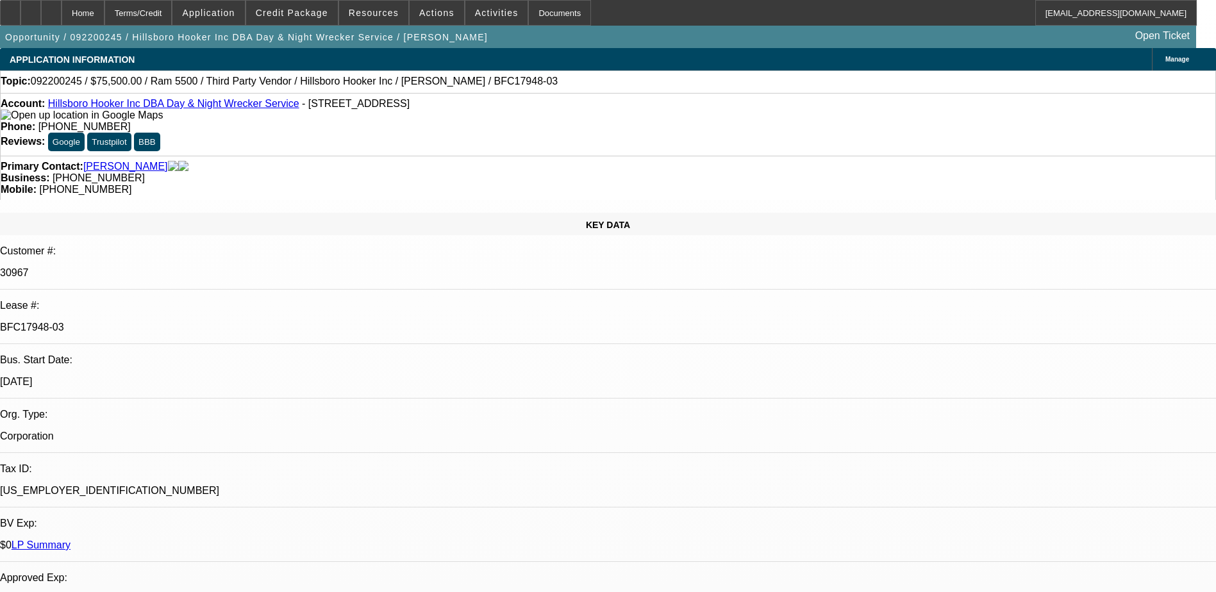
select select "0"
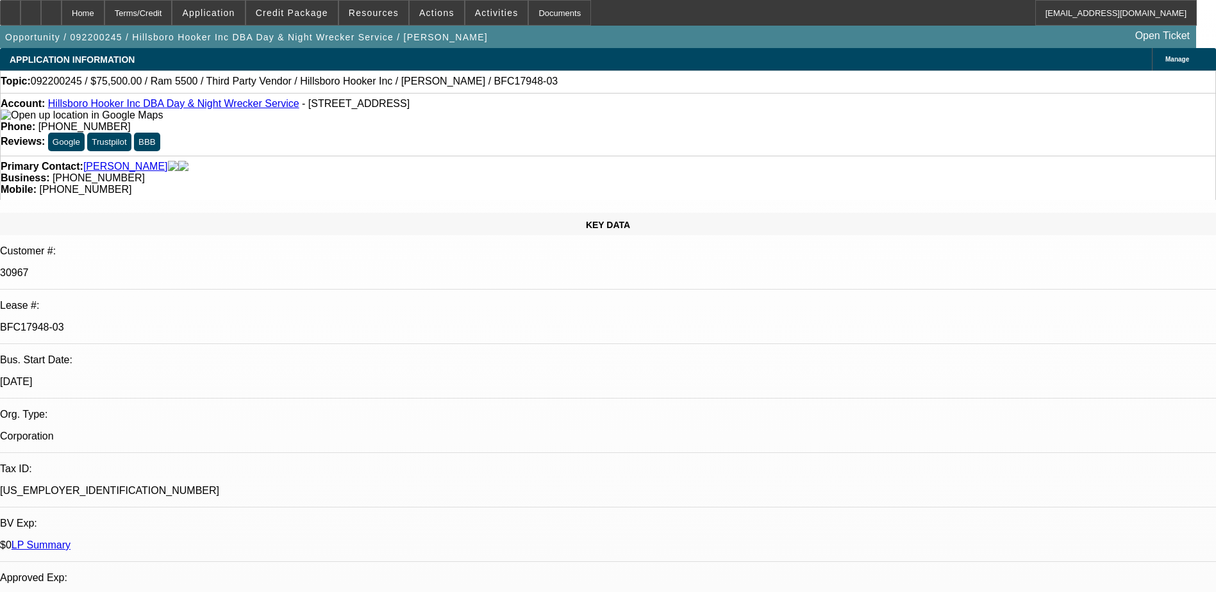
select select "0"
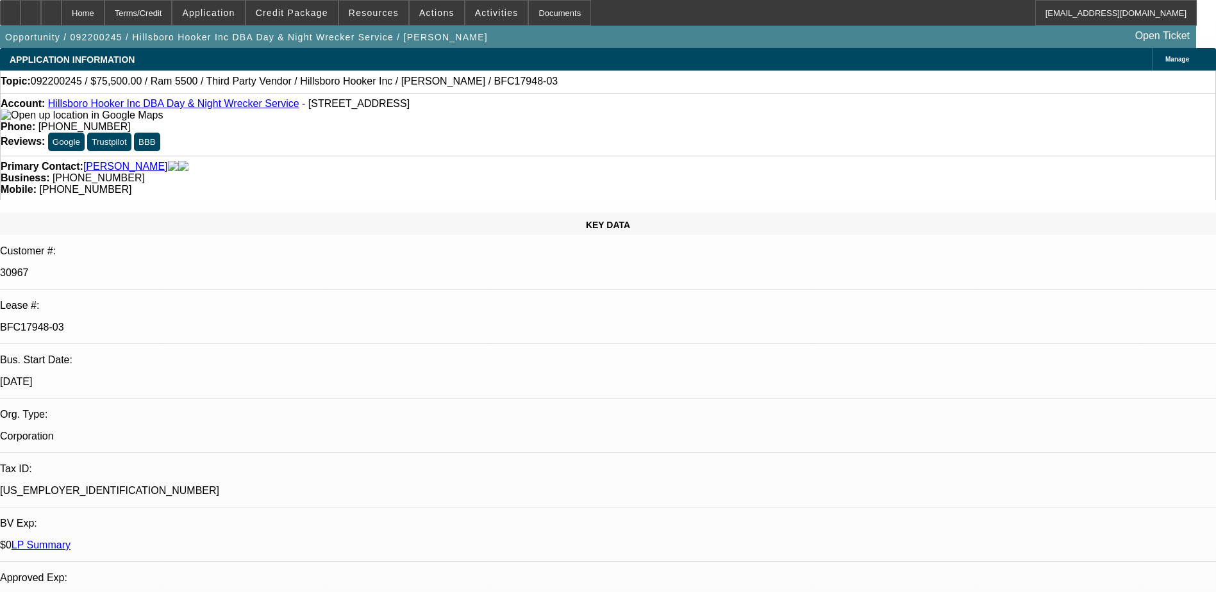
select select "0"
select select "1"
select select "3"
select select "6"
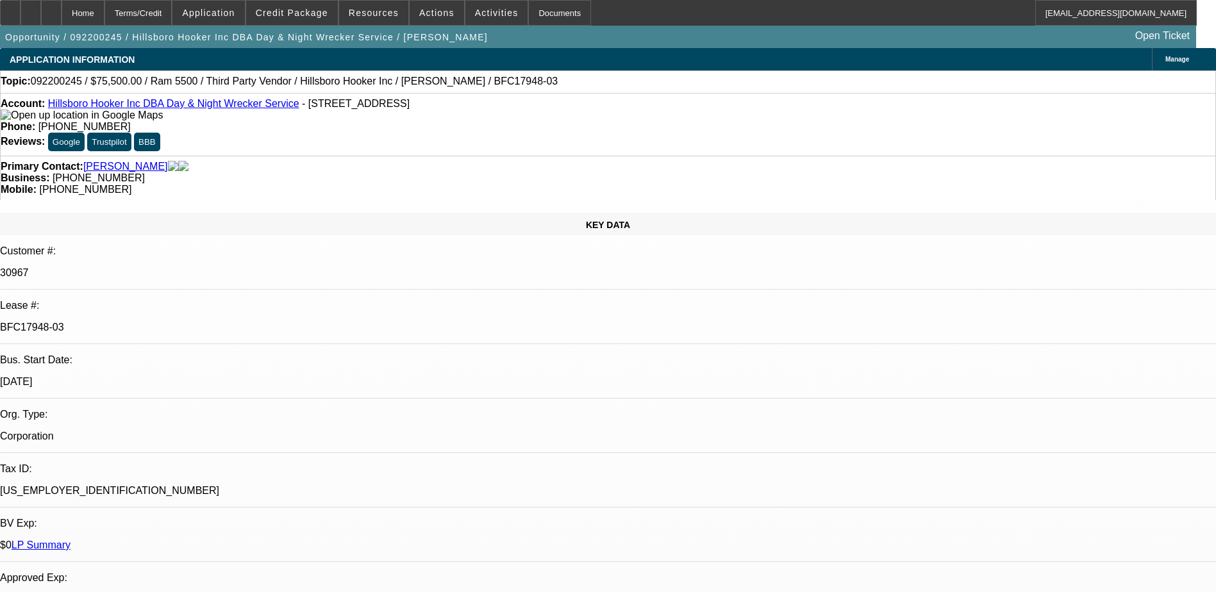
select select "1"
select select "3"
select select "6"
select select "1"
select select "3"
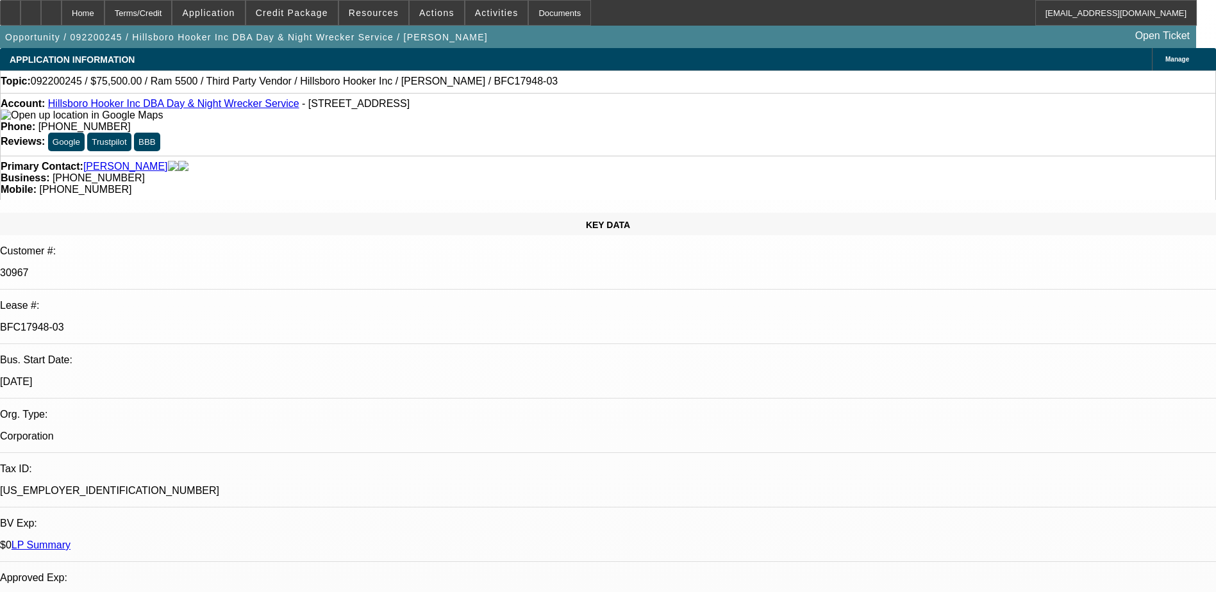
select select "6"
select select "1"
select select "3"
select select "6"
select select "0"
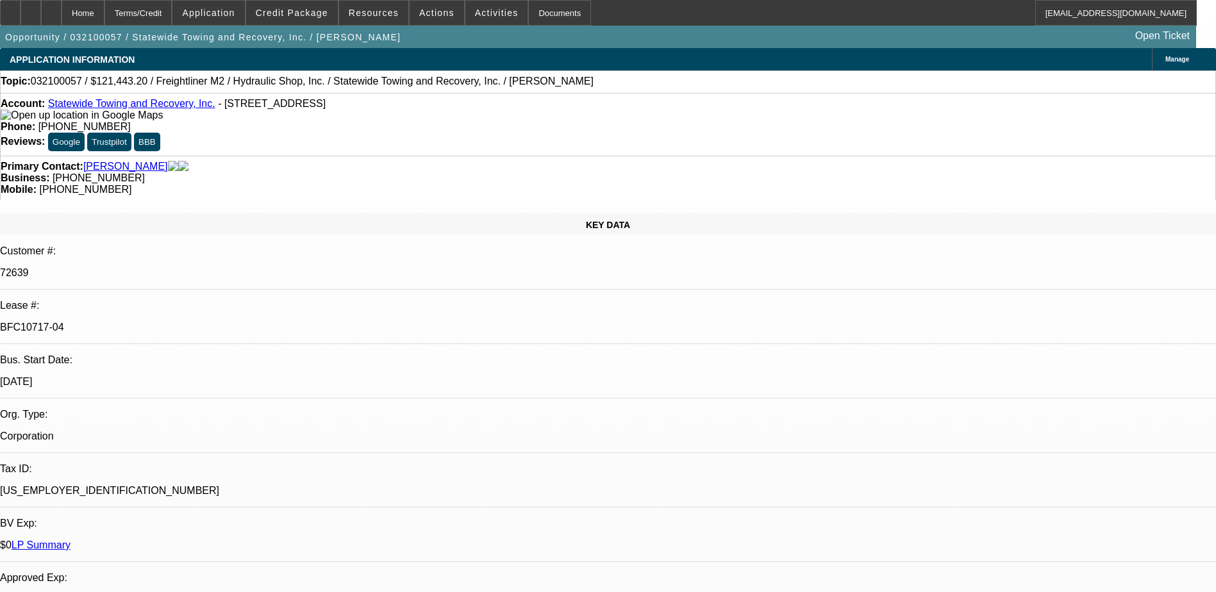
select select "0"
select select "0.1"
select select "4"
select select "0"
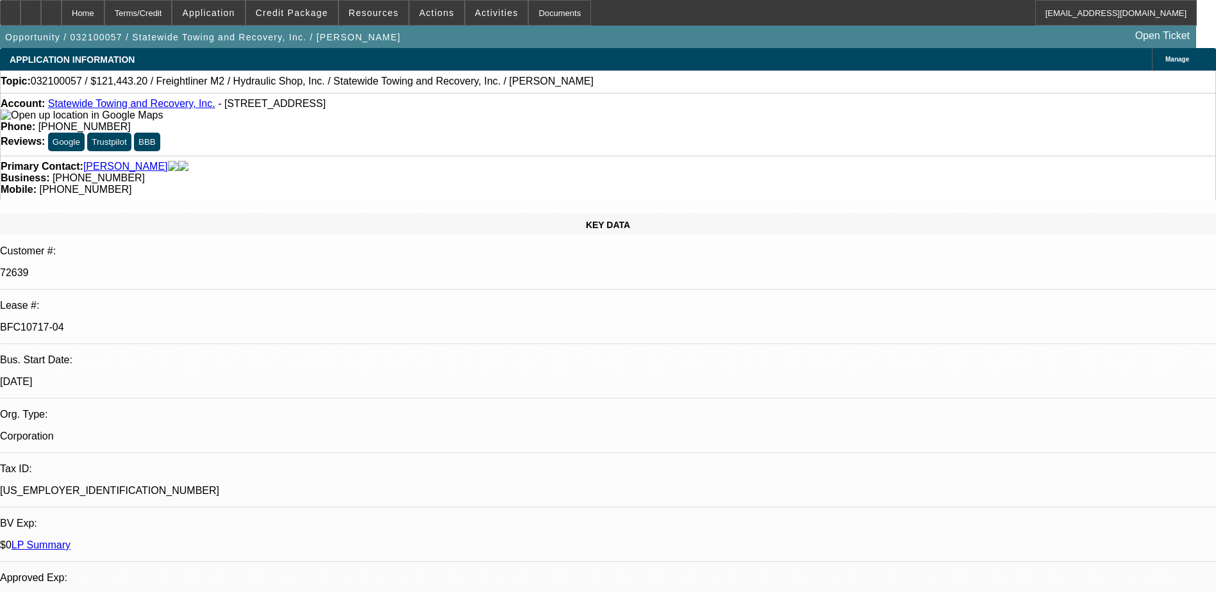
select select "2"
select select "0.1"
select select "4"
select select "0"
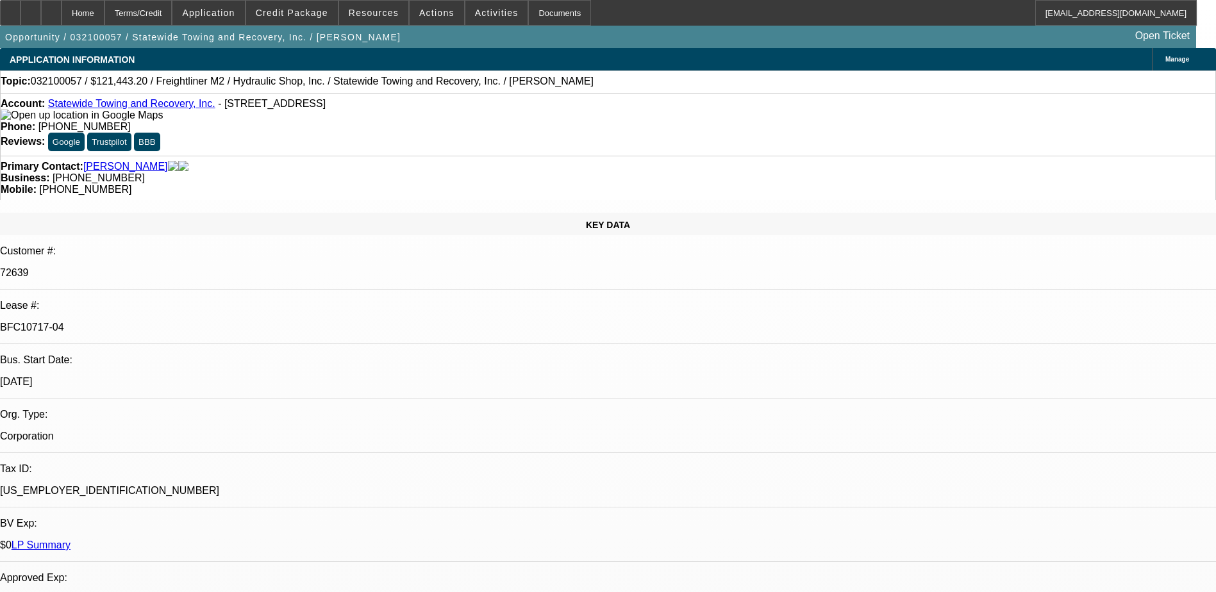
select select "0.1"
select select "4"
select select "0"
select select "2"
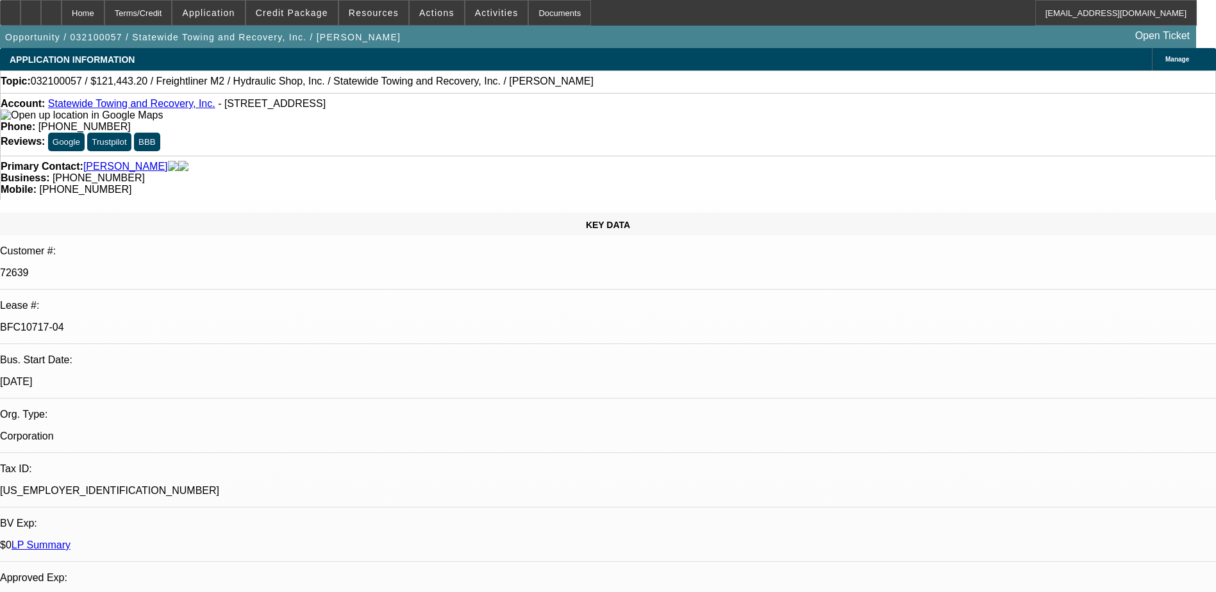
select select "0.1"
select select "4"
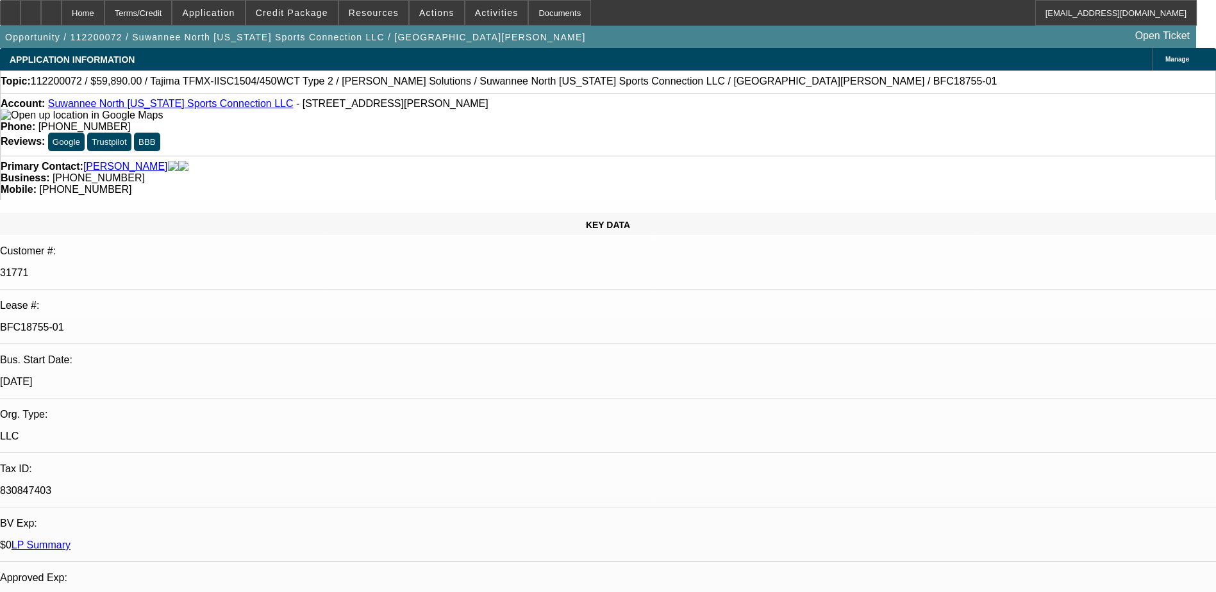
select select "0"
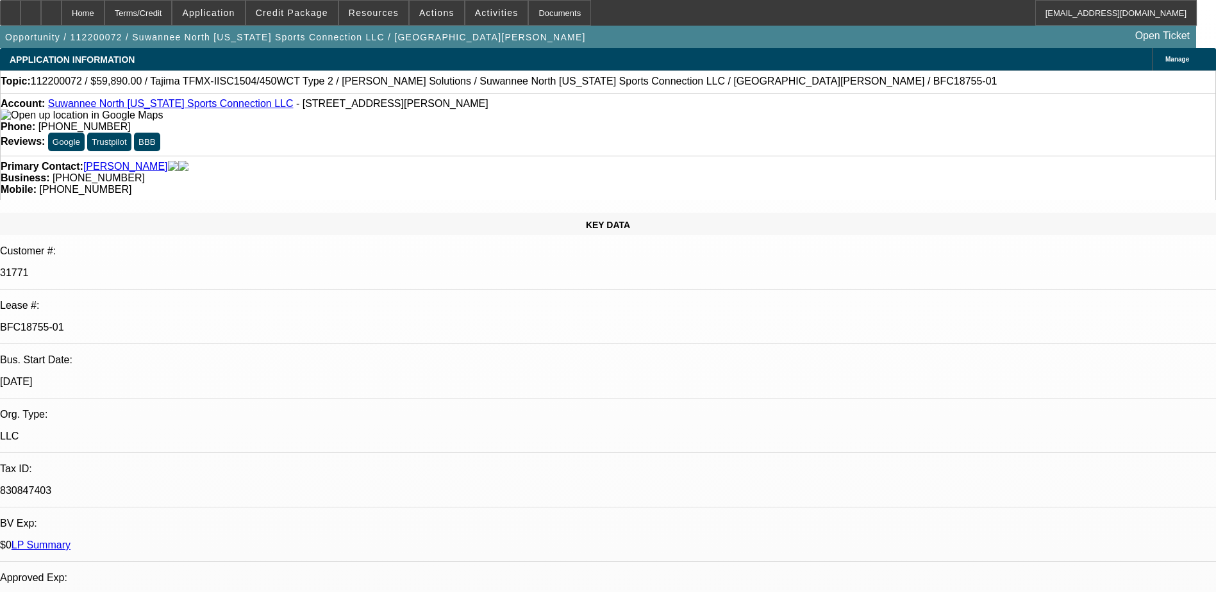
select select "0"
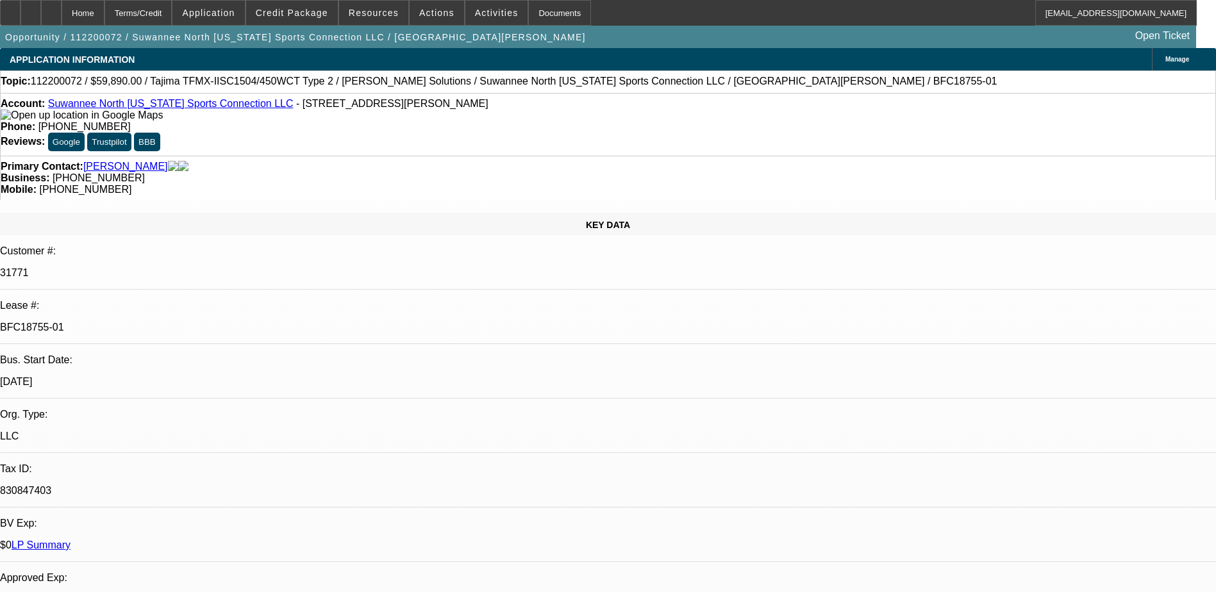
select select "2"
select select "0"
select select "1"
select select "6"
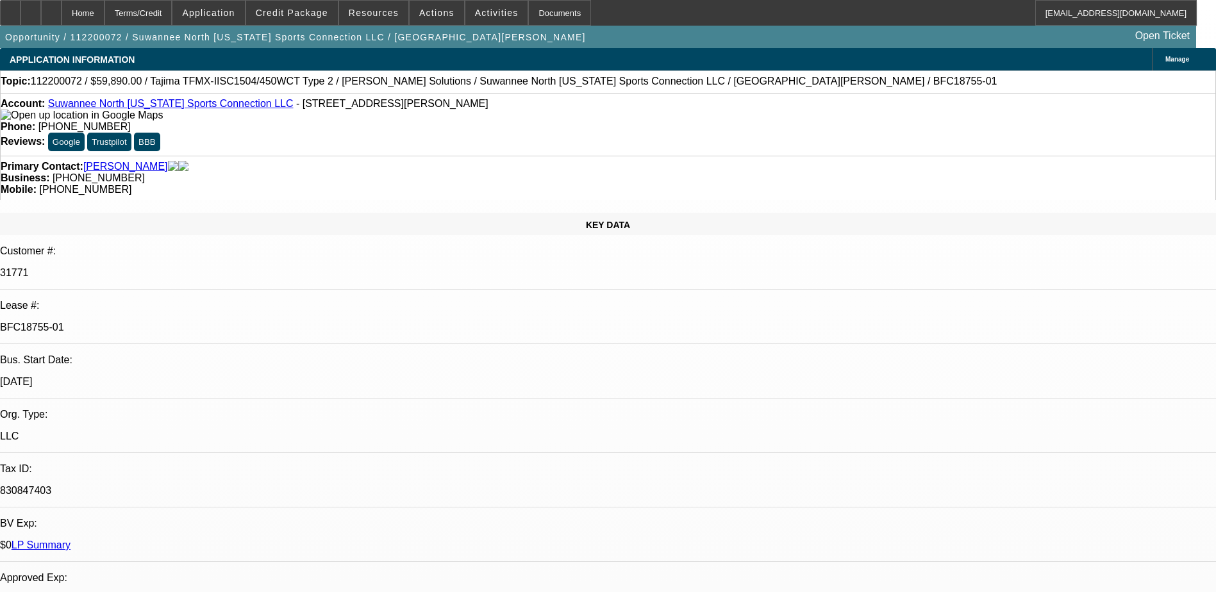
select select "1"
select select "6"
select select "1"
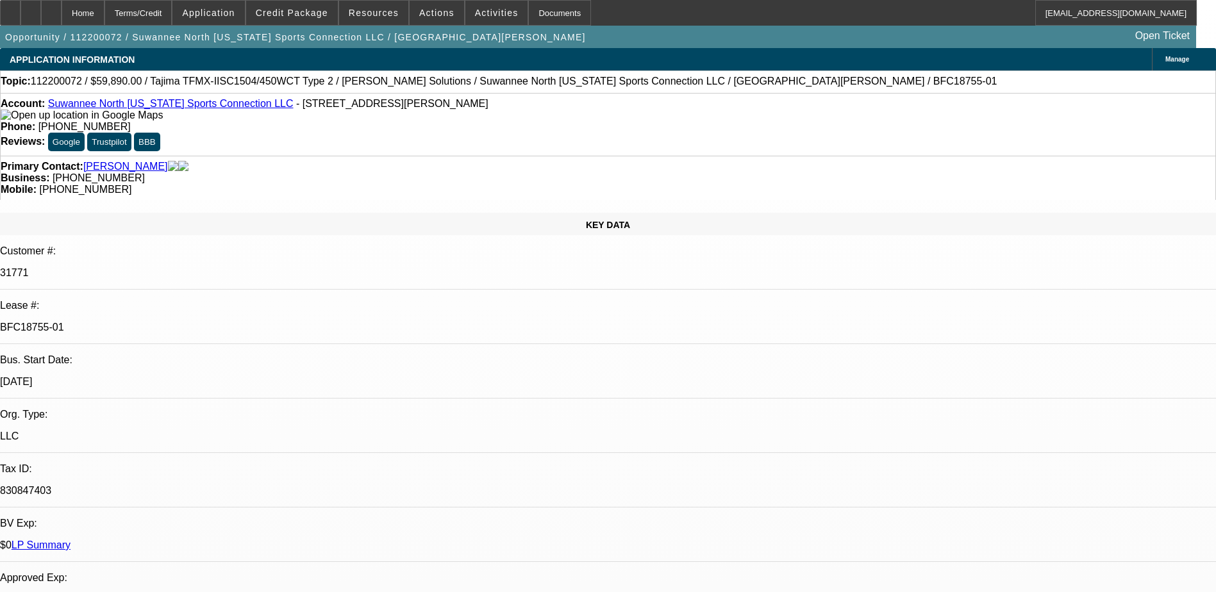
select select "6"
select select "1"
select select "2"
select select "6"
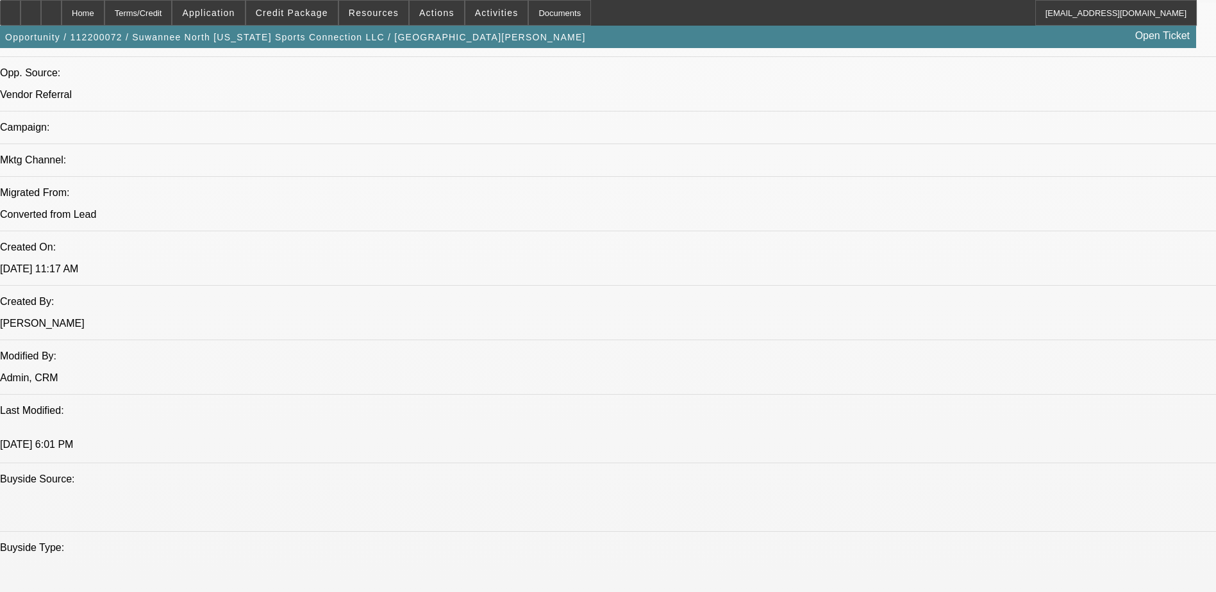
scroll to position [897, 0]
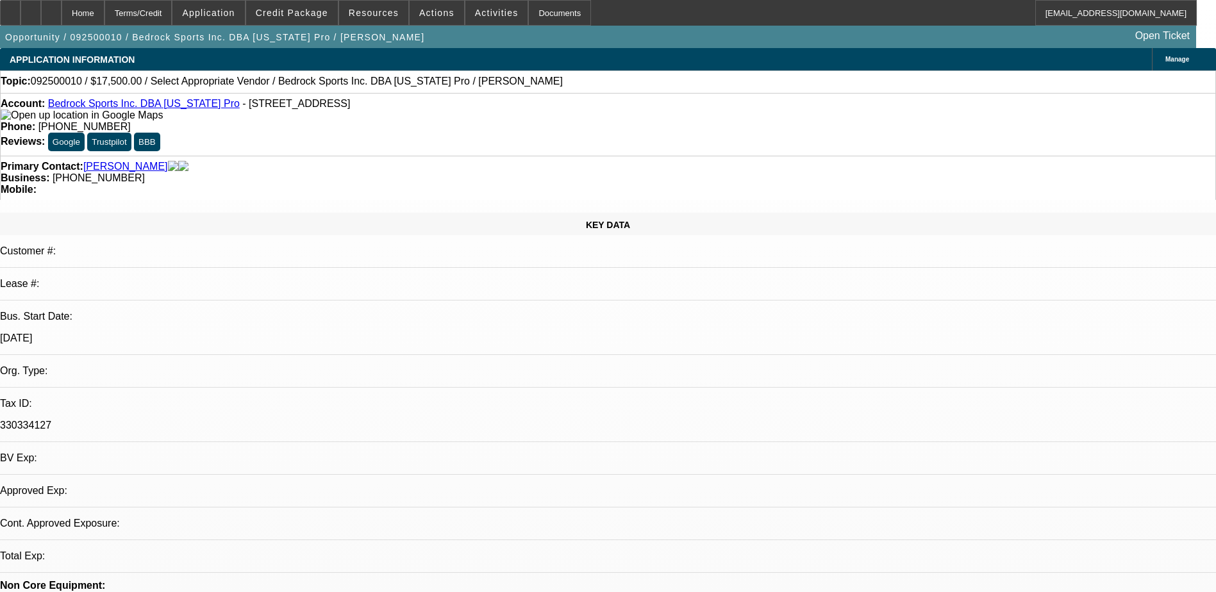
select select "0"
select select "2"
select select "0.1"
select select "1"
select select "2"
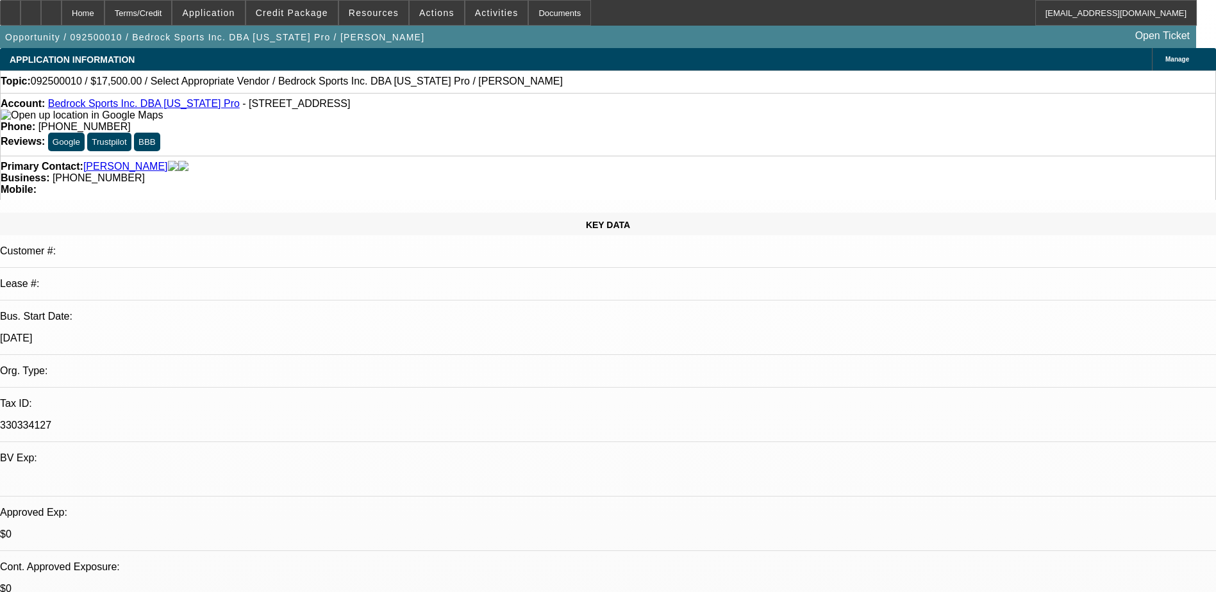
select select "4"
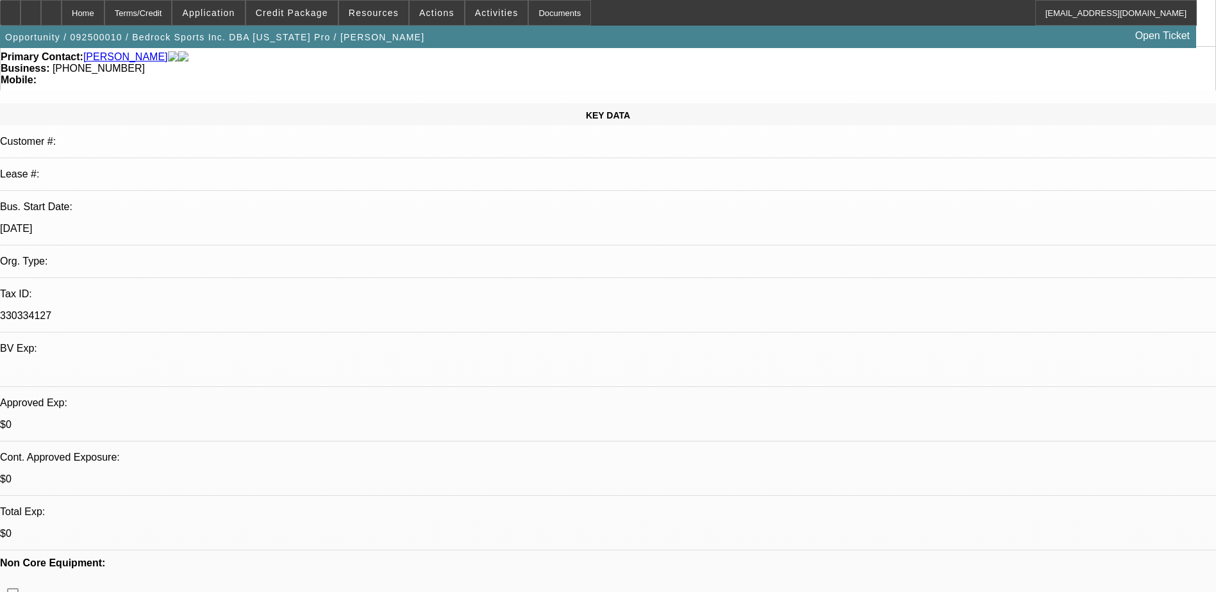
scroll to position [449, 0]
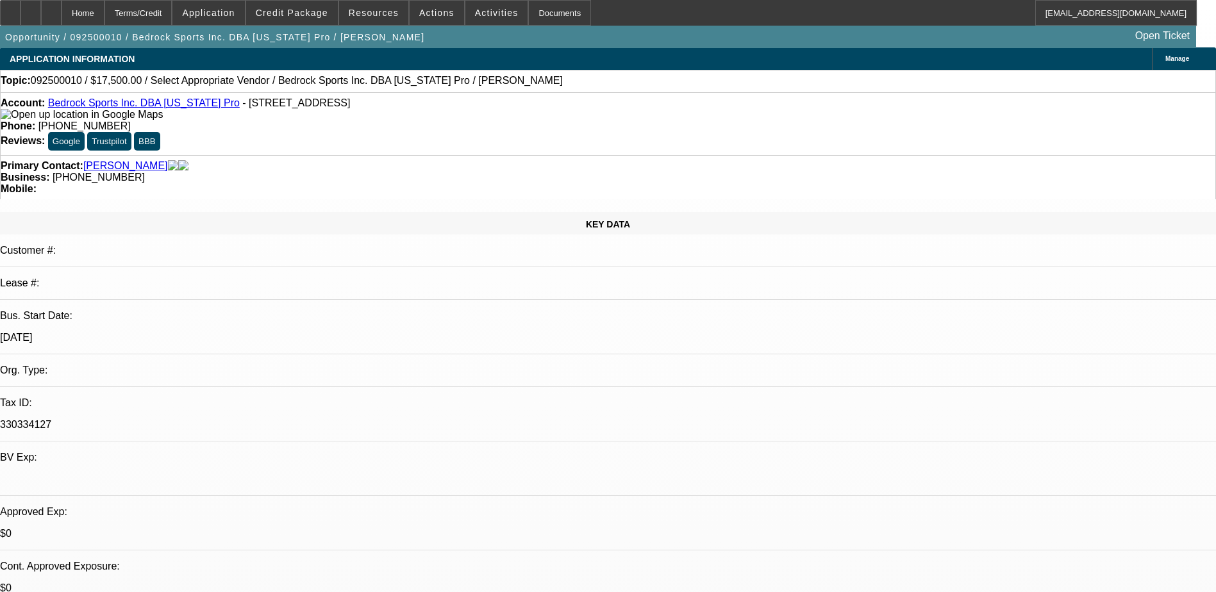
scroll to position [0, 0]
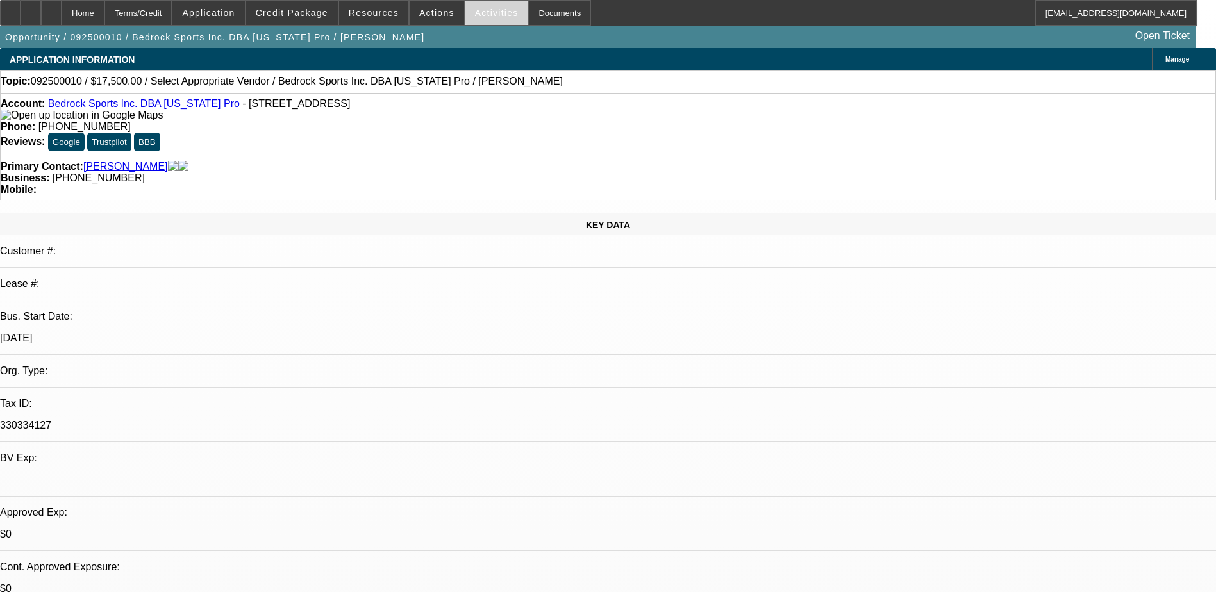
click at [486, 14] on span "Activities" at bounding box center [497, 13] width 44 height 10
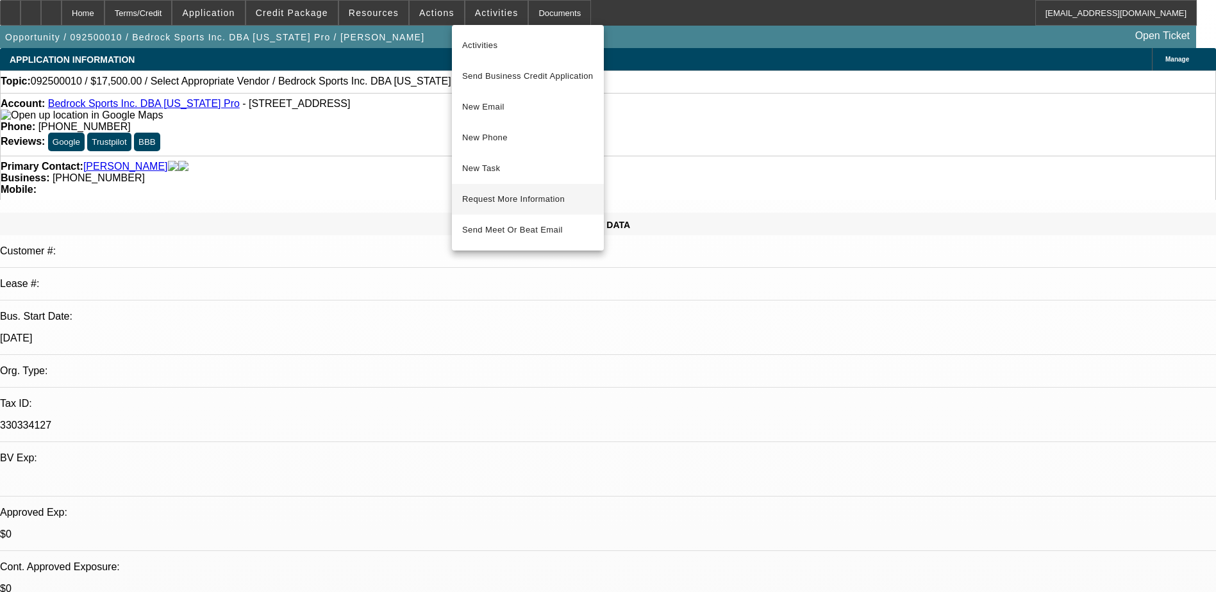
click at [540, 194] on span "Request More Information" at bounding box center [527, 199] width 131 height 15
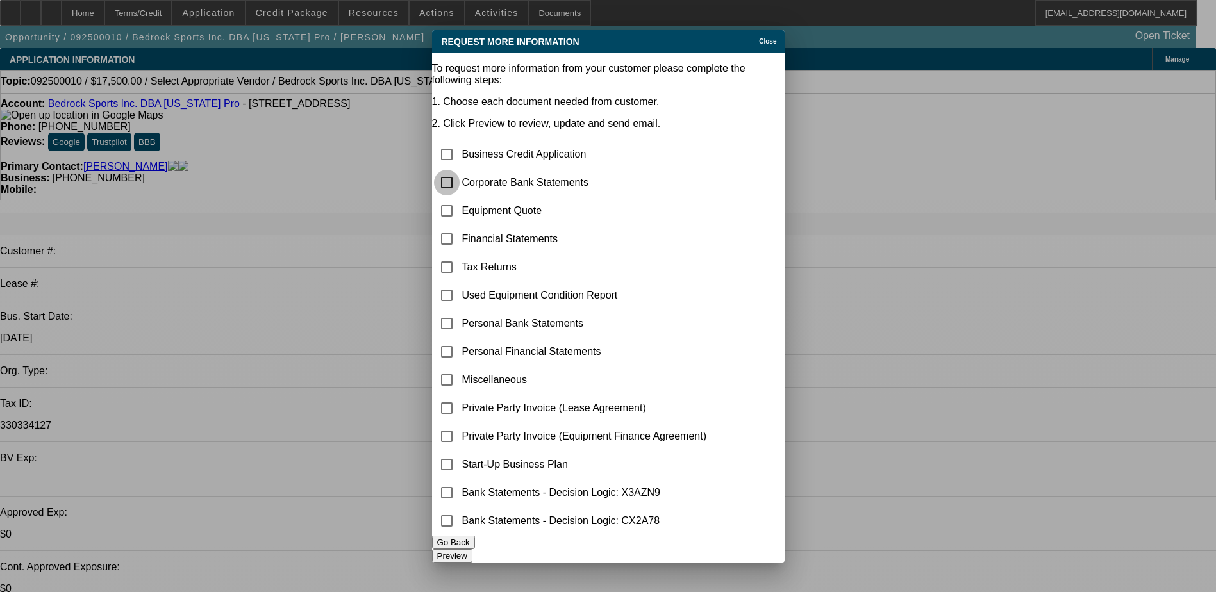
click at [458, 170] on input "checkbox" at bounding box center [447, 183] width 26 height 26
checkbox input "true"
click at [472, 549] on button "Preview" at bounding box center [452, 555] width 40 height 13
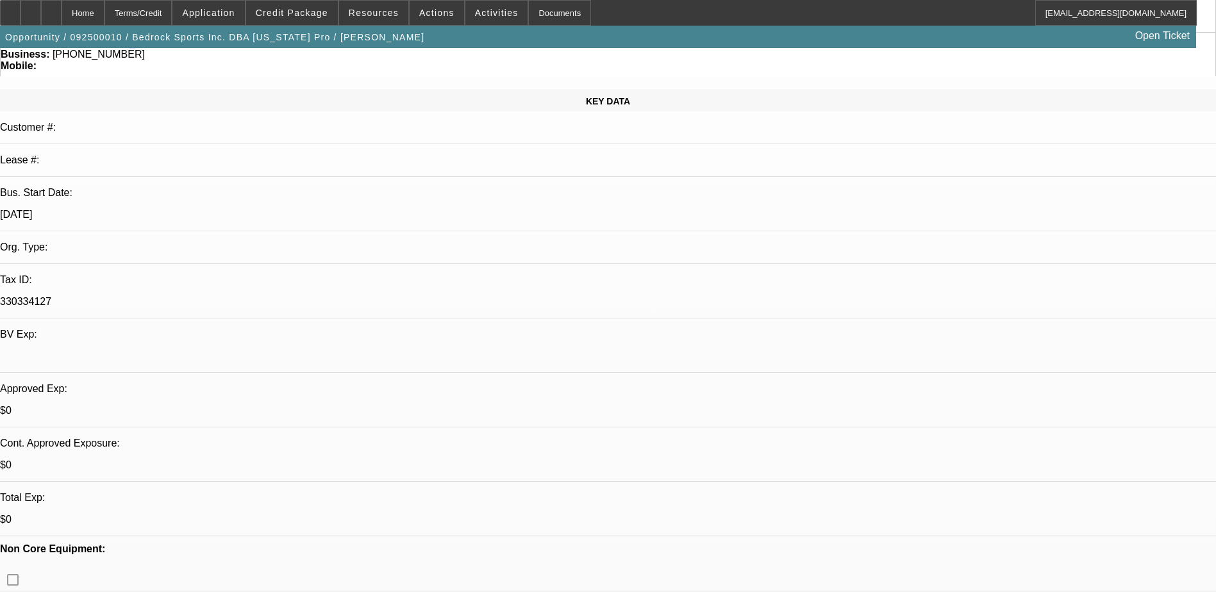
scroll to position [0, 0]
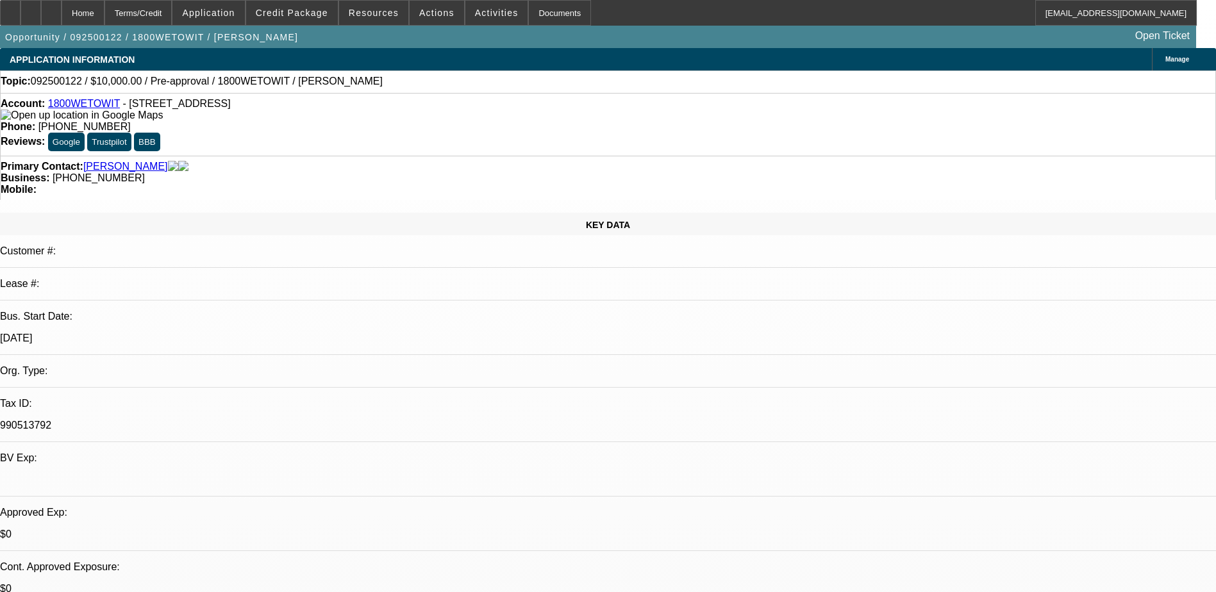
select select "0"
select select "2"
select select "0.1"
select select "4"
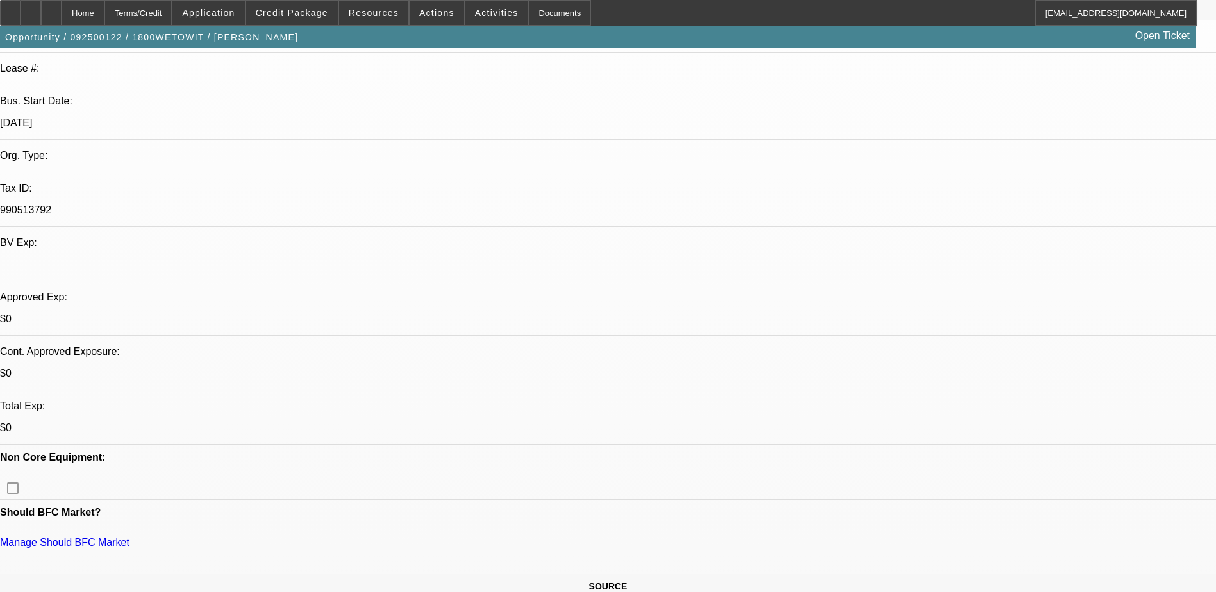
scroll to position [256, 0]
